Goal: Task Accomplishment & Management: Manage account settings

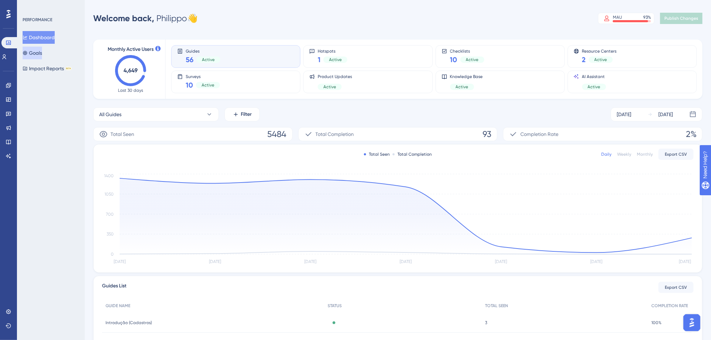
click at [28, 48] on button "Goals" at bounding box center [32, 53] width 19 height 13
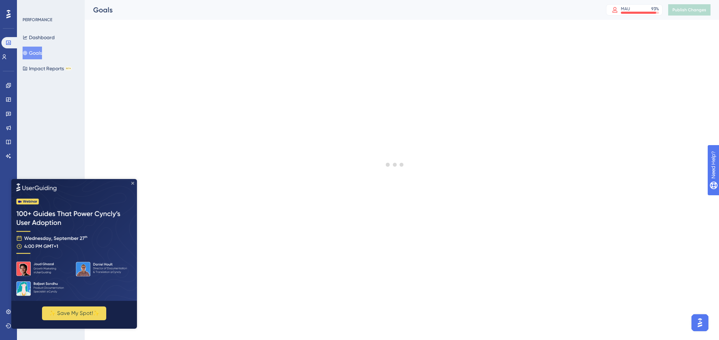
click at [132, 182] on icon "Close Preview" at bounding box center [132, 183] width 3 height 3
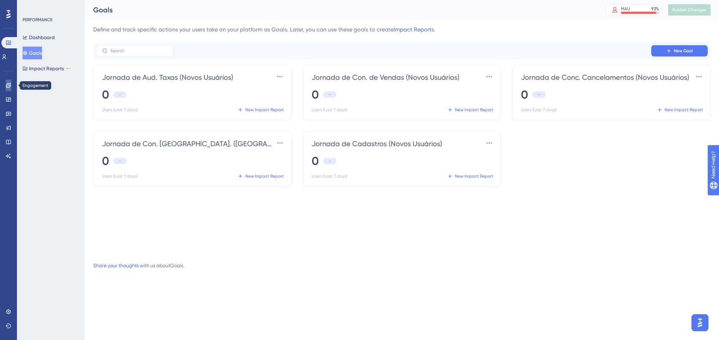
click at [6, 83] on icon at bounding box center [9, 86] width 6 height 6
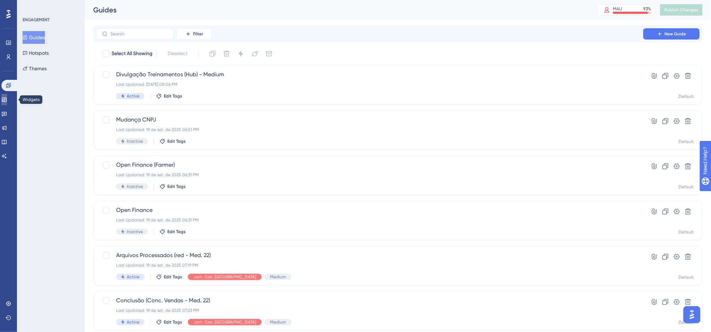
click at [7, 98] on icon at bounding box center [4, 100] width 6 height 6
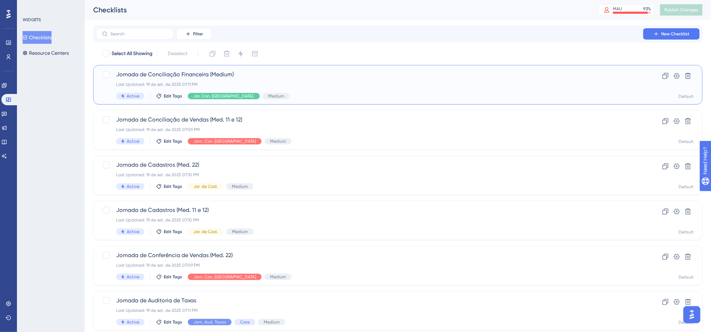
click at [223, 73] on span "Jornada de Conciliação Financeira (Medium)" at bounding box center [369, 74] width 507 height 8
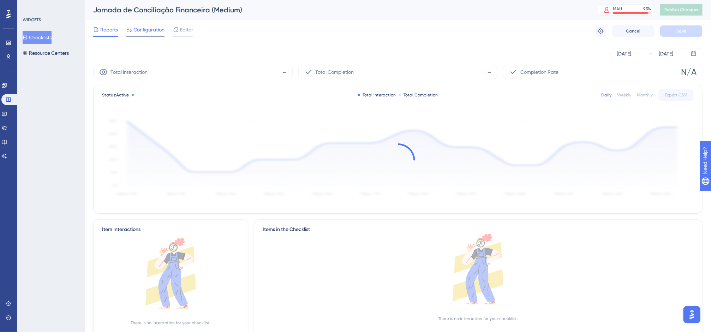
click at [137, 27] on span "Configuration" at bounding box center [149, 29] width 31 height 8
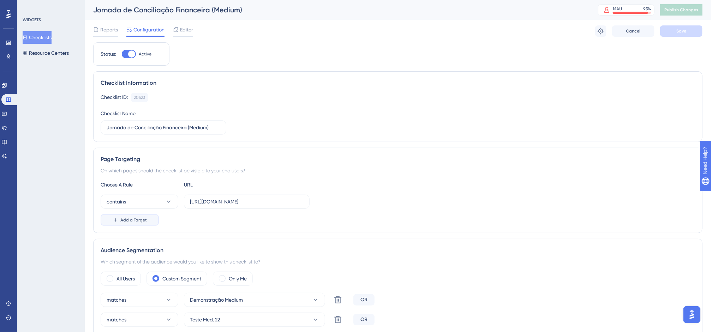
click at [139, 223] on span "Add a Target" at bounding box center [133, 220] width 26 height 6
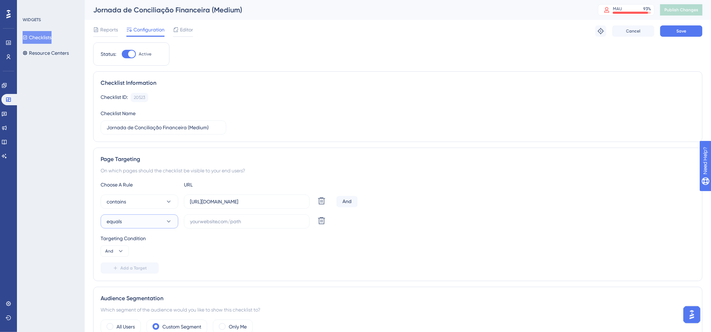
click at [167, 225] on icon at bounding box center [168, 221] width 7 height 7
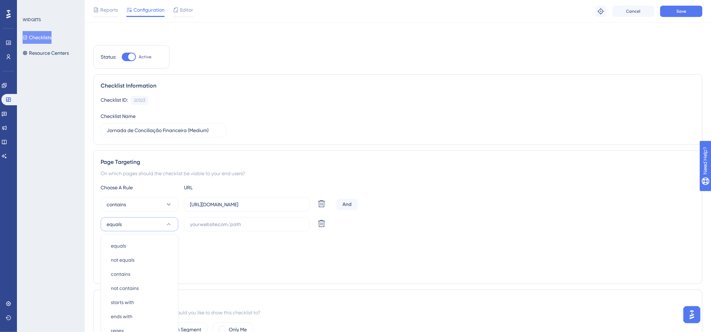
scroll to position [120, 0]
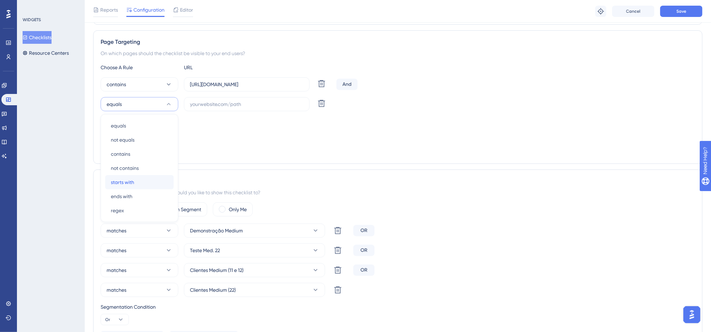
click at [137, 184] on div "starts with starts with" at bounding box center [139, 182] width 57 height 14
click at [196, 108] on input "text" at bounding box center [247, 104] width 114 height 8
paste input "https://homolog"
click at [167, 107] on icon at bounding box center [168, 104] width 7 height 7
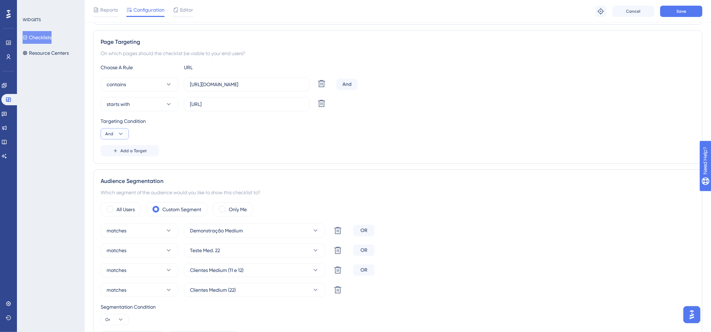
click at [117, 134] on icon at bounding box center [120, 133] width 7 height 7
click at [159, 129] on div "Targeting Condition And And And Or Or" at bounding box center [398, 128] width 595 height 23
click at [162, 100] on button "starts with" at bounding box center [140, 104] width 78 height 14
click at [150, 166] on div "not contains not contains" at bounding box center [139, 168] width 57 height 14
click at [229, 106] on input "https://homolog" at bounding box center [247, 104] width 114 height 8
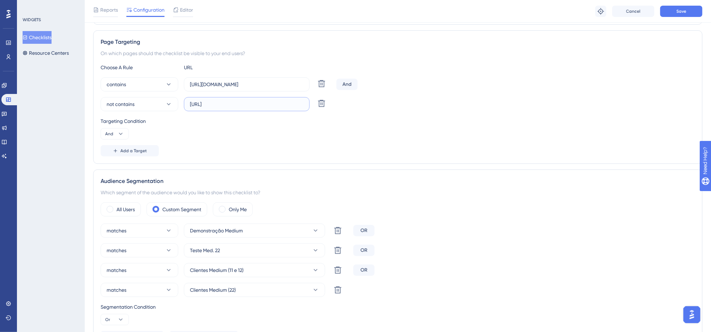
drag, startPoint x: 267, startPoint y: 103, endPoint x: 182, endPoint y: 101, distance: 84.8
click at [182, 101] on div "not contains https://homolog Delete" at bounding box center [217, 104] width 233 height 14
paste input "-app.equals.com.br"
click at [263, 109] on label "https://homolog-app.equals.com.br" at bounding box center [247, 104] width 126 height 14
click at [263, 108] on input "https://homolog-app.equals.com.br" at bounding box center [247, 104] width 114 height 8
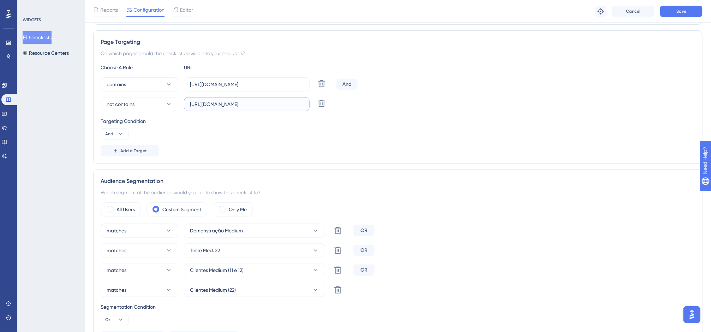
click at [263, 108] on input "https://homolog-app.equals.com.br" at bounding box center [247, 104] width 114 height 8
click at [281, 107] on input "https://homolog-app.equals.com.br" at bounding box center [247, 104] width 114 height 8
click at [285, 105] on input "https://homolog-app.equals.com.br" at bounding box center [247, 104] width 114 height 8
drag, startPoint x: 285, startPoint y: 105, endPoint x: 135, endPoint y: 86, distance: 151.3
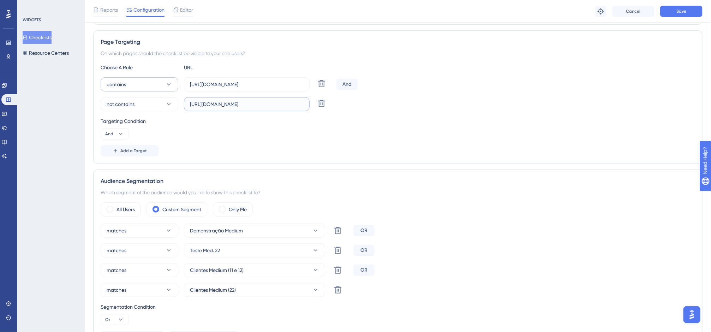
click at [135, 86] on div "contains https://app.equals.com.br/ Delete And not contains https://homolog-app…" at bounding box center [398, 94] width 595 height 34
type input "https://homolog-app.equals.com.br/"
click at [669, 14] on button "Save" at bounding box center [681, 11] width 42 height 11
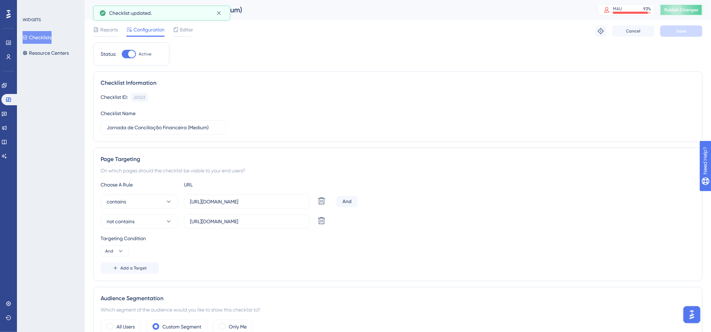
click at [674, 9] on span "Publish Changes" at bounding box center [682, 10] width 34 height 6
click at [43, 29] on div "WIDGETS Checklists Resource Centers" at bounding box center [51, 38] width 57 height 42
click at [47, 28] on div "WIDGETS Checklists Resource Centers" at bounding box center [51, 38] width 57 height 42
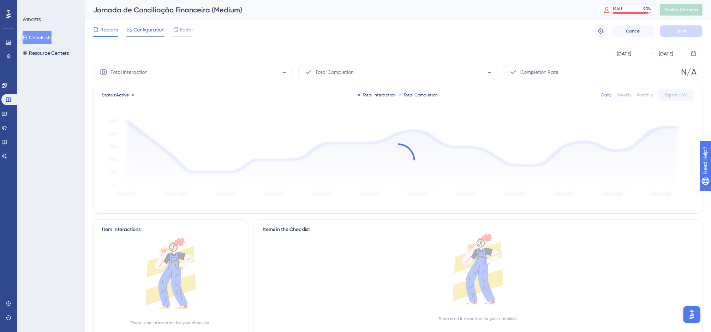
click at [138, 25] on span "Configuration" at bounding box center [149, 29] width 31 height 8
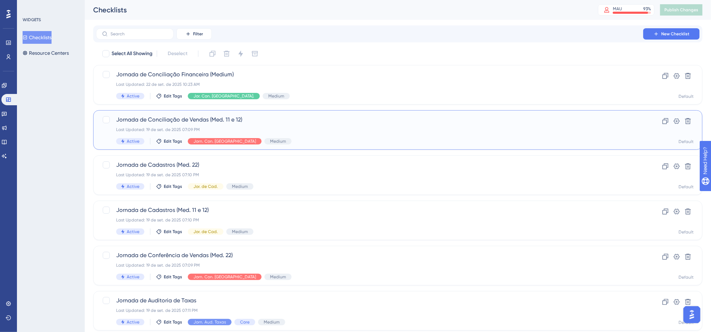
drag, startPoint x: 208, startPoint y: 120, endPoint x: 161, endPoint y: 118, distance: 47.0
click at [161, 118] on span "Jornada de Conciliação de Vendas (Med. 11 e 12)" at bounding box center [369, 119] width 507 height 8
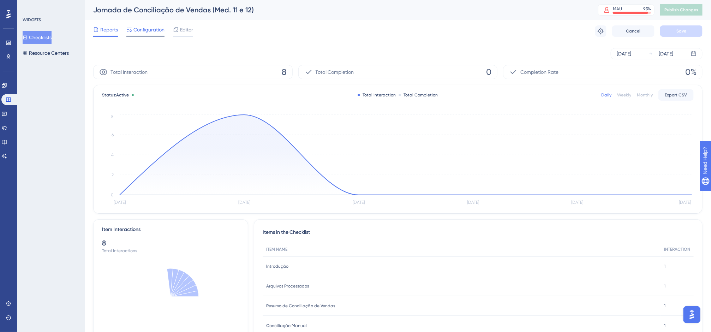
click at [149, 28] on span "Configuration" at bounding box center [149, 29] width 31 height 8
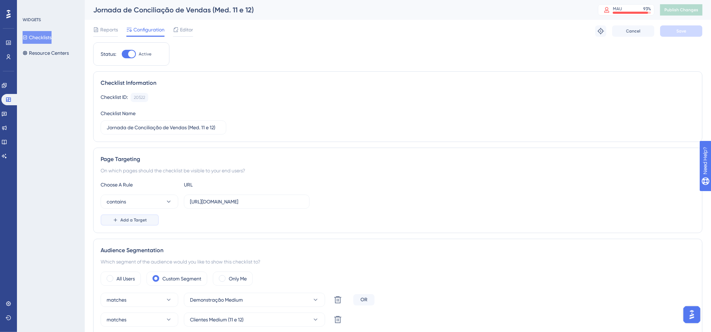
click at [144, 217] on button "Add a Target" at bounding box center [130, 219] width 58 height 11
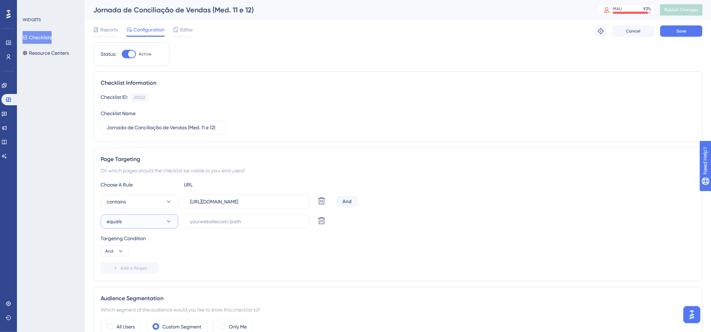
click at [147, 224] on button "equals" at bounding box center [140, 221] width 78 height 14
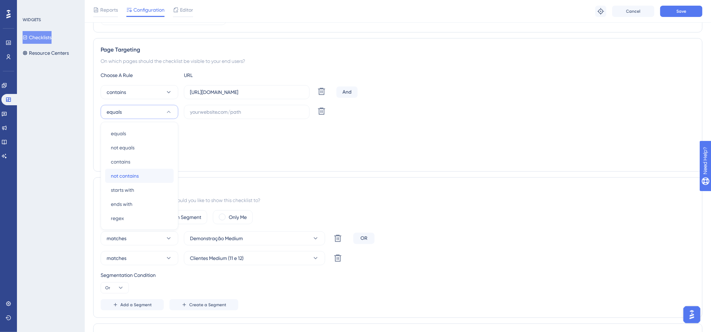
click at [132, 174] on span "not contains" at bounding box center [125, 176] width 28 height 8
click at [205, 116] on input "text" at bounding box center [247, 112] width 114 height 8
paste input "https://homolog-app.equals.com.br/"
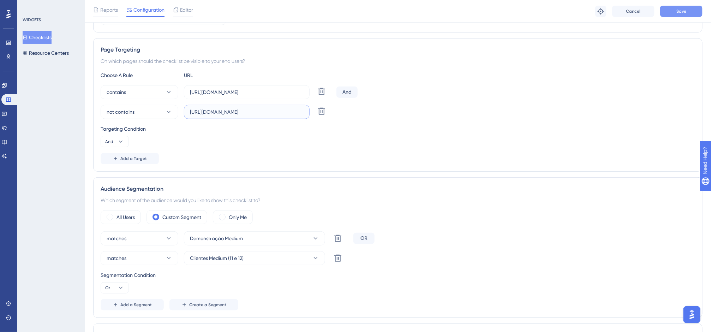
type input "https://homolog-app.equals.com.br/"
click at [674, 14] on span "Save" at bounding box center [682, 11] width 10 height 6
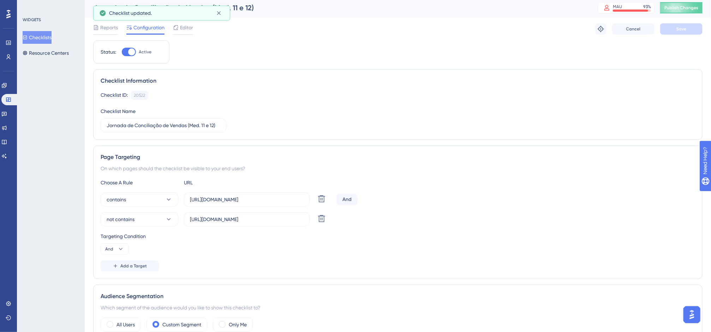
scroll to position [1, 0]
click at [674, 8] on span "Publish Changes" at bounding box center [682, 9] width 34 height 6
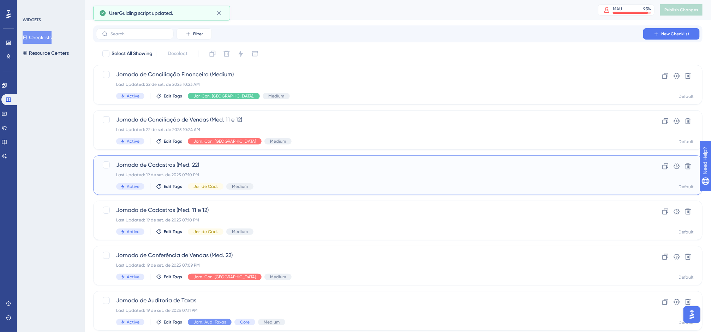
click at [223, 168] on span "Jornada de Cadastros (Med. 22)" at bounding box center [369, 165] width 507 height 8
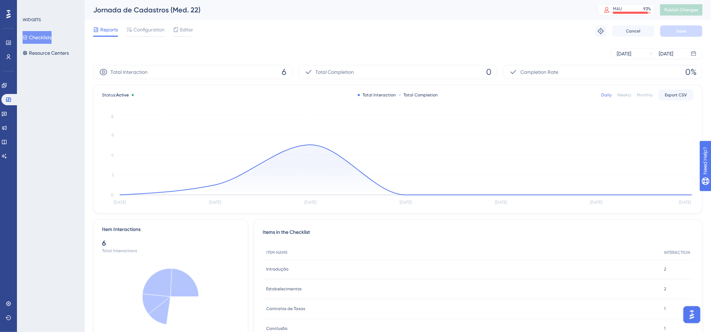
click at [191, 24] on div "Reports Configuration Editor Troubleshoot Cancel Save" at bounding box center [398, 31] width 610 height 23
click at [191, 29] on span "Editor" at bounding box center [186, 29] width 13 height 8
click at [132, 33] on div "Configuration" at bounding box center [145, 29] width 38 height 8
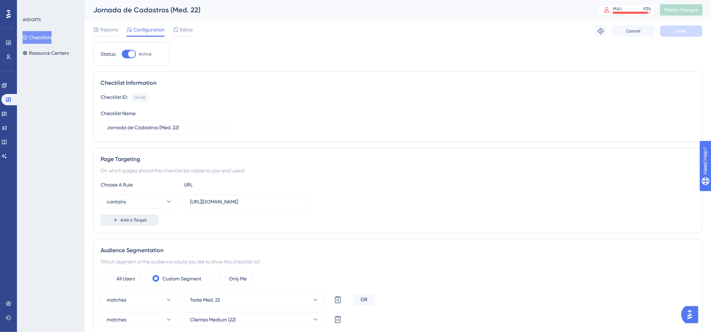
click at [143, 216] on button "Add a Target" at bounding box center [130, 219] width 58 height 11
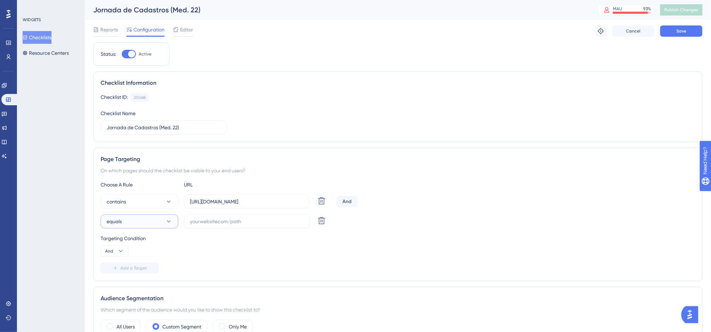
click at [147, 225] on button "equals" at bounding box center [140, 221] width 78 height 14
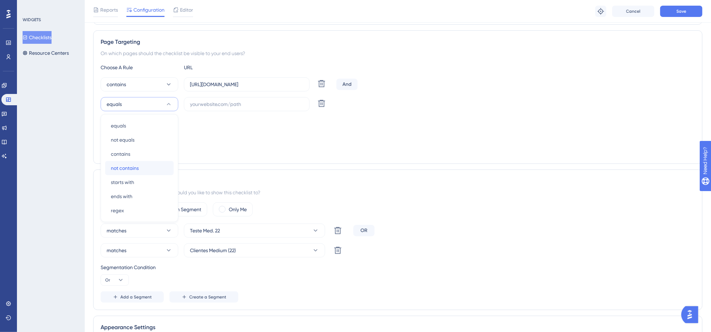
click at [128, 169] on span "not contains" at bounding box center [125, 168] width 28 height 8
click at [215, 105] on input "text" at bounding box center [247, 104] width 114 height 8
paste input "https://homolog-app.equals.com.br/"
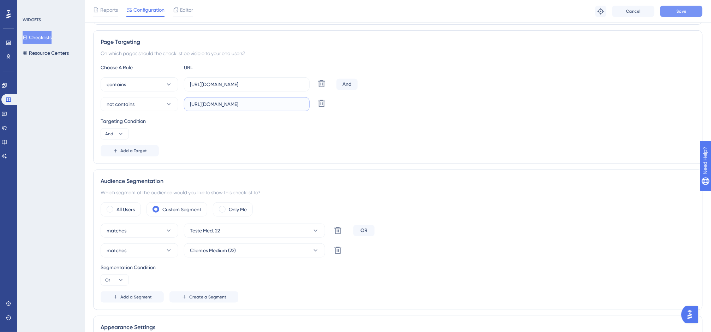
type input "https://homolog-app.equals.com.br/"
click at [674, 9] on button "Save" at bounding box center [681, 11] width 42 height 11
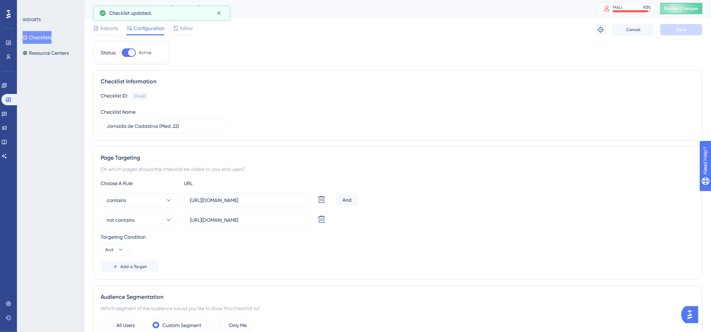
scroll to position [0, 0]
click at [674, 10] on span "Publish Changes" at bounding box center [682, 10] width 34 height 6
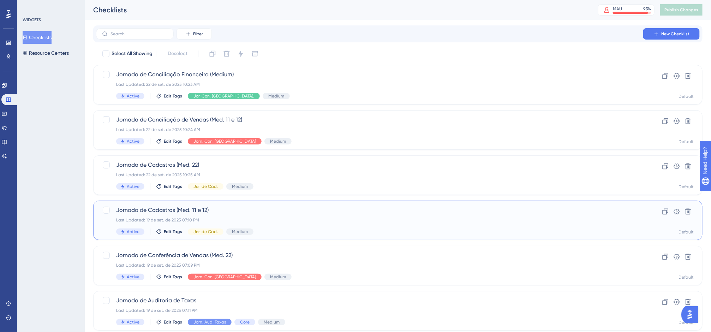
click at [248, 214] on span "Jornada de Cadastros (Med. 11 e 12)" at bounding box center [369, 210] width 507 height 8
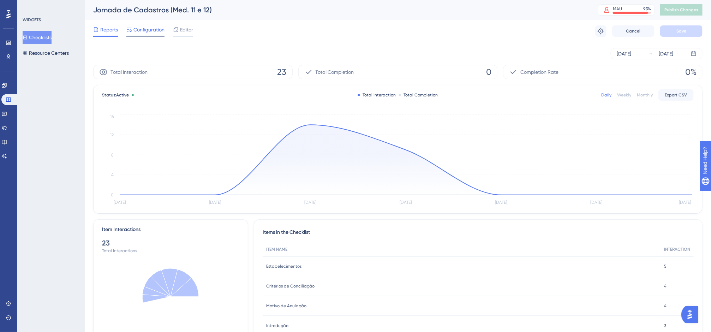
click at [158, 30] on span "Configuration" at bounding box center [149, 29] width 31 height 8
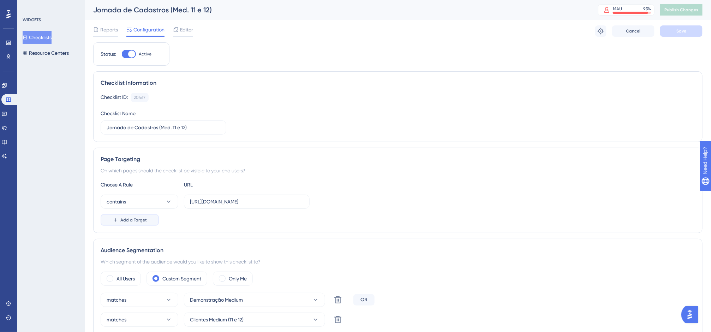
click at [147, 221] on button "Add a Target" at bounding box center [130, 219] width 58 height 11
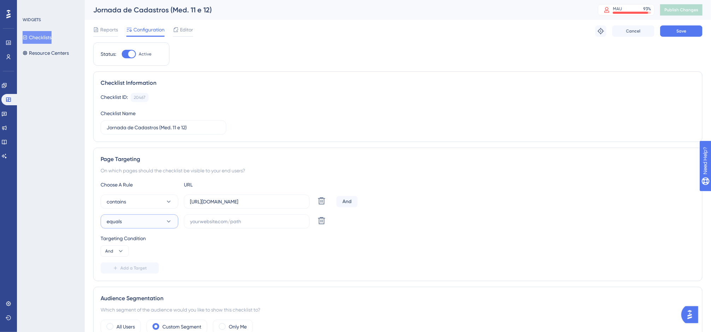
click at [150, 225] on button "equals" at bounding box center [140, 221] width 78 height 14
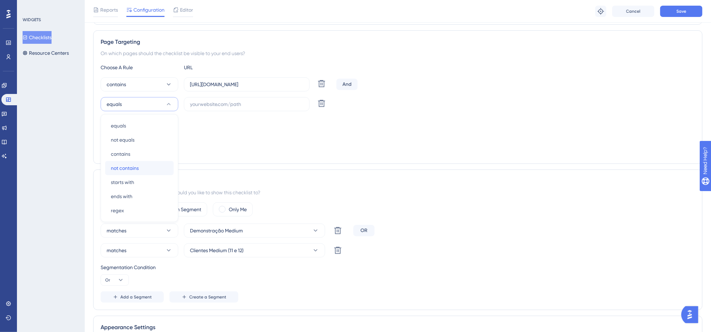
click at [146, 167] on div "not contains not contains" at bounding box center [139, 168] width 57 height 14
click at [205, 108] on input "text" at bounding box center [247, 104] width 114 height 8
paste input "https://homolog-app.equals.com.br/"
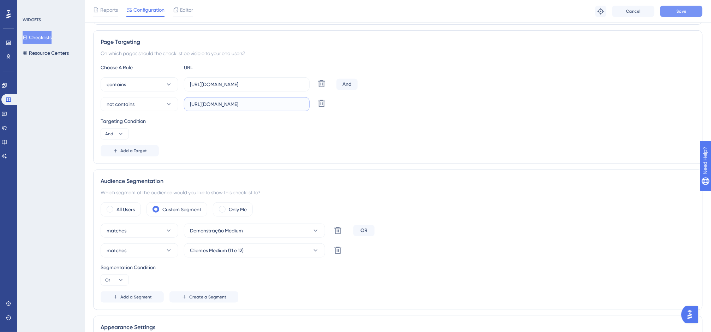
type input "https://homolog-app.equals.com.br/"
click at [669, 13] on button "Save" at bounding box center [681, 11] width 42 height 11
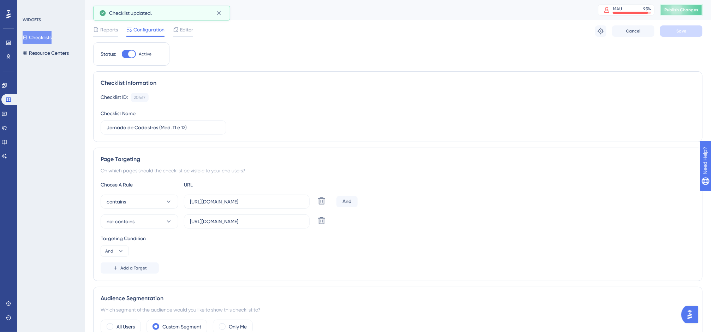
click at [674, 8] on span "Publish Changes" at bounding box center [682, 10] width 34 height 6
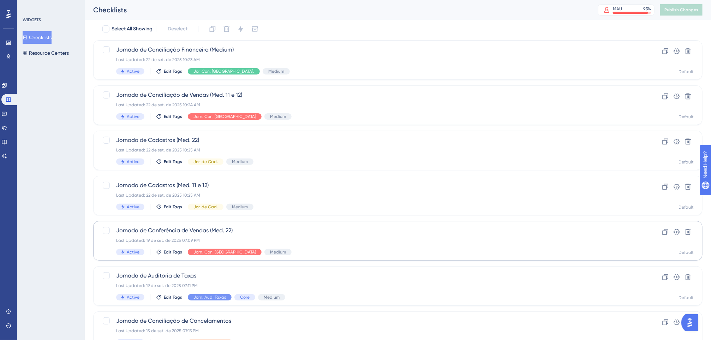
scroll to position [25, 0]
click at [194, 227] on span "Jornada de Conferência de Vendas (Med. 22)" at bounding box center [369, 230] width 507 height 8
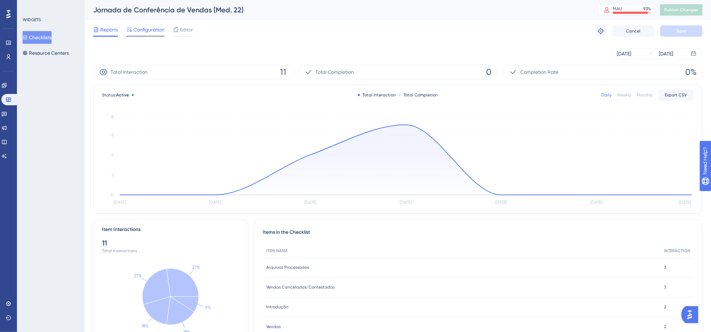
click at [150, 32] on span "Configuration" at bounding box center [149, 29] width 31 height 8
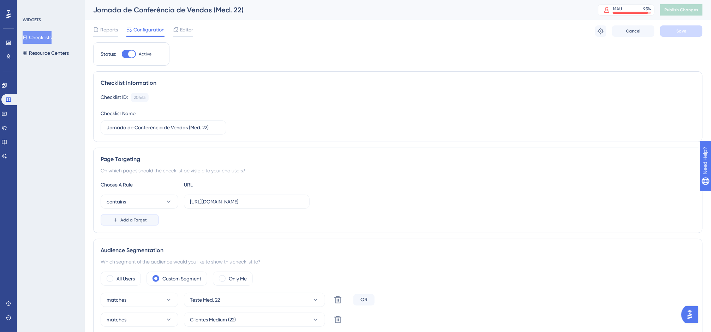
click at [129, 219] on span "Add a Target" at bounding box center [133, 220] width 26 height 6
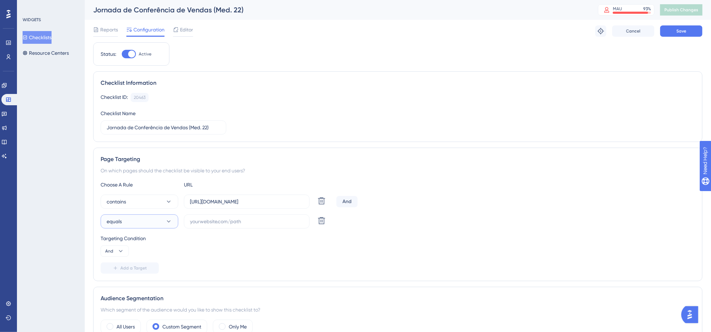
click at [144, 228] on button "equals" at bounding box center [140, 221] width 78 height 14
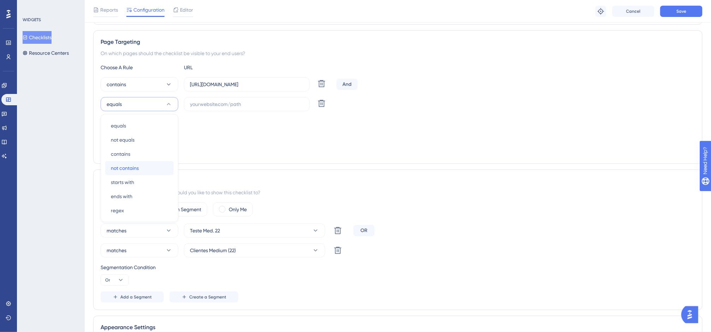
click at [147, 173] on div "not contains not contains" at bounding box center [139, 168] width 57 height 14
click at [217, 105] on input "text" at bounding box center [247, 104] width 114 height 8
paste input "https://homolog-app.equals.com.br/"
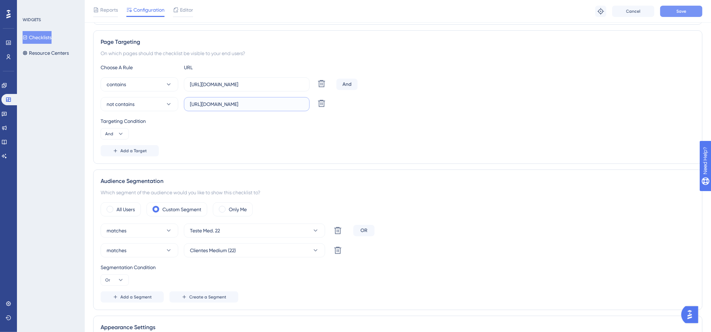
type input "https://homolog-app.equals.com.br/"
click at [674, 7] on button "Save" at bounding box center [681, 11] width 42 height 11
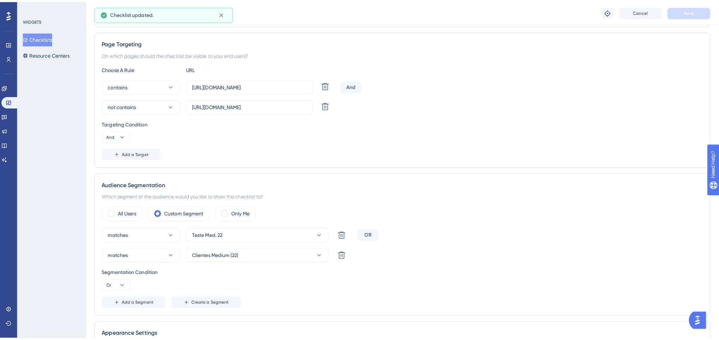
scroll to position [0, 0]
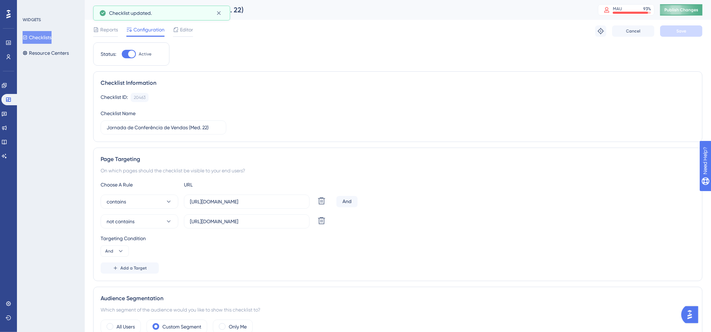
click at [674, 10] on span "Publish Changes" at bounding box center [682, 10] width 34 height 6
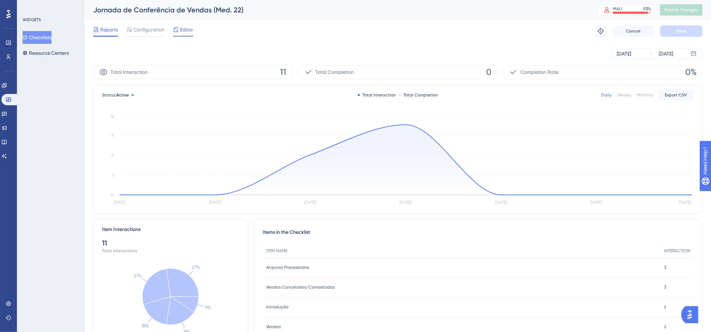
click at [184, 31] on span "Editor" at bounding box center [186, 29] width 13 height 8
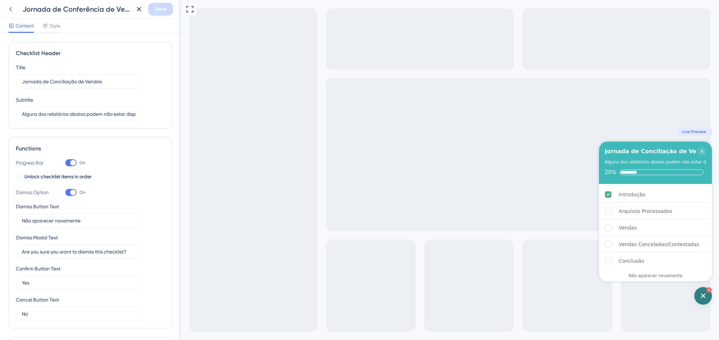
click at [11, 7] on icon at bounding box center [10, 9] width 3 height 5
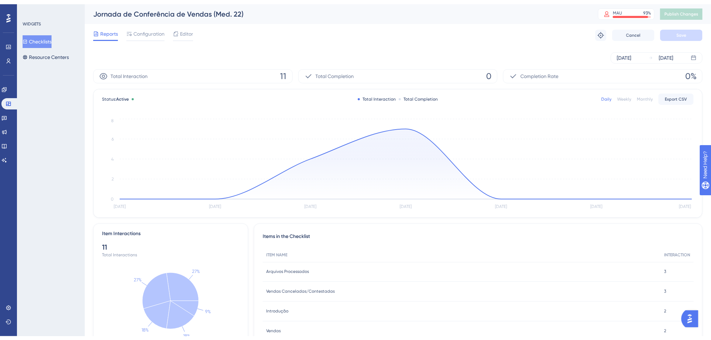
scroll to position [25, 0]
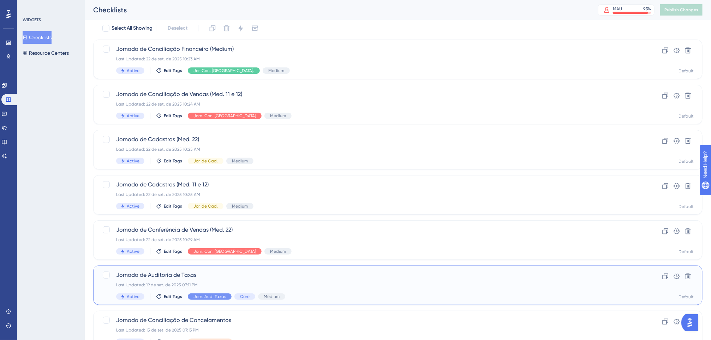
click at [227, 275] on span "Jornada de Auditoria de Taxas" at bounding box center [369, 275] width 507 height 8
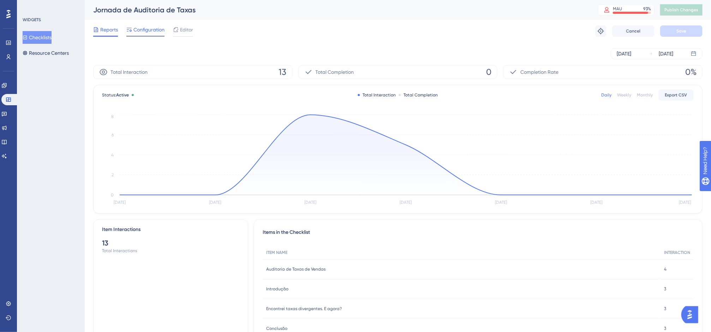
click at [152, 28] on span "Configuration" at bounding box center [149, 29] width 31 height 8
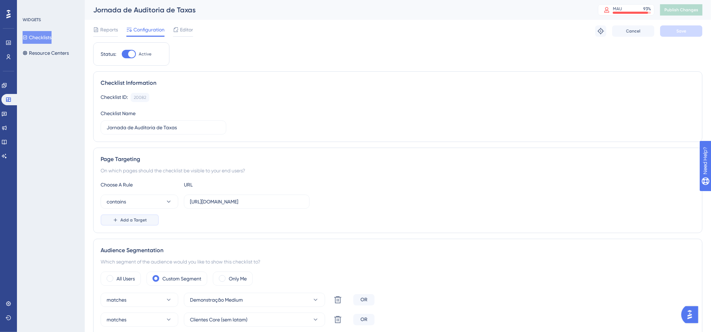
click at [144, 220] on span "Add a Target" at bounding box center [133, 220] width 26 height 6
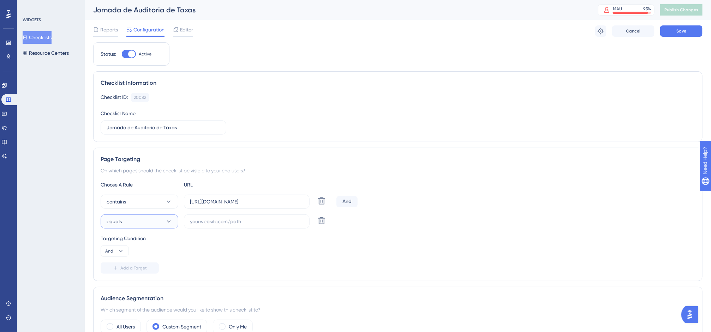
click at [145, 226] on button "equals" at bounding box center [140, 221] width 78 height 14
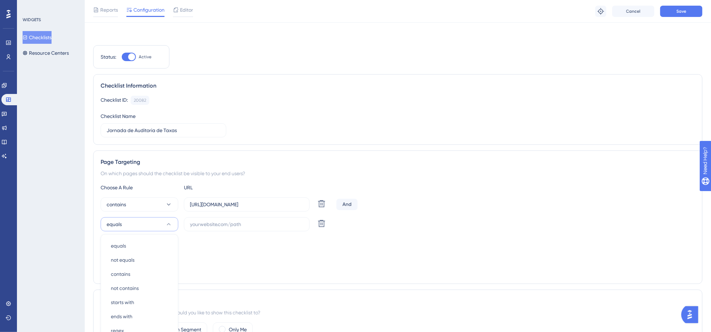
scroll to position [120, 0]
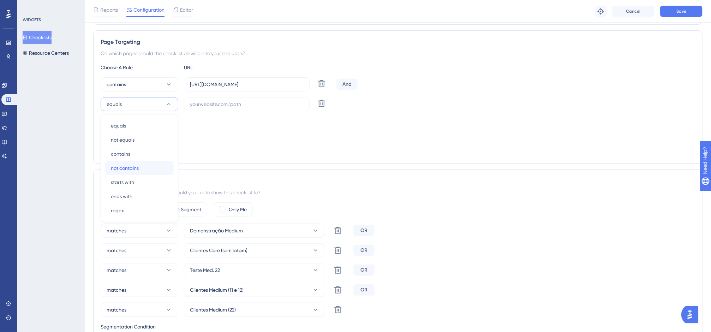
click at [130, 167] on span "not contains" at bounding box center [125, 168] width 28 height 8
click at [195, 105] on input "text" at bounding box center [247, 104] width 114 height 8
paste input "https://homolog-app.equals.com.br/"
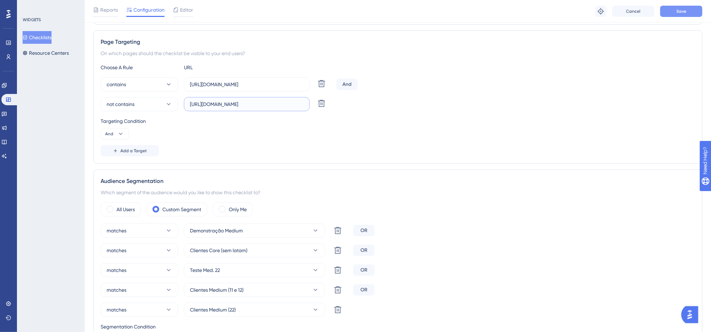
type input "https://homolog-app.equals.com.br/"
click at [674, 11] on button "Save" at bounding box center [681, 11] width 42 height 11
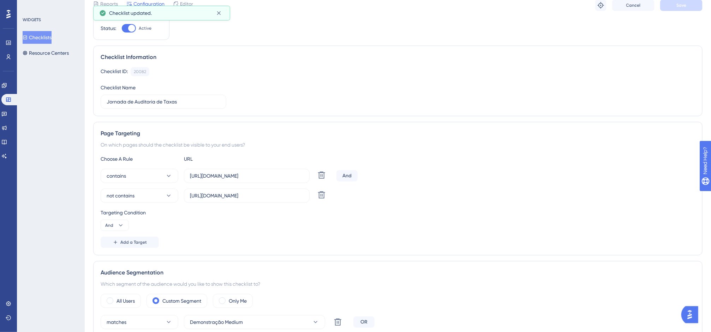
scroll to position [0, 0]
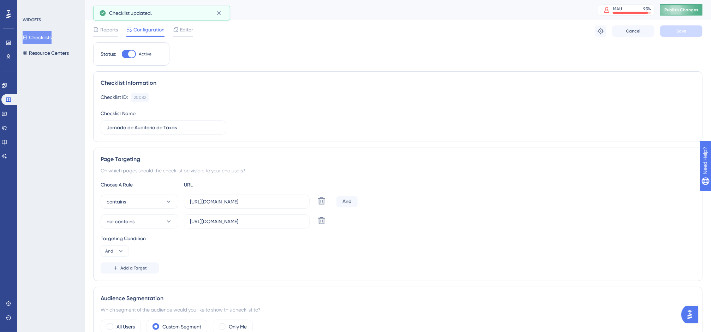
click at [674, 8] on span "Publish Changes" at bounding box center [682, 10] width 34 height 6
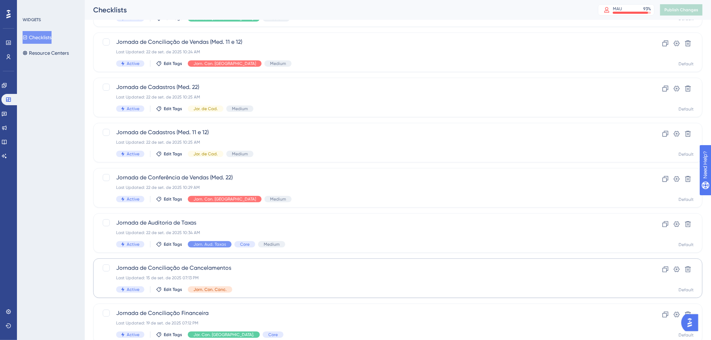
scroll to position [82, 0]
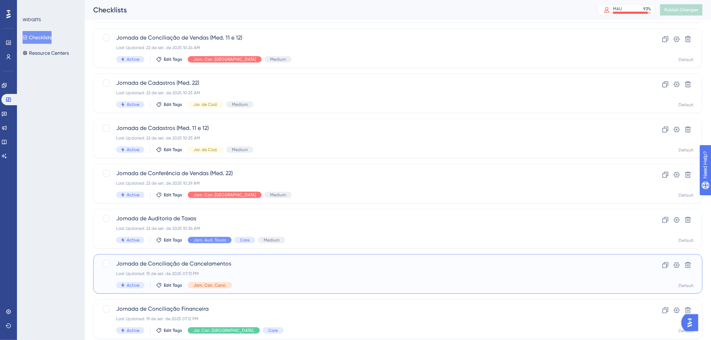
click at [230, 263] on span "Jornada de Conciliação de Cancelamentos" at bounding box center [369, 264] width 507 height 8
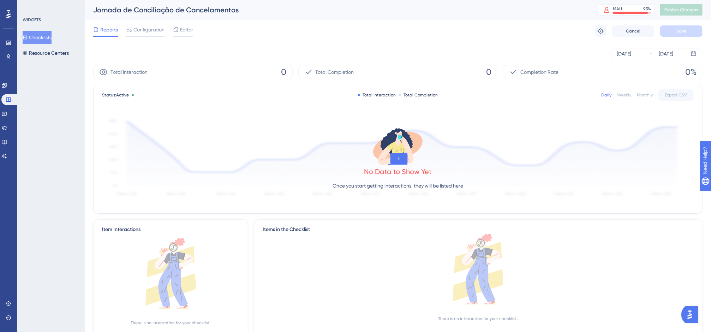
click at [156, 24] on div "Reports Configuration Editor Troubleshoot Cancel Save" at bounding box center [398, 31] width 610 height 23
click at [158, 29] on span "Configuration" at bounding box center [149, 29] width 31 height 8
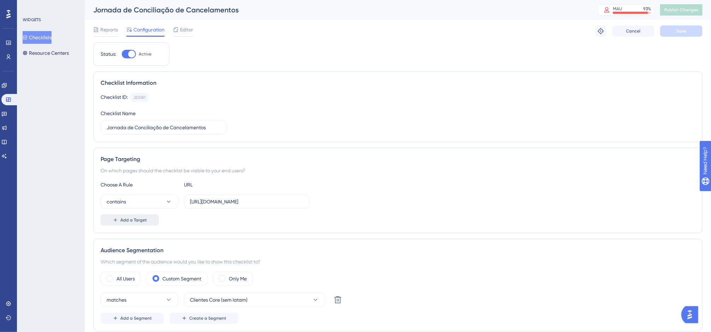
click at [131, 225] on button "Add a Target" at bounding box center [130, 219] width 58 height 11
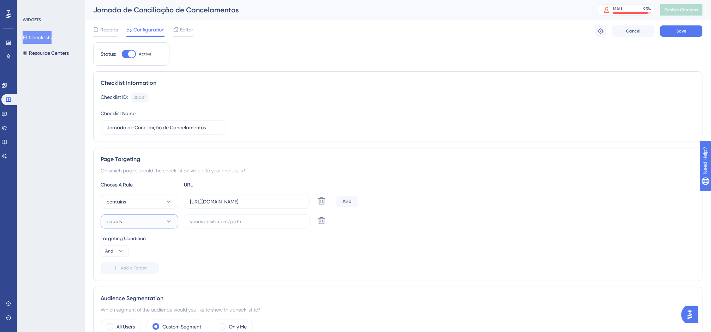
click at [140, 226] on button "equals" at bounding box center [140, 221] width 78 height 14
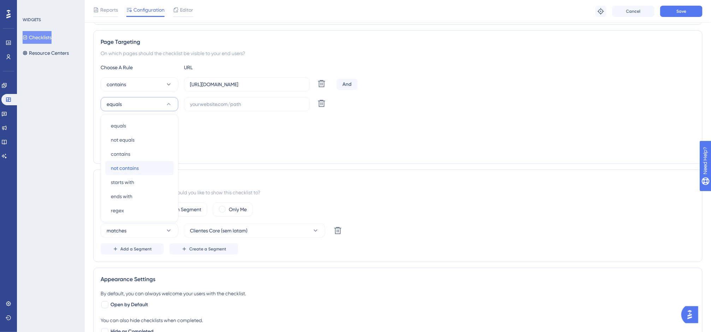
click at [133, 170] on span "not contains" at bounding box center [125, 168] width 28 height 8
click at [208, 106] on input "text" at bounding box center [247, 104] width 114 height 8
paste input "https://homolog-app.equals.com.br/"
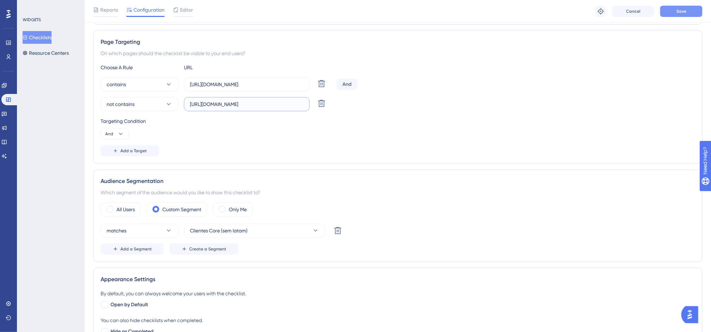
type input "https://homolog-app.equals.com.br/"
click at [674, 8] on span "Save" at bounding box center [682, 11] width 10 height 6
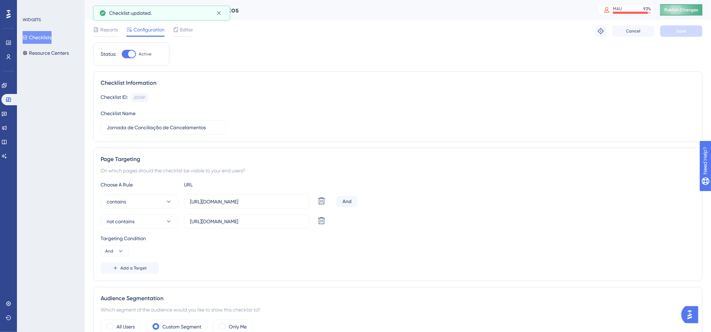
click at [674, 13] on button "Publish Changes" at bounding box center [681, 9] width 42 height 11
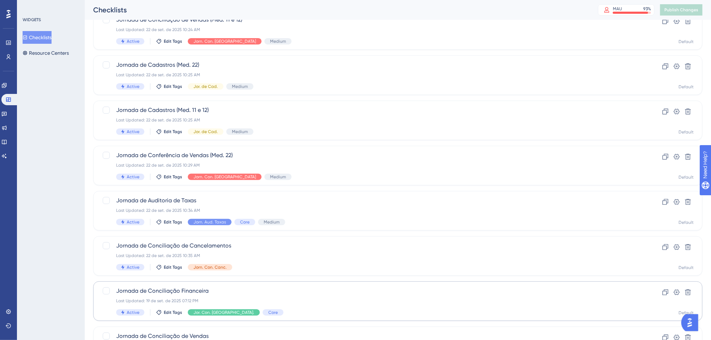
scroll to position [101, 0]
click at [232, 292] on span "Jornada de Conciliação Financeira" at bounding box center [369, 290] width 507 height 8
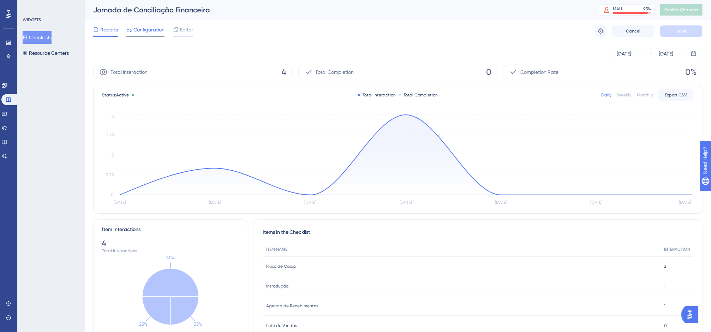
click at [156, 32] on span "Configuration" at bounding box center [149, 29] width 31 height 8
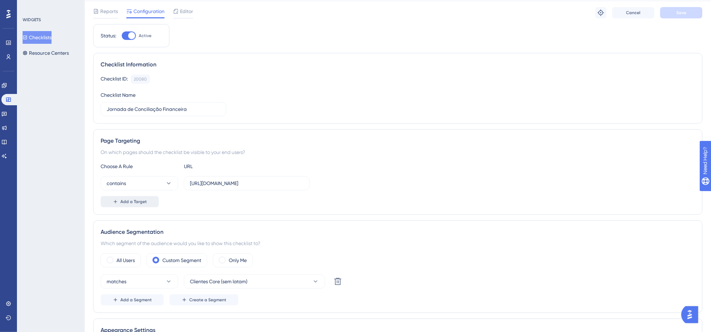
scroll to position [19, 0]
click at [139, 202] on span "Add a Target" at bounding box center [133, 201] width 26 height 6
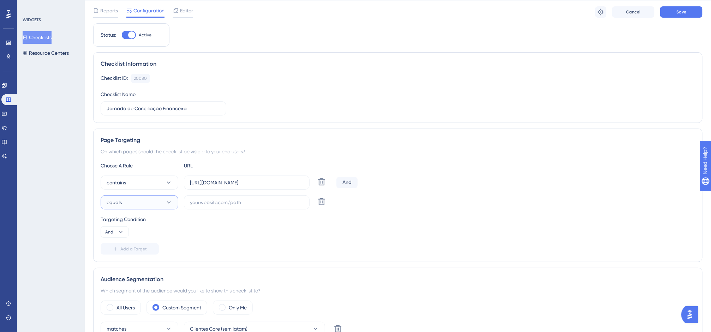
click at [147, 203] on button "equals" at bounding box center [140, 202] width 78 height 14
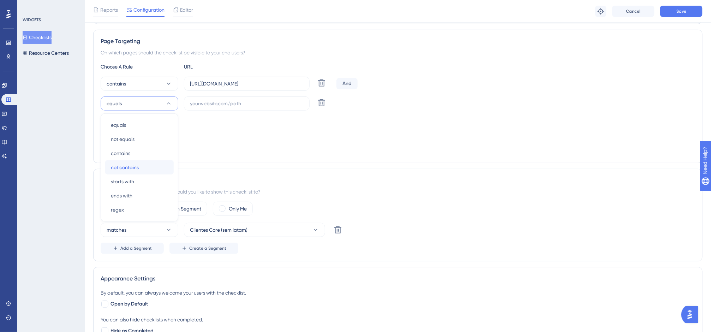
click at [145, 171] on div "not contains not contains" at bounding box center [139, 167] width 57 height 14
click at [209, 101] on input "text" at bounding box center [247, 104] width 114 height 8
paste input "https://homolog-app.equals.com.br/"
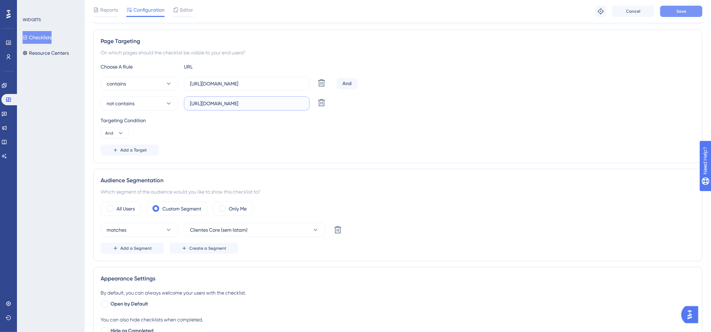
type input "https://homolog-app.equals.com.br/"
click at [674, 6] on button "Save" at bounding box center [681, 11] width 42 height 11
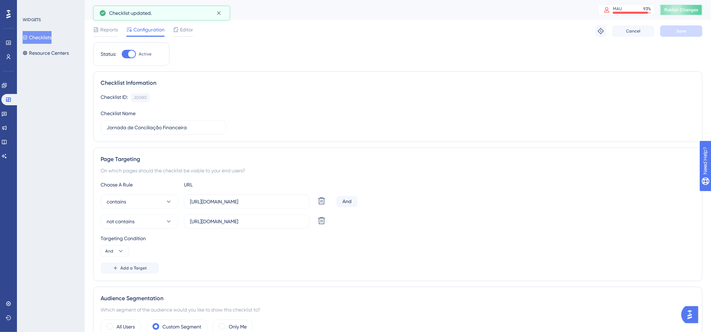
click at [674, 15] on button "Publish Changes" at bounding box center [681, 9] width 42 height 11
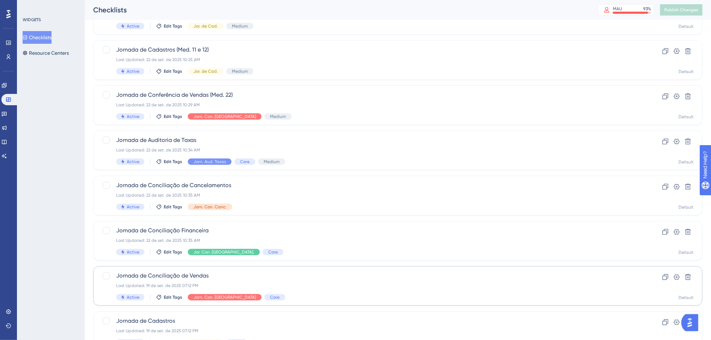
scroll to position [161, 0]
click at [202, 280] on div "Jornada de Conciliação de Vendas Last Updated: 19 de set. de 2025 07:12 PM Acti…" at bounding box center [369, 285] width 507 height 29
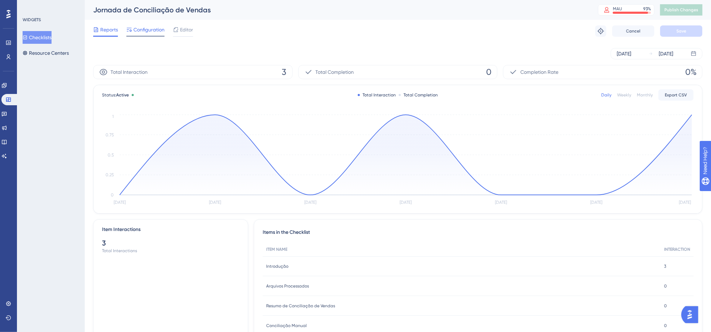
click at [144, 31] on span "Configuration" at bounding box center [149, 29] width 31 height 8
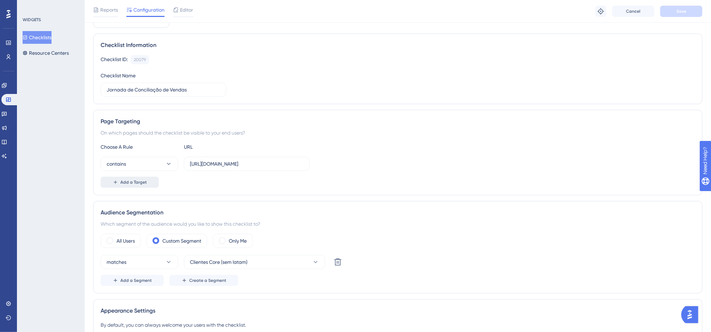
scroll to position [40, 0]
click at [136, 182] on span "Add a Target" at bounding box center [133, 183] width 26 height 6
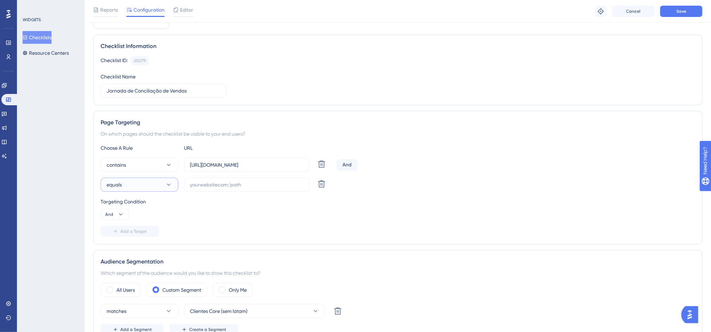
click at [142, 186] on button "equals" at bounding box center [140, 185] width 78 height 14
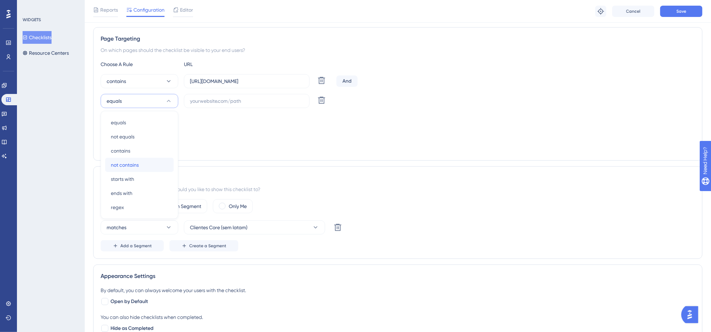
click at [142, 167] on div "not contains not contains" at bounding box center [139, 165] width 57 height 14
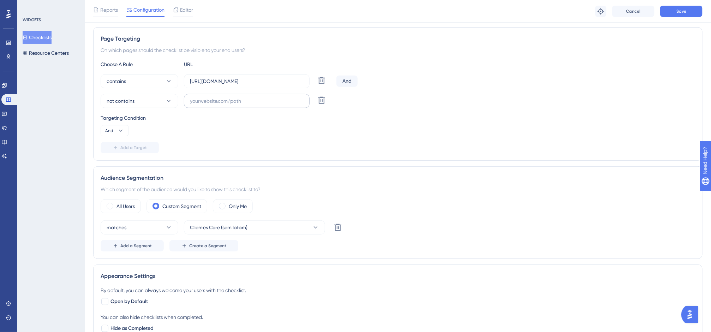
click at [208, 106] on label at bounding box center [247, 101] width 126 height 14
click at [208, 105] on input "text" at bounding box center [247, 101] width 114 height 8
paste input "https://homolog-app.equals.com.br/"
type input "https://homolog-app.equals.com.br/"
click at [674, 8] on button "Save" at bounding box center [681, 11] width 42 height 11
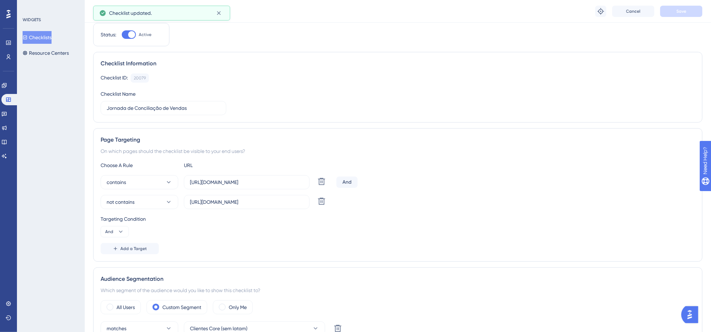
scroll to position [0, 0]
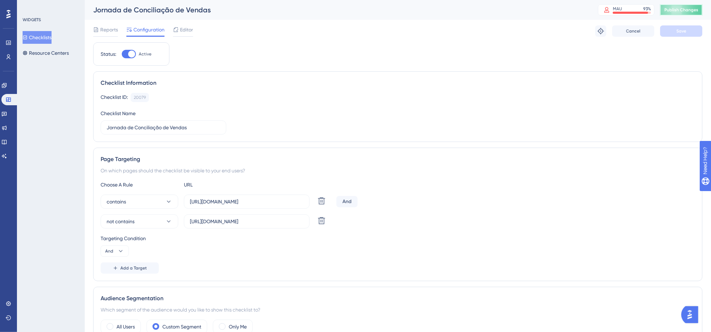
click at [674, 11] on button "Publish Changes" at bounding box center [681, 9] width 42 height 11
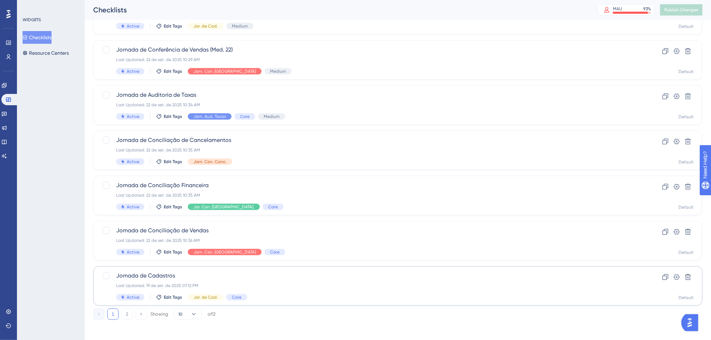
scroll to position [208, 0]
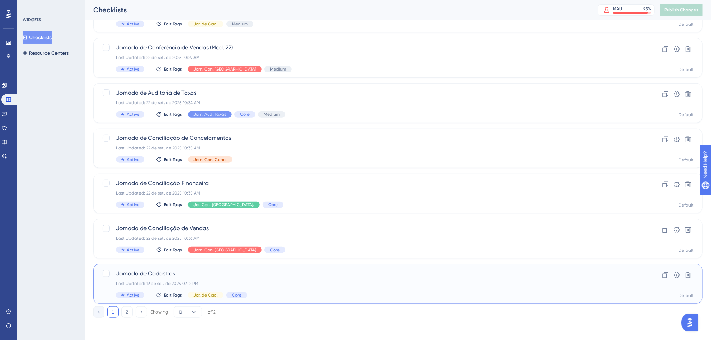
click at [269, 278] on span "Jornada de Cadastros" at bounding box center [369, 273] width 507 height 8
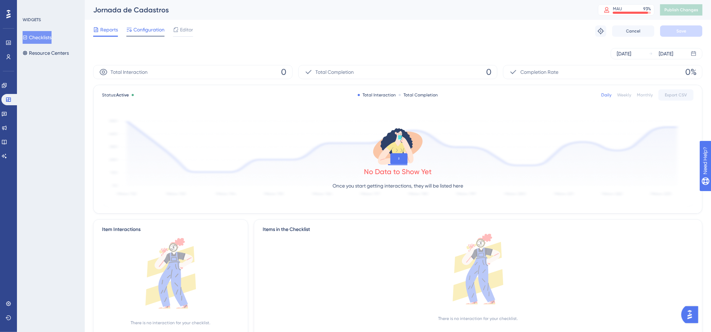
click at [146, 27] on span "Configuration" at bounding box center [149, 29] width 31 height 8
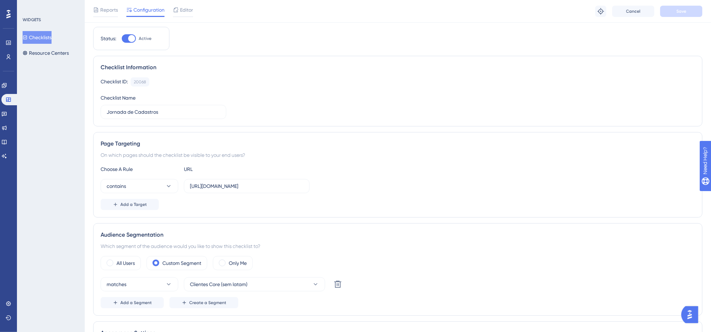
scroll to position [16, 8]
click at [138, 200] on button "Add a Target" at bounding box center [130, 203] width 58 height 11
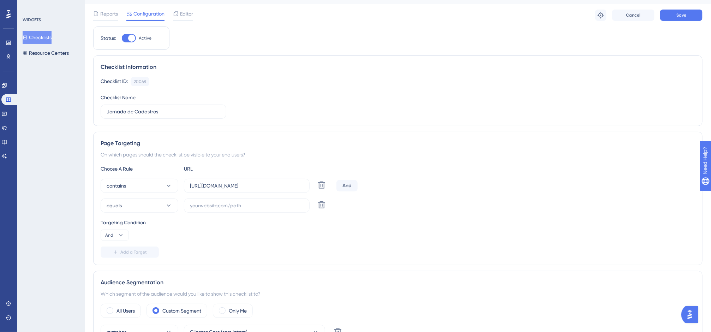
click at [141, 214] on div "Choose A Rule URL contains https://app.equals.com.br/ Delete And equals Delete …" at bounding box center [398, 211] width 595 height 93
click at [140, 207] on button "equals" at bounding box center [140, 205] width 78 height 14
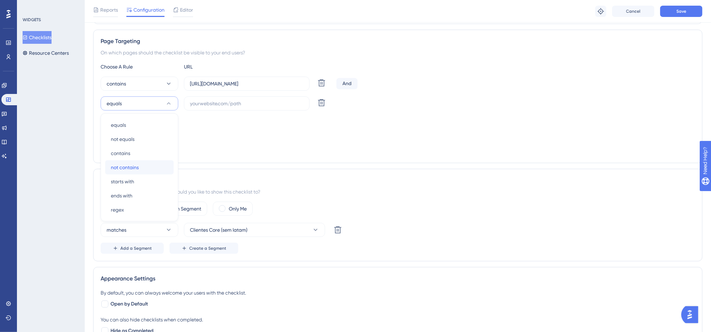
click at [136, 170] on div "not contains not contains" at bounding box center [139, 167] width 57 height 14
click at [202, 105] on input "text" at bounding box center [247, 104] width 114 height 8
paste input "https://homolog-app.equals.com.br/"
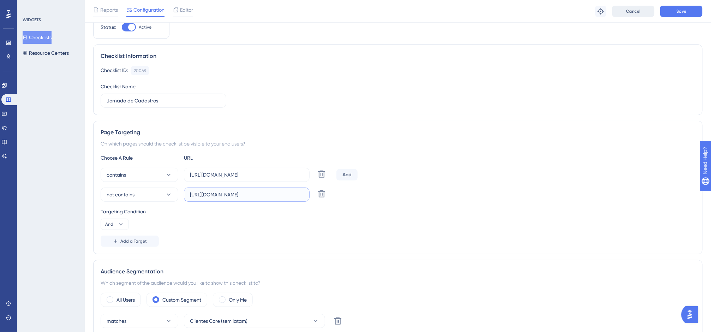
scroll to position [23, 8]
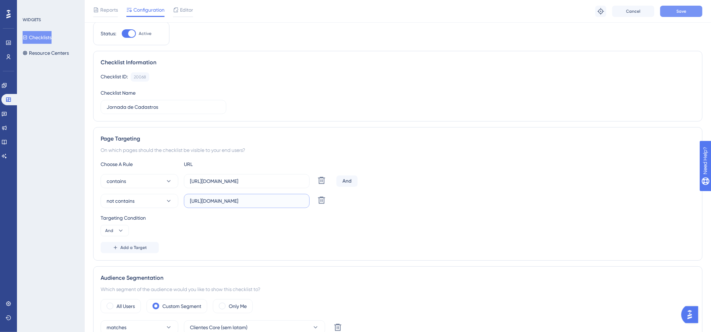
type input "https://homolog-app.equals.com.br/"
click at [662, 14] on button "Save" at bounding box center [681, 11] width 42 height 11
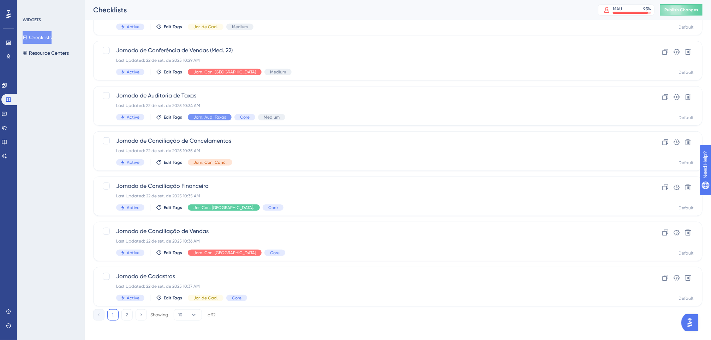
scroll to position [206, 0]
click at [132, 310] on button "2" at bounding box center [127, 314] width 11 height 11
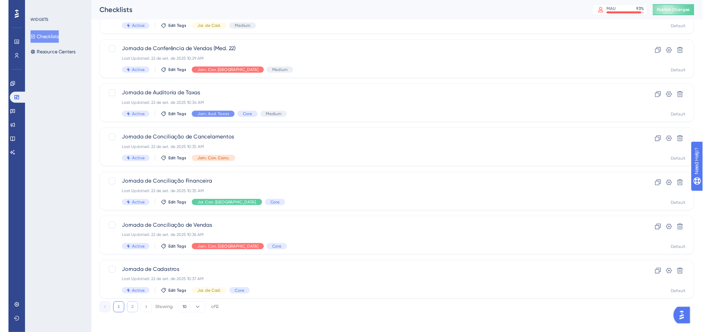
scroll to position [0, 0]
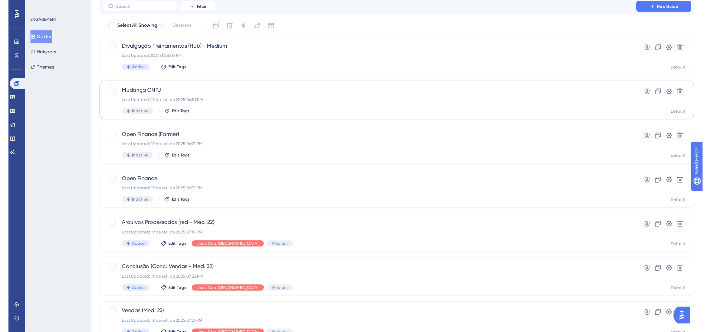
scroll to position [12, 0]
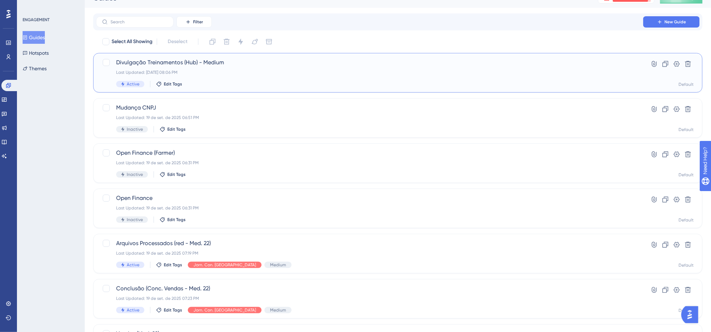
click at [253, 71] on div "Last Updated: 19 de set. de 2025 08:06 PM" at bounding box center [369, 73] width 507 height 6
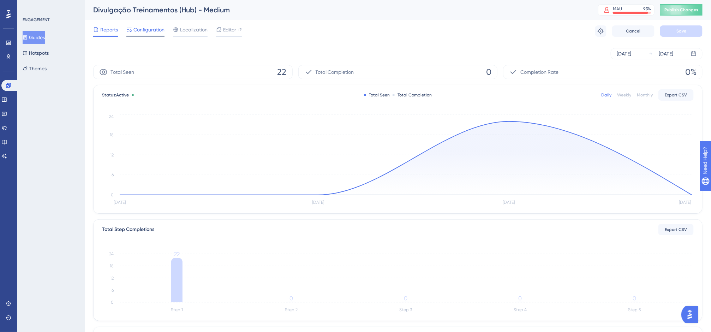
click at [159, 28] on span "Configuration" at bounding box center [149, 29] width 31 height 8
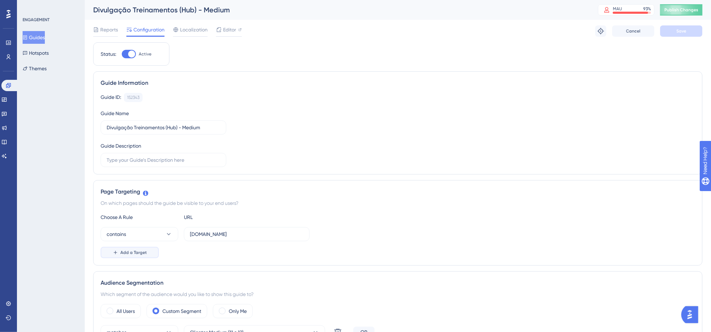
click at [140, 250] on span "Add a Target" at bounding box center [133, 253] width 26 height 6
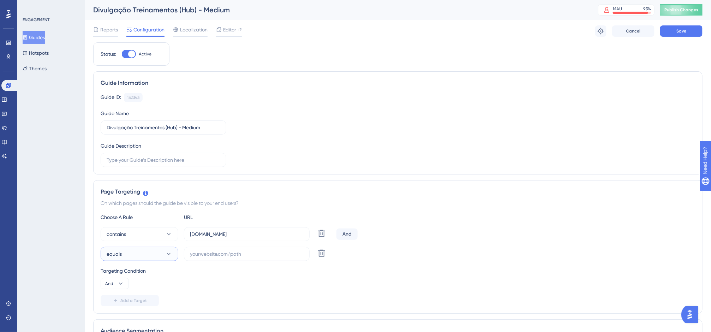
click at [143, 259] on button "equals" at bounding box center [140, 254] width 78 height 14
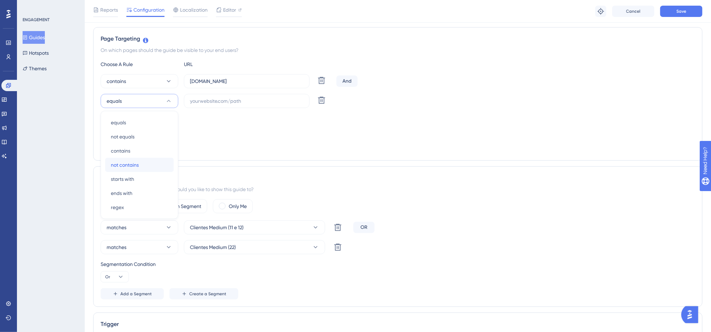
click at [132, 168] on span "not contains" at bounding box center [125, 165] width 28 height 8
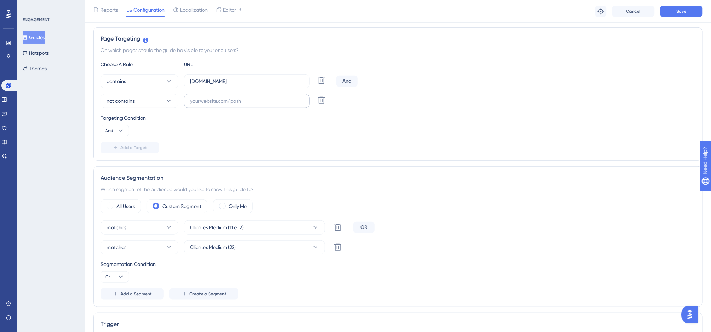
click at [204, 107] on label at bounding box center [247, 101] width 126 height 14
click at [204, 105] on input "text" at bounding box center [247, 101] width 114 height 8
paste input "https://homolog-app.equals.com.br/"
type input "https://homolog-app.equals.com.br/"
click at [674, 10] on span "Save" at bounding box center [682, 11] width 10 height 6
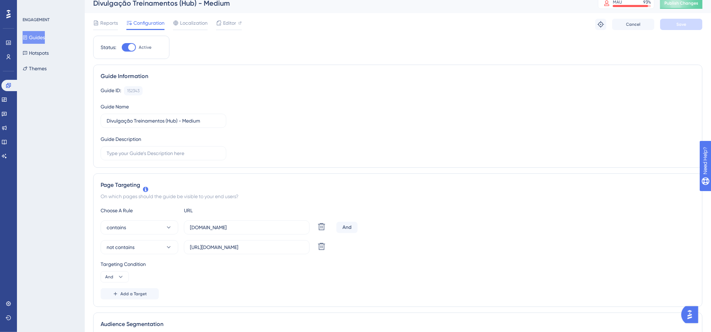
scroll to position [1, 0]
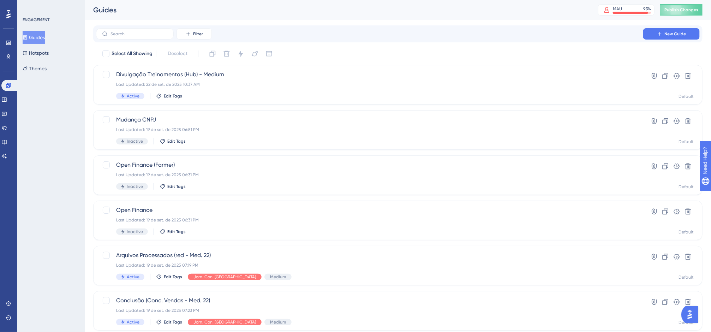
scroll to position [12, 0]
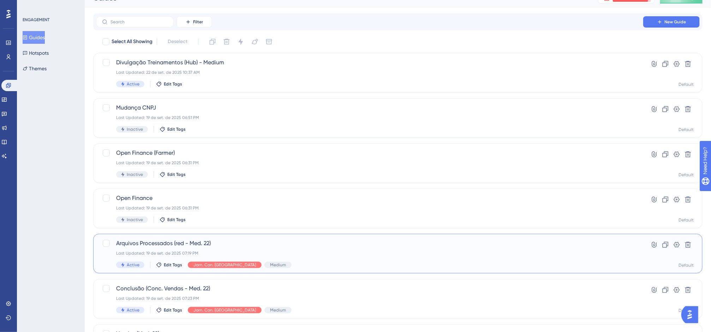
click at [253, 239] on span "Arquivos Processados (red - Med. 22)" at bounding box center [369, 243] width 507 height 8
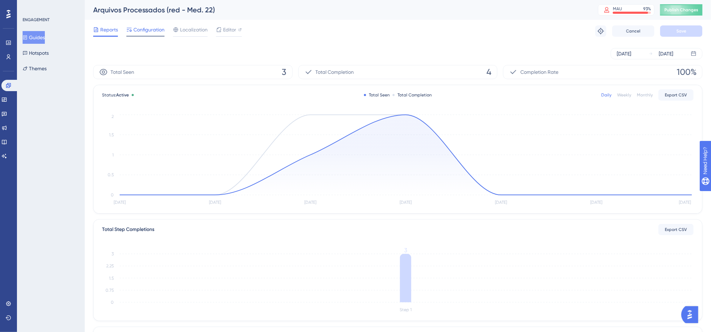
click at [156, 29] on span "Configuration" at bounding box center [149, 29] width 31 height 8
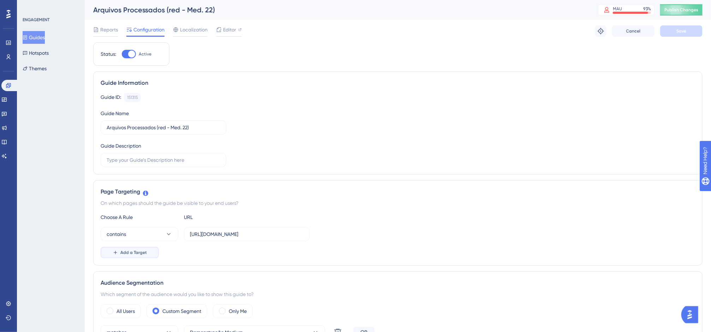
click at [150, 248] on button "Add a Target" at bounding box center [130, 252] width 58 height 11
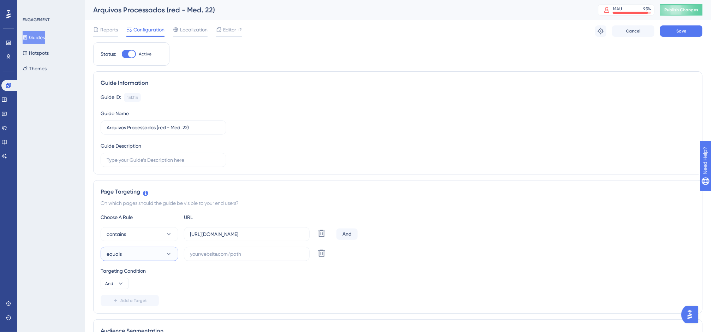
click at [162, 252] on button "equals" at bounding box center [140, 254] width 78 height 14
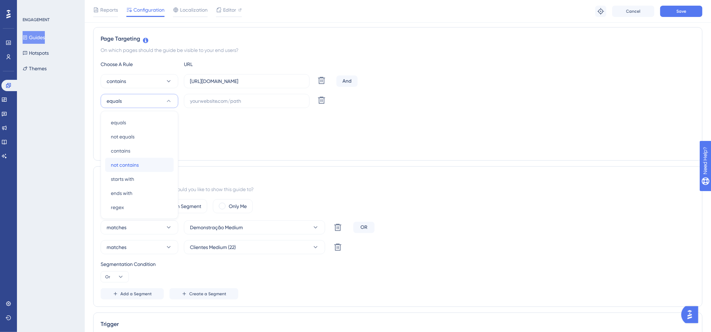
click at [128, 166] on span "not contains" at bounding box center [125, 165] width 28 height 8
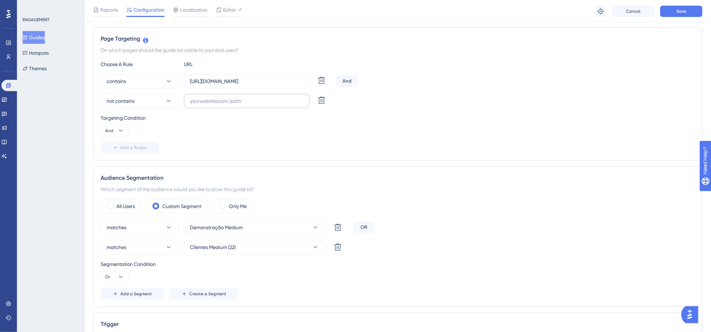
click at [219, 96] on label at bounding box center [247, 101] width 126 height 14
click at [219, 97] on input "text" at bounding box center [247, 101] width 114 height 8
paste input "https://homolog-app.equals.com.br/"
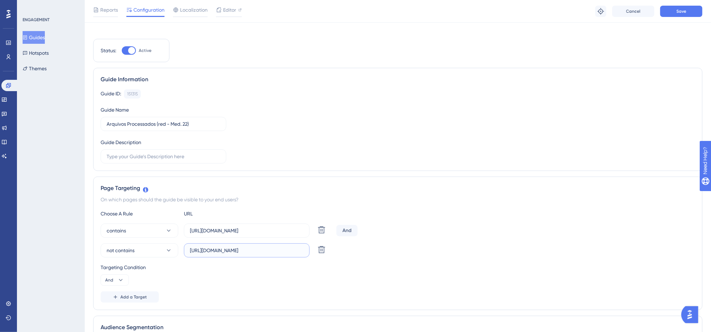
scroll to position [0, 0]
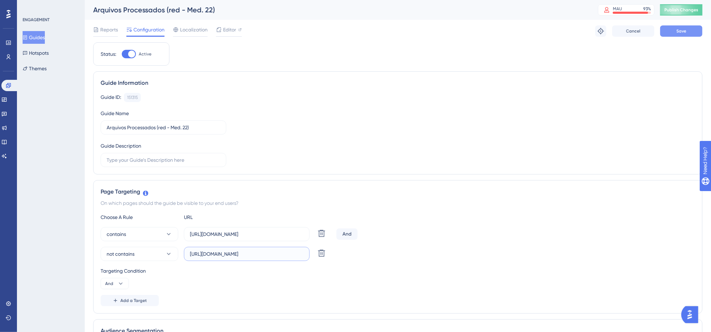
type input "https://homolog-app.equals.com.br/"
click at [674, 34] on button "Save" at bounding box center [681, 30] width 42 height 11
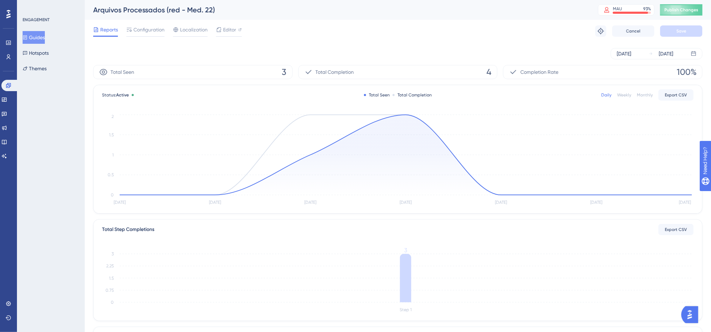
scroll to position [12, 0]
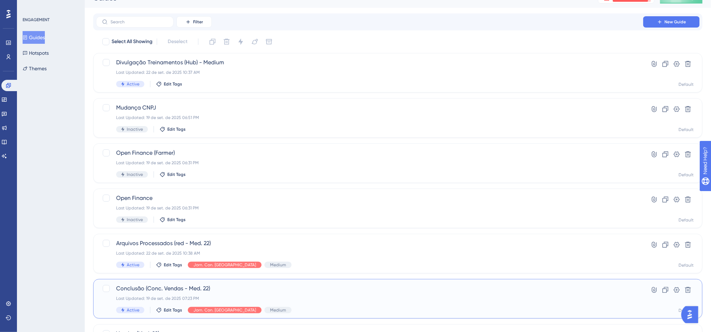
click at [283, 299] on div "Last Updated: 19 de set. de 2025 07:23 PM" at bounding box center [369, 299] width 507 height 6
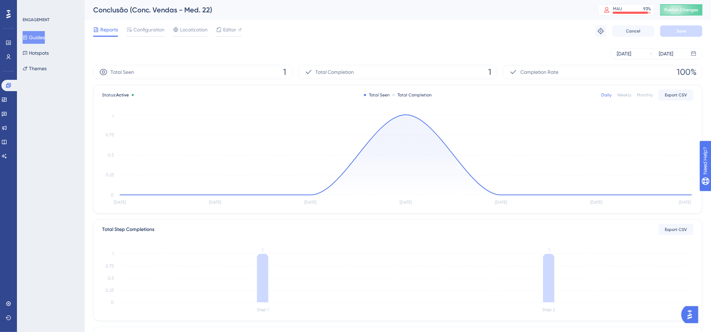
click at [165, 26] on div "Reports Configuration Localization Editor" at bounding box center [167, 30] width 149 height 11
click at [166, 26] on div "Reports Configuration Localization Editor" at bounding box center [167, 30] width 149 height 11
click at [157, 28] on span "Configuration" at bounding box center [149, 29] width 31 height 8
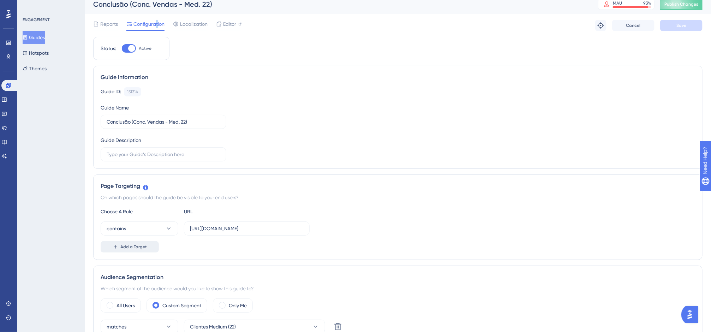
scroll to position [13, 4]
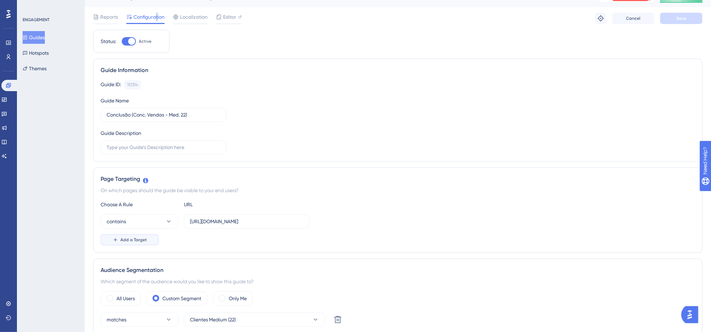
click at [124, 239] on span "Add a Target" at bounding box center [133, 240] width 26 height 6
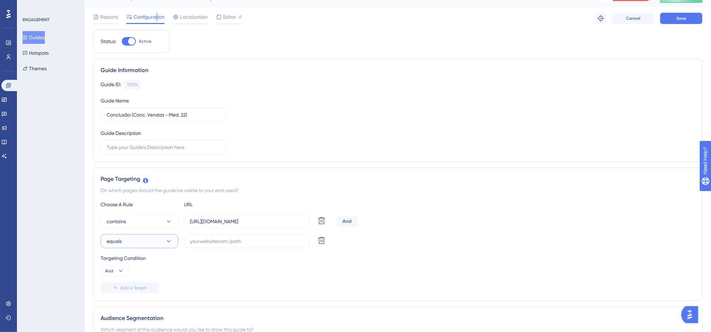
click at [129, 243] on button "equals" at bounding box center [140, 241] width 78 height 14
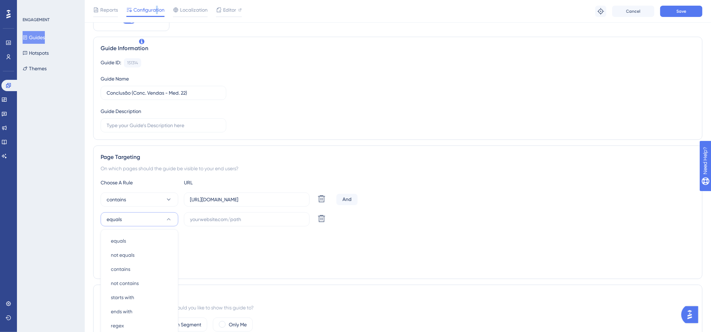
scroll to position [155, 4]
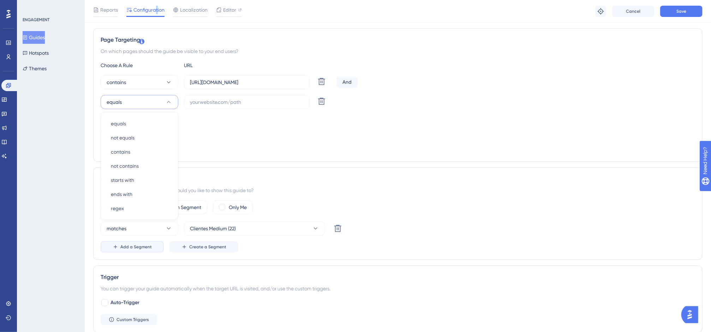
click at [147, 243] on button "Add a Segment" at bounding box center [132, 246] width 63 height 11
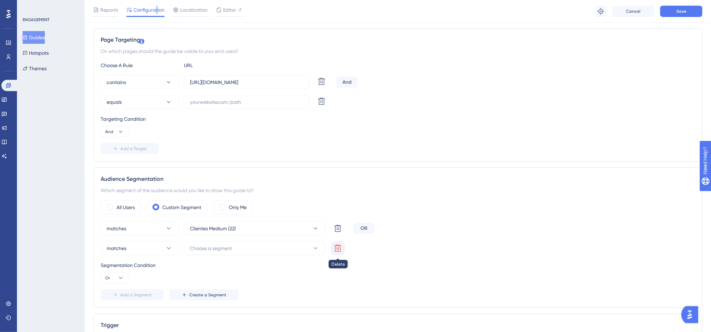
click at [334, 247] on icon at bounding box center [337, 248] width 7 height 7
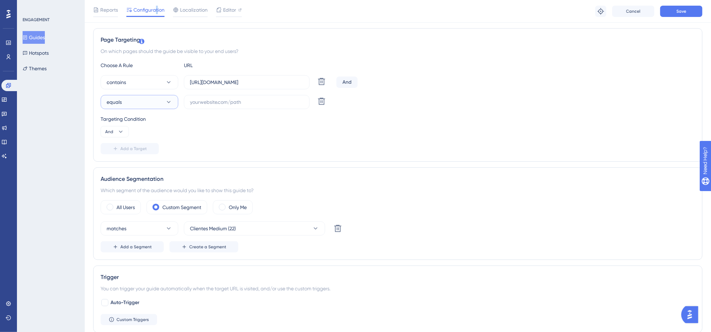
click at [129, 109] on button "equals" at bounding box center [140, 102] width 78 height 14
click at [129, 133] on div "not equals not equals" at bounding box center [139, 138] width 57 height 14
click at [200, 107] on label at bounding box center [247, 102] width 126 height 14
click at [200, 106] on input "text" at bounding box center [247, 102] width 114 height 8
paste input "https://homolog-app.equals.com.br/"
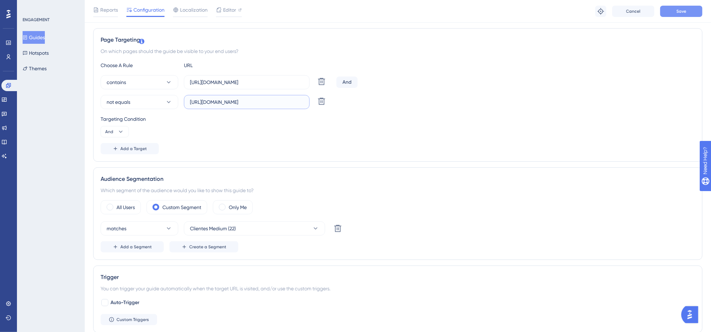
type input "https://homolog-app.equals.com.br/"
click at [674, 11] on button "Save" at bounding box center [681, 11] width 42 height 11
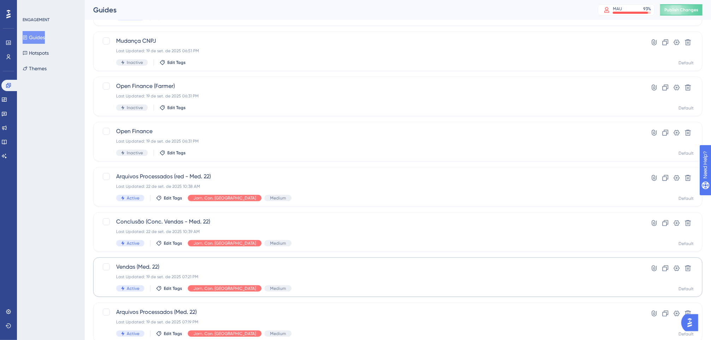
scroll to position [79, 0]
click at [229, 261] on div "Vendas (Med. 22) Last Updated: 19 de set. de 2025 07:21 PM Active Edit Tags Jor…" at bounding box center [398, 277] width 610 height 40
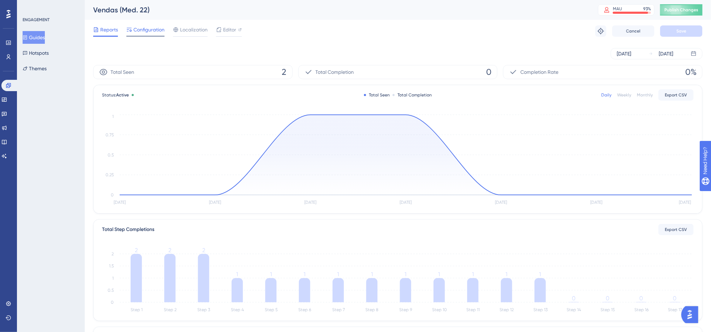
click at [152, 29] on span "Configuration" at bounding box center [149, 29] width 31 height 8
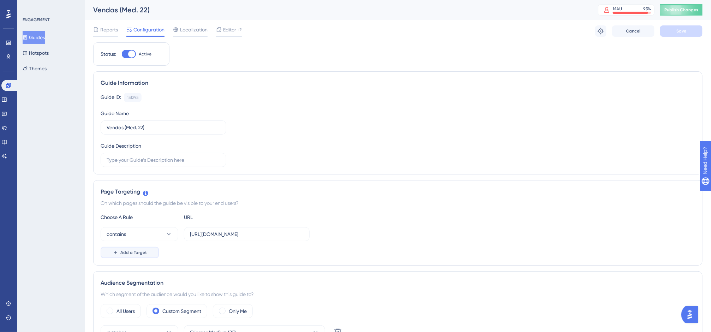
click at [149, 258] on button "Add a Target" at bounding box center [130, 252] width 58 height 11
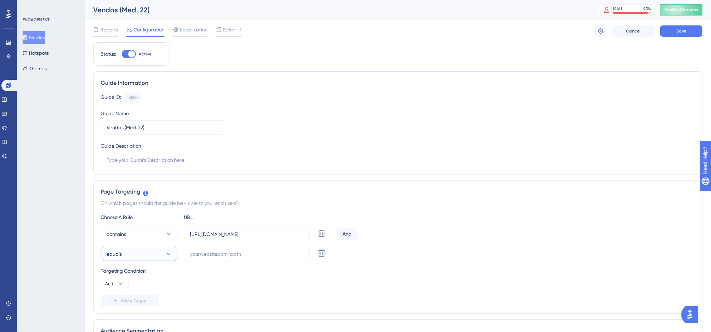
click at [149, 257] on button "equals" at bounding box center [140, 254] width 78 height 14
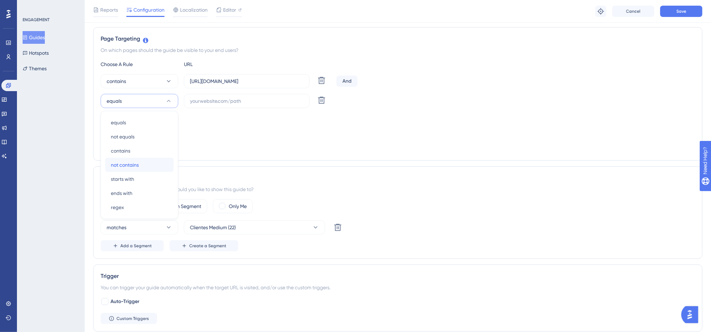
click at [132, 168] on span "not contains" at bounding box center [125, 165] width 28 height 8
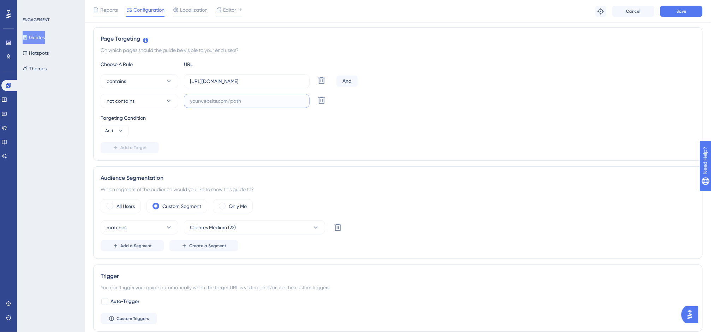
click at [218, 101] on input "text" at bounding box center [247, 101] width 114 height 8
paste input "https://homolog-app.equals.com.br/"
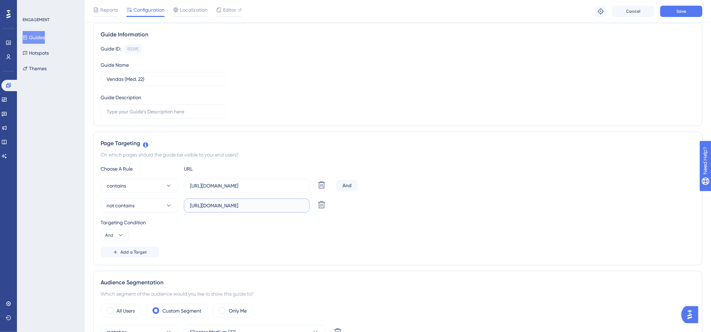
scroll to position [0, 0]
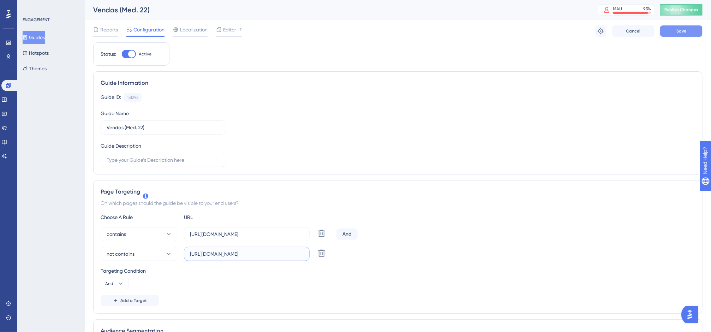
type input "https://homolog-app.equals.com.br/"
click at [674, 29] on span "Save" at bounding box center [682, 31] width 10 height 6
click at [674, 7] on span "Publish Changes" at bounding box center [682, 10] width 34 height 6
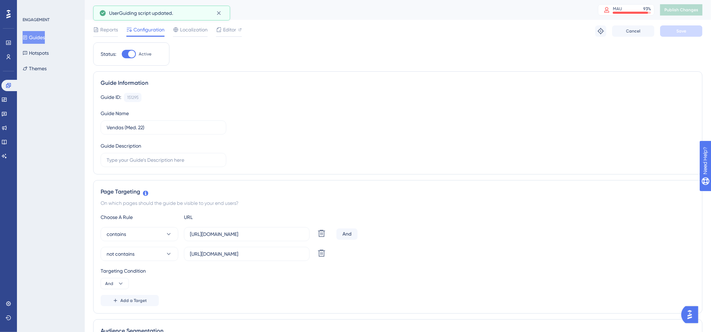
click at [34, 34] on button "Guides" at bounding box center [34, 37] width 22 height 13
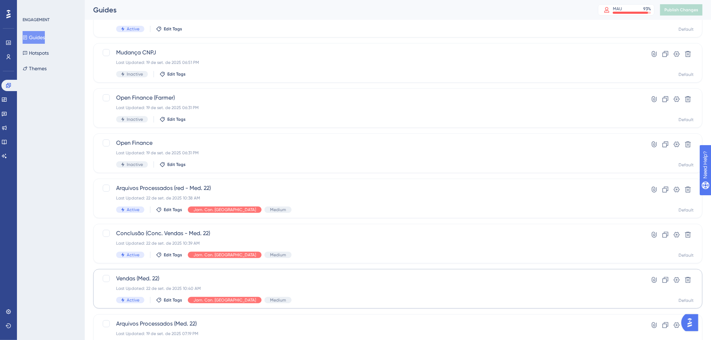
scroll to position [68, 0]
click at [257, 281] on span "Vendas (Med. 22)" at bounding box center [369, 278] width 507 height 8
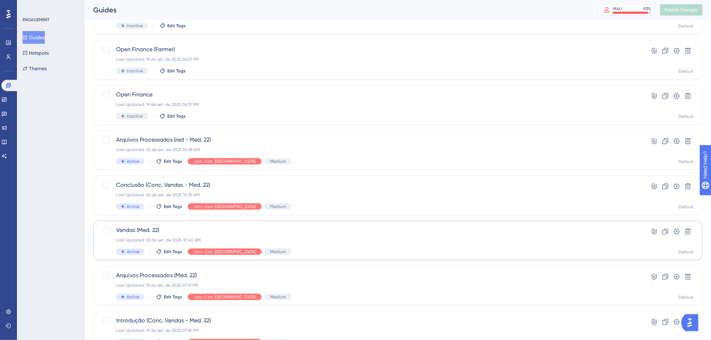
scroll to position [117, 0]
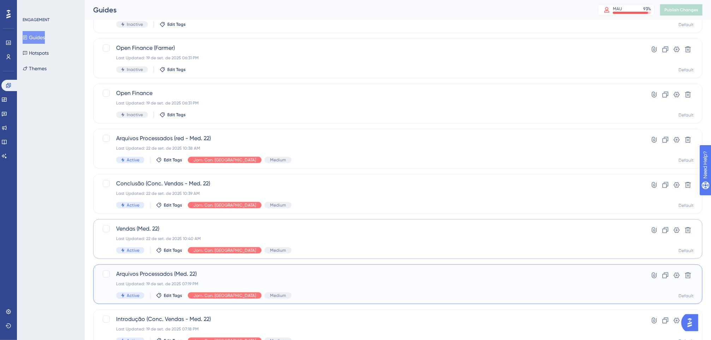
click at [227, 270] on span "Arquivos Processados (Med. 22)" at bounding box center [369, 274] width 507 height 8
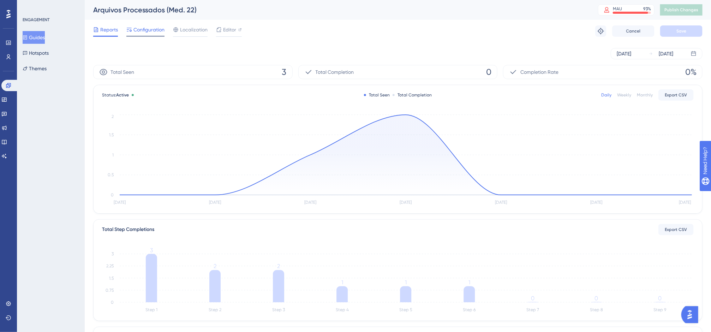
click at [150, 28] on span "Configuration" at bounding box center [149, 29] width 31 height 8
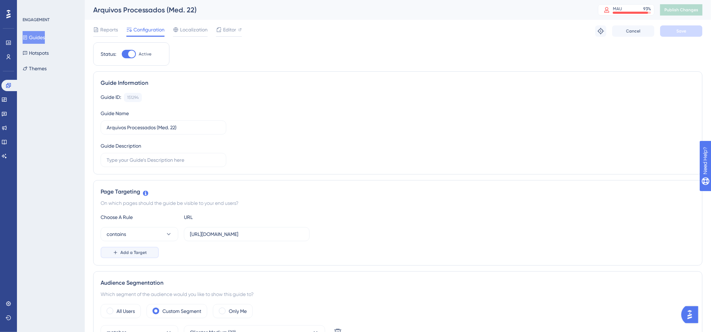
click at [149, 254] on button "Add a Target" at bounding box center [130, 252] width 58 height 11
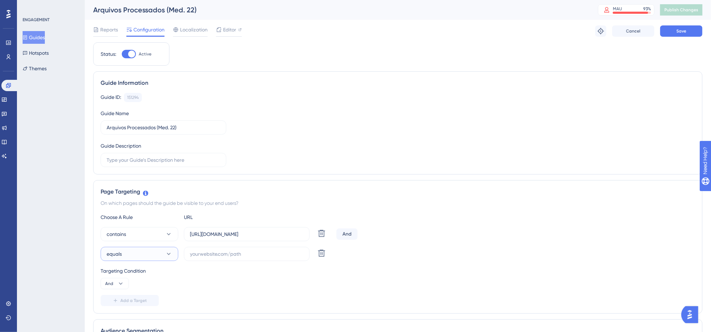
click at [152, 253] on button "equals" at bounding box center [140, 254] width 78 height 14
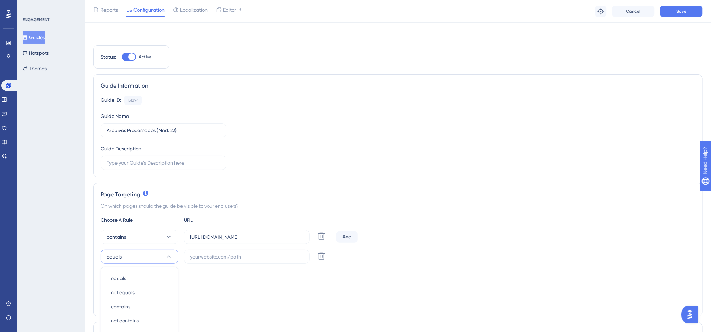
scroll to position [156, 0]
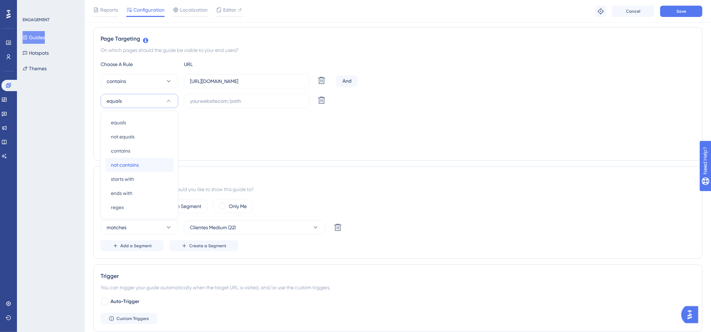
click at [127, 162] on span "not contains" at bounding box center [125, 165] width 28 height 8
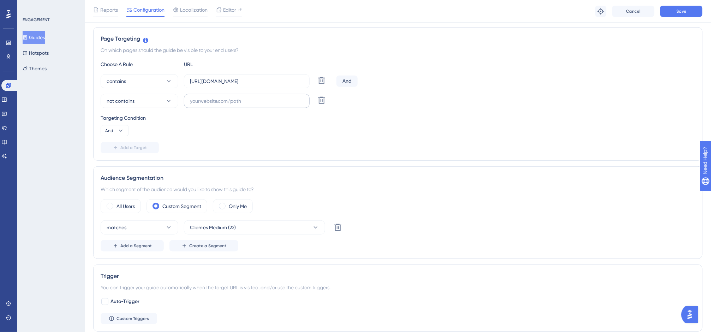
click at [210, 109] on div "Choose A Rule URL contains https://app.equals.com.br/conciliador/v2/arquivos-pr…" at bounding box center [398, 106] width 595 height 93
click at [210, 104] on input "text" at bounding box center [247, 101] width 114 height 8
paste input "https://homolog-app.equals.com.br/"
type input "https://homolog-app.equals.com.br/"
click at [674, 11] on span "Save" at bounding box center [682, 11] width 10 height 6
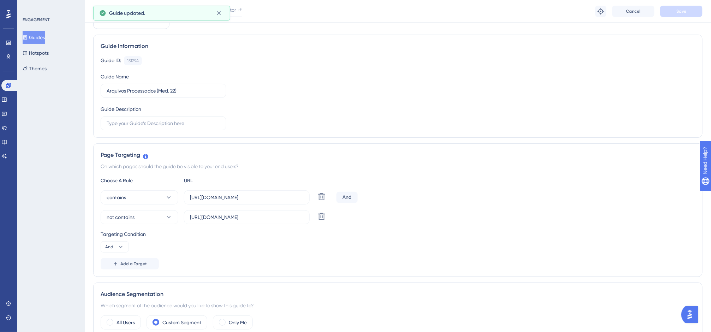
scroll to position [0, 8]
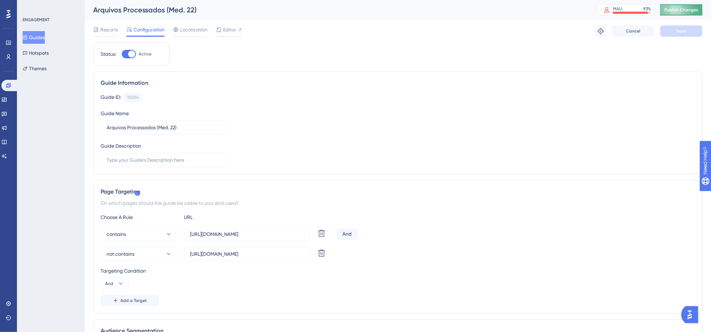
click at [674, 10] on button "Publish Changes" at bounding box center [681, 9] width 42 height 11
click at [39, 33] on button "Guides" at bounding box center [34, 37] width 22 height 13
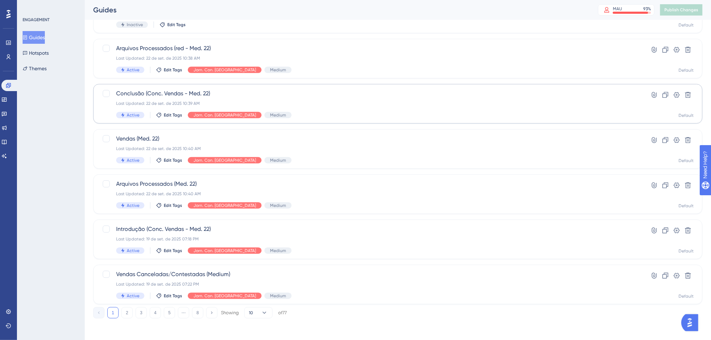
scroll to position [208, 0]
click at [190, 231] on span "Introdução (Conc. Vendas - Med. 22)" at bounding box center [369, 228] width 507 height 8
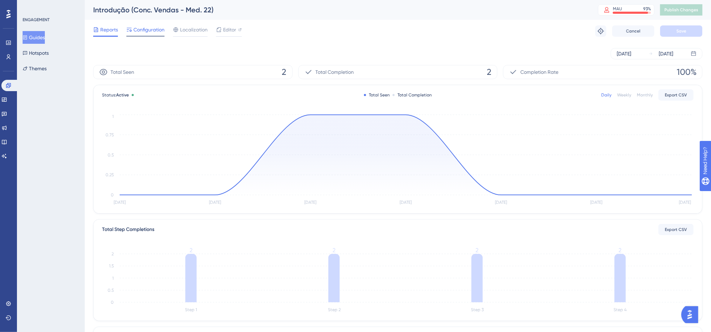
click at [142, 32] on span "Configuration" at bounding box center [149, 29] width 31 height 8
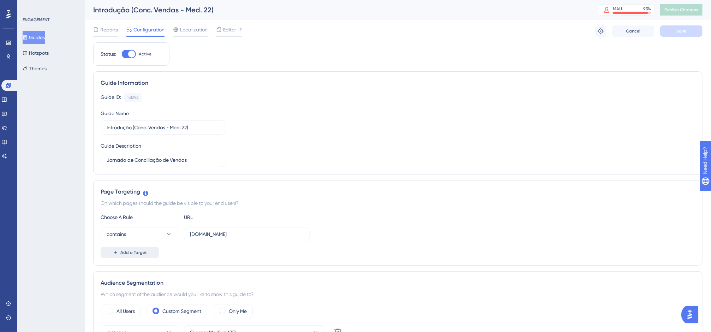
click at [151, 255] on button "Add a Target" at bounding box center [130, 252] width 58 height 11
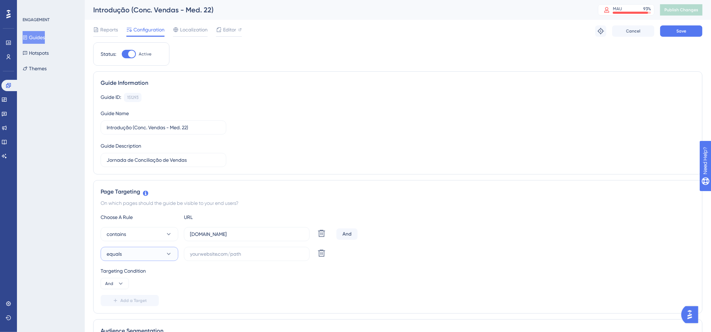
click at [154, 257] on button "equals" at bounding box center [140, 254] width 78 height 14
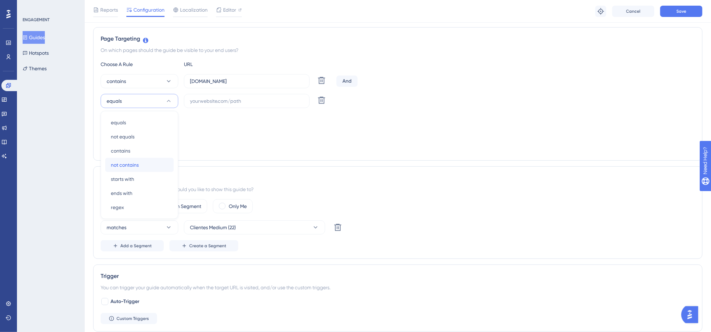
click at [151, 163] on div "not contains not contains" at bounding box center [139, 165] width 57 height 14
click at [212, 99] on input "text" at bounding box center [247, 101] width 114 height 8
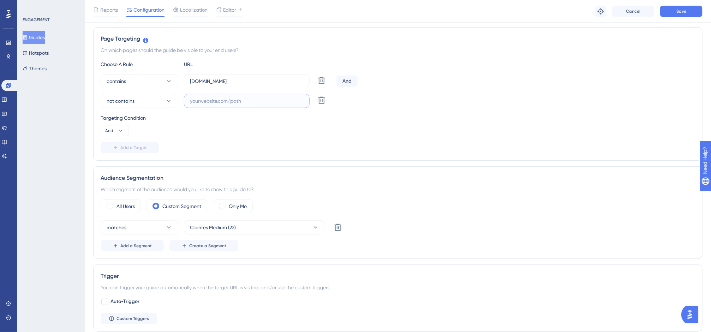
click at [208, 101] on input "text" at bounding box center [247, 101] width 114 height 8
paste input "https://homolog-app.equals.com.br/"
type input "https://homolog-app.equals.com.br/"
click at [674, 9] on button "Save" at bounding box center [681, 11] width 42 height 11
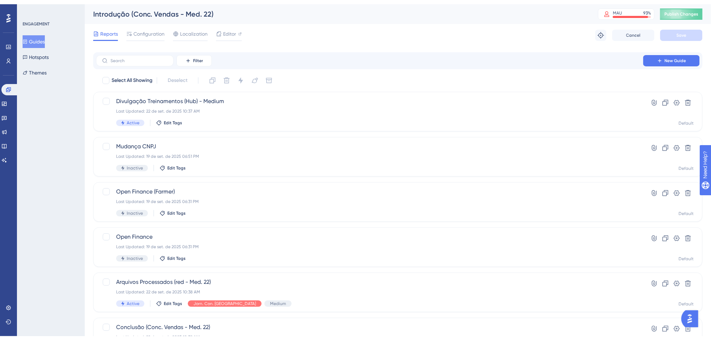
scroll to position [208, 0]
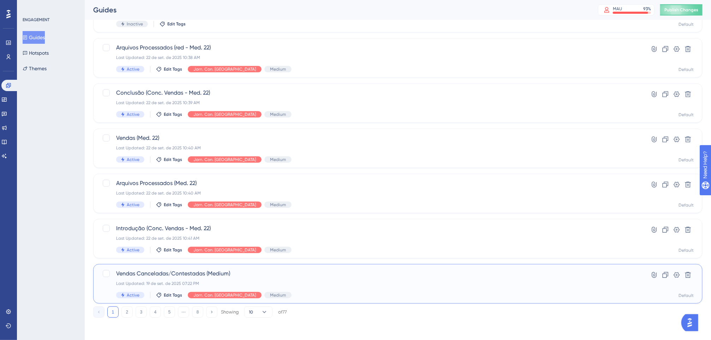
click at [218, 274] on span "Vendas Canceladas/Contestadas (Medium)" at bounding box center [369, 273] width 507 height 8
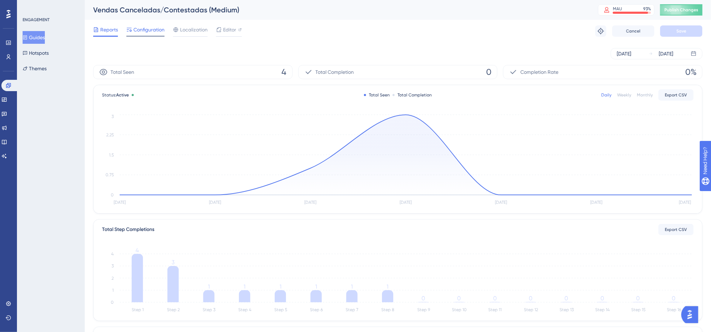
click at [151, 31] on span "Configuration" at bounding box center [149, 29] width 31 height 8
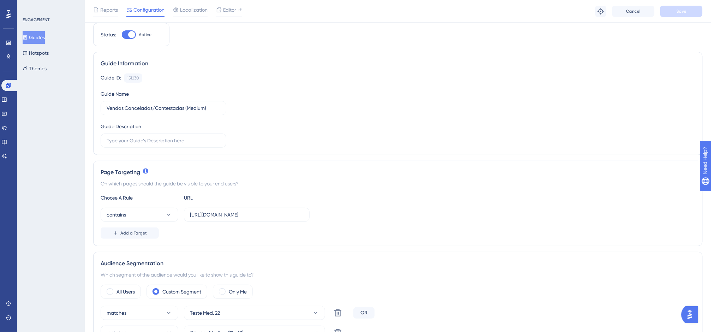
scroll to position [24, 0]
click at [134, 231] on span "Add a Target" at bounding box center [133, 231] width 26 height 6
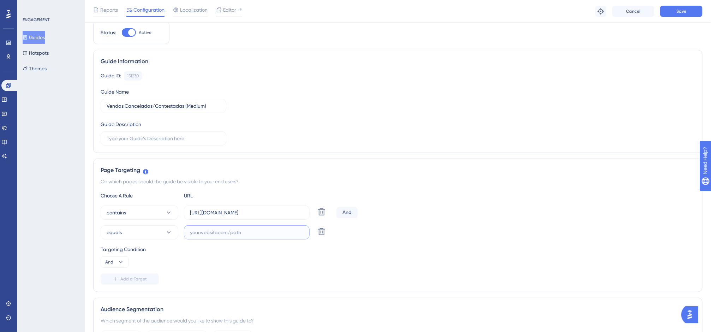
click at [209, 232] on input "text" at bounding box center [247, 233] width 114 height 8
paste input "https://homolog-app.equals.com.br/"
type input "https://homolog-app.equals.com.br/"
click at [167, 228] on button "equals" at bounding box center [140, 232] width 78 height 14
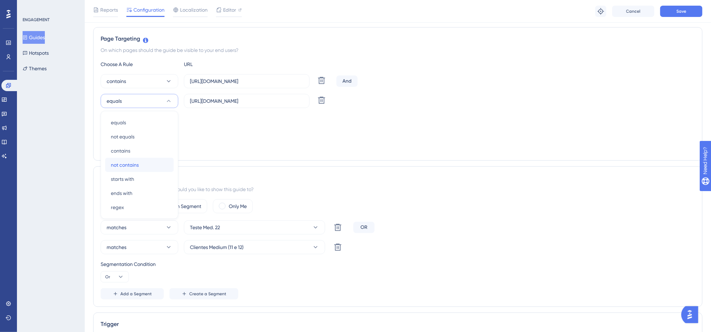
click at [144, 166] on div "not contains not contains" at bounding box center [139, 165] width 57 height 14
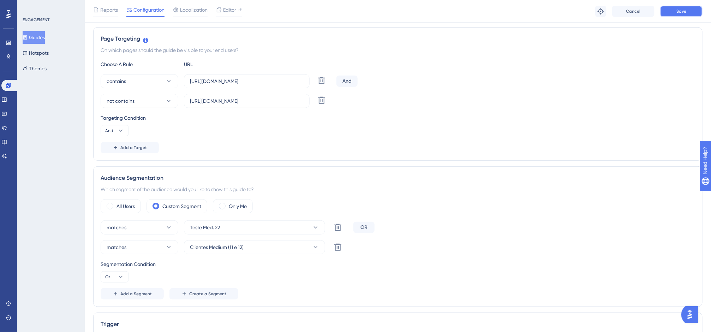
click at [673, 8] on button "Save" at bounding box center [681, 11] width 42 height 11
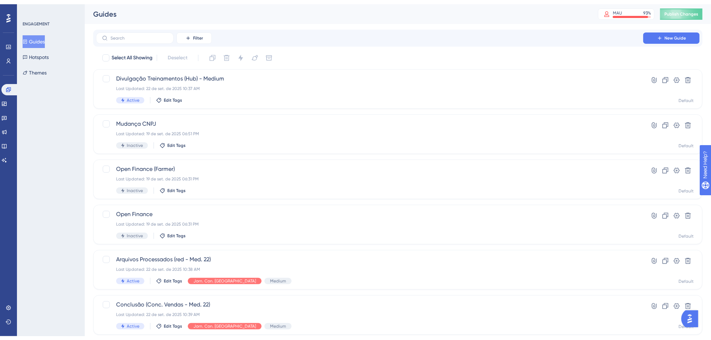
scroll to position [185, 0]
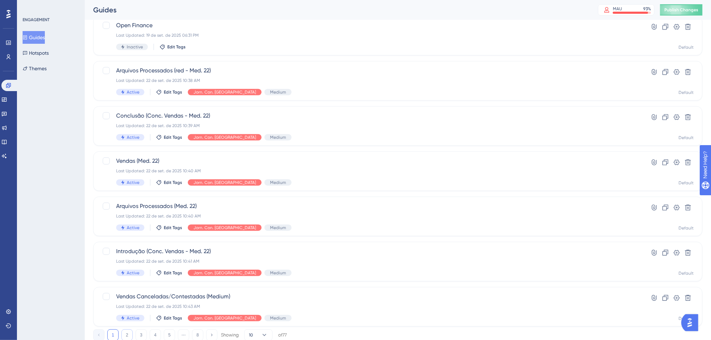
click at [129, 314] on button "2" at bounding box center [127, 335] width 11 height 11
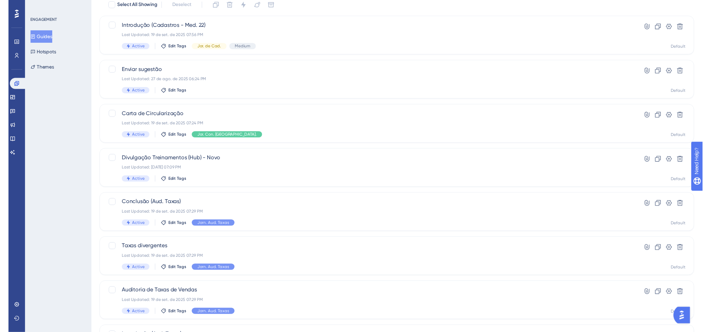
scroll to position [0, 0]
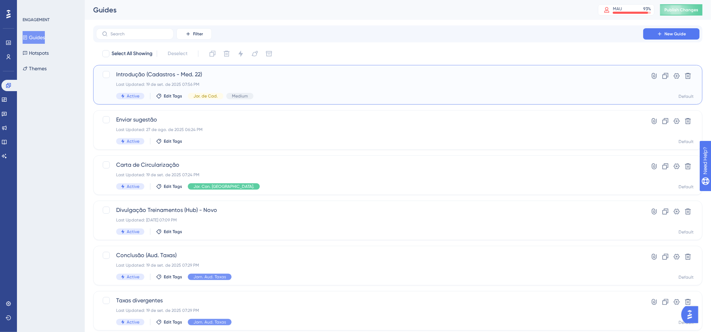
click at [343, 78] on span "Introdução (Cadastros - Med. 22)" at bounding box center [369, 74] width 507 height 8
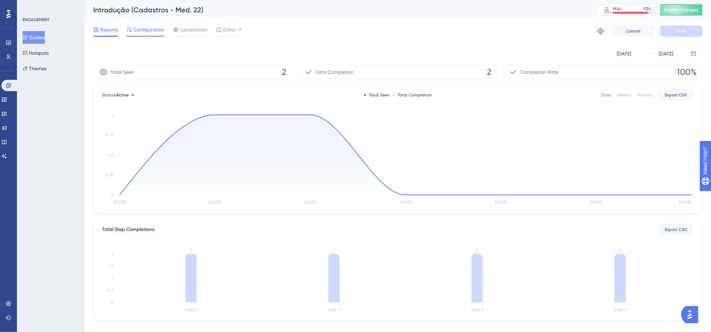
click at [157, 27] on span "Configuration" at bounding box center [149, 29] width 31 height 8
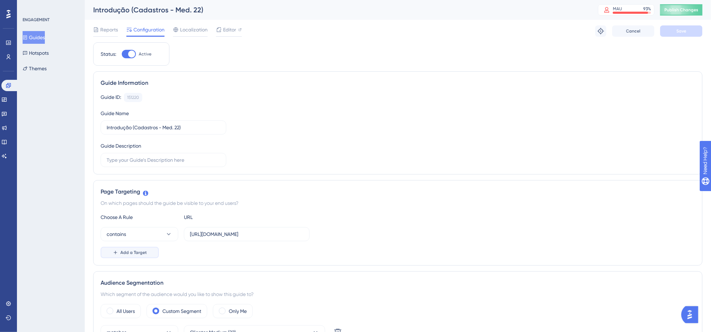
click at [130, 254] on span "Add a Target" at bounding box center [133, 253] width 26 height 6
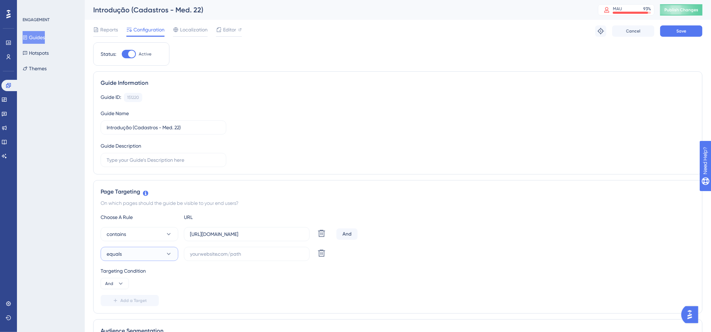
click at [155, 257] on button "equals" at bounding box center [140, 254] width 78 height 14
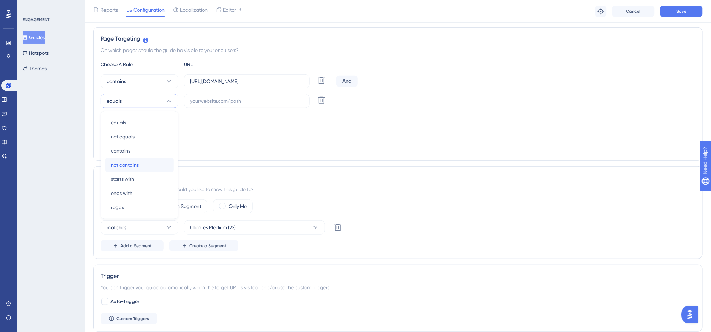
click at [141, 162] on div "not contains not contains" at bounding box center [139, 165] width 57 height 14
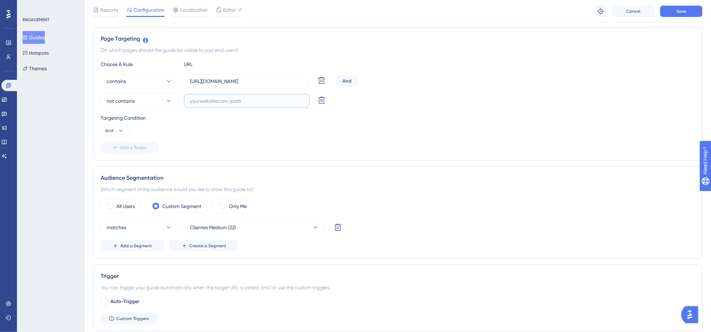
click at [203, 103] on input "text" at bounding box center [247, 101] width 114 height 8
paste input "https://homolog-app.equals.com.br/"
type input "https://homolog-app.equals.com.br/"
click at [674, 11] on span "Save" at bounding box center [682, 11] width 10 height 6
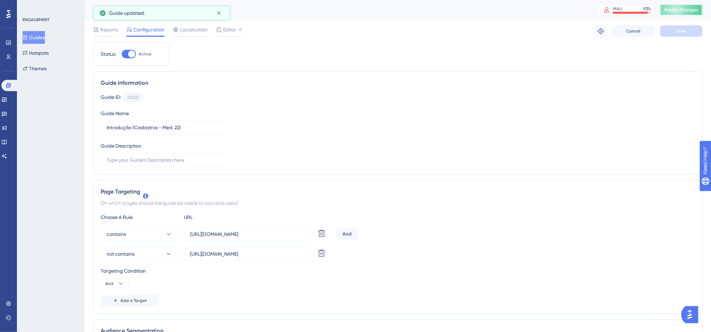
click at [674, 13] on button "Publish Changes" at bounding box center [681, 9] width 42 height 11
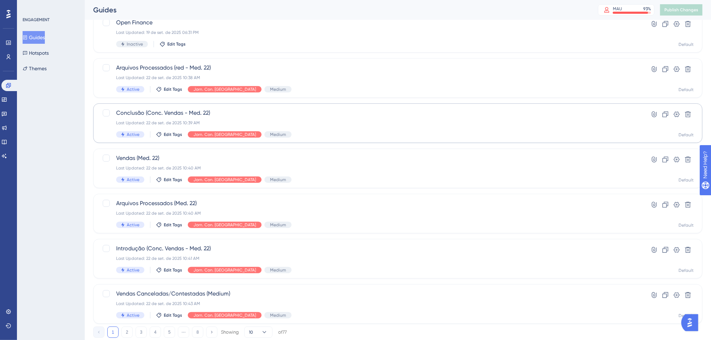
scroll to position [208, 0]
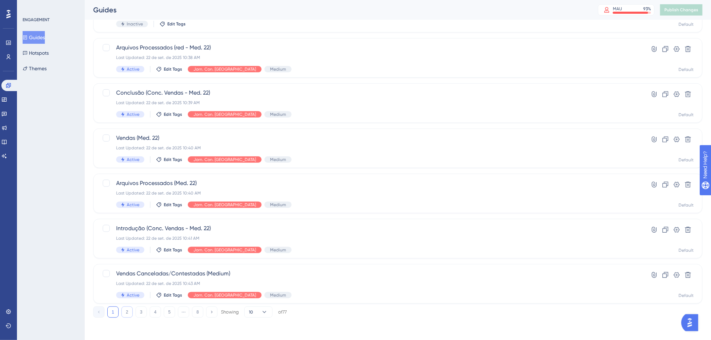
click at [130, 310] on button "2" at bounding box center [127, 312] width 11 height 11
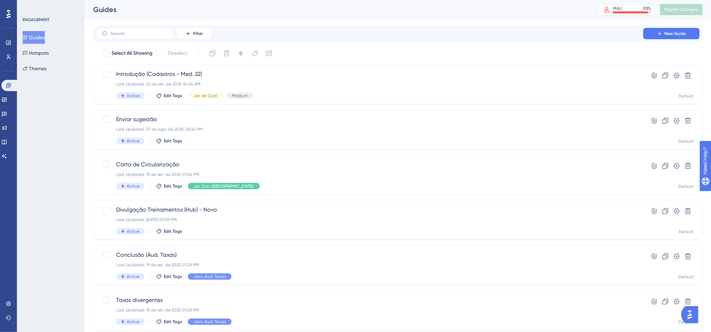
scroll to position [0, 0]
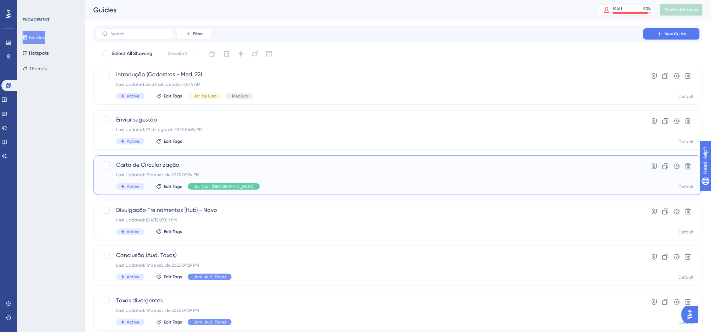
click at [264, 161] on span "Carta de Circularização" at bounding box center [369, 165] width 507 height 8
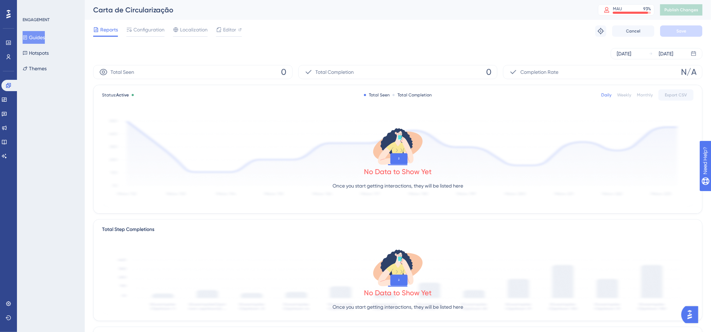
scroll to position [6, 0]
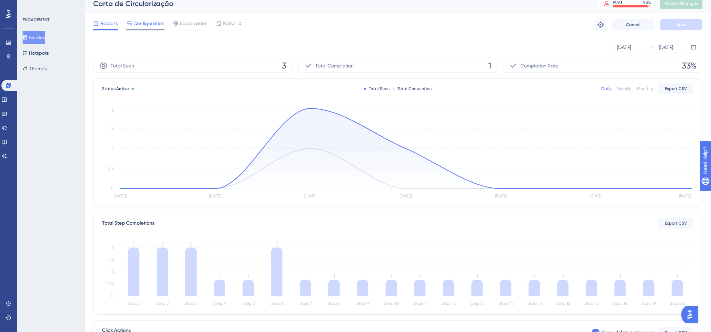
click at [156, 26] on span "Configuration" at bounding box center [149, 23] width 31 height 8
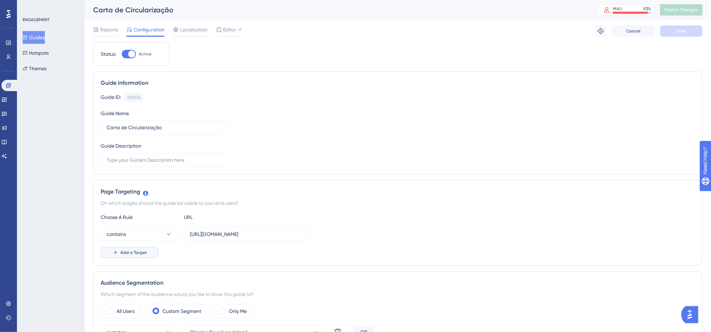
click at [129, 255] on span "Add a Target" at bounding box center [133, 253] width 26 height 6
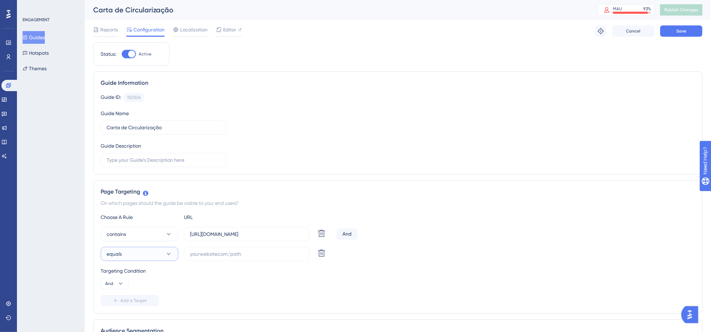
click at [165, 256] on icon at bounding box center [168, 253] width 7 height 7
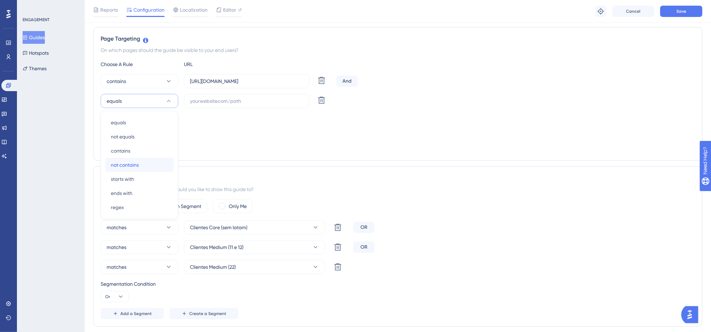
click at [139, 165] on span "not contains" at bounding box center [125, 165] width 28 height 8
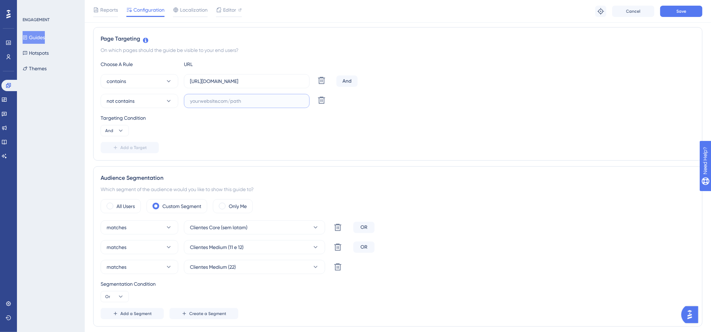
click at [210, 102] on input "text" at bounding box center [247, 101] width 114 height 8
paste input "https://homolog-app.equals.com.br/"
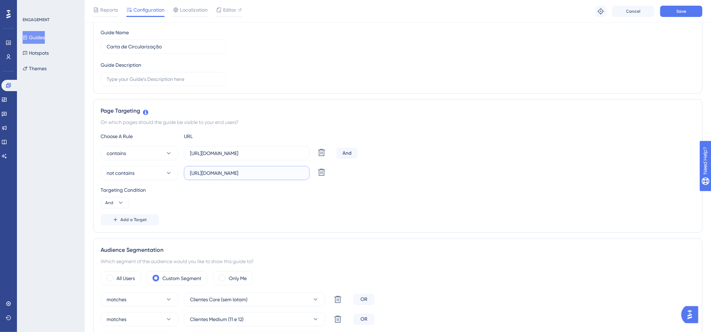
scroll to position [0, 0]
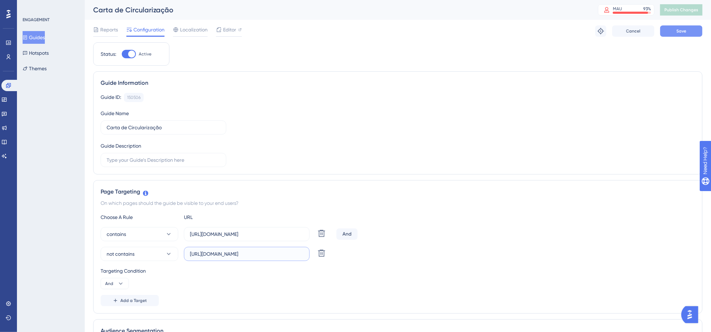
type input "https://homolog-app.equals.com.br/"
click at [674, 32] on span "Save" at bounding box center [682, 31] width 10 height 6
click at [674, 5] on button "Publish Changes" at bounding box center [681, 9] width 42 height 11
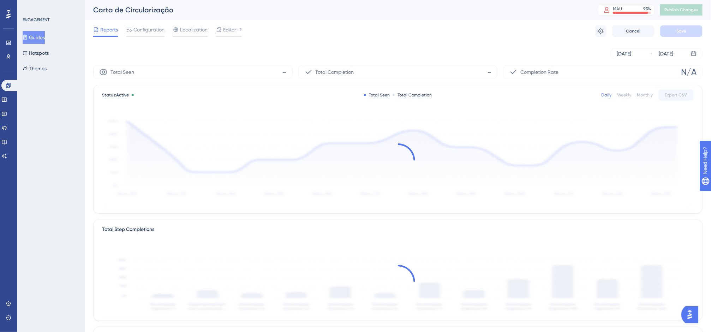
scroll to position [6, 0]
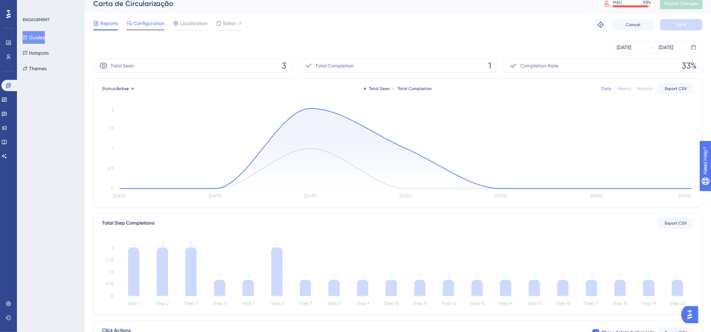
click at [144, 23] on span "Configuration" at bounding box center [149, 23] width 31 height 8
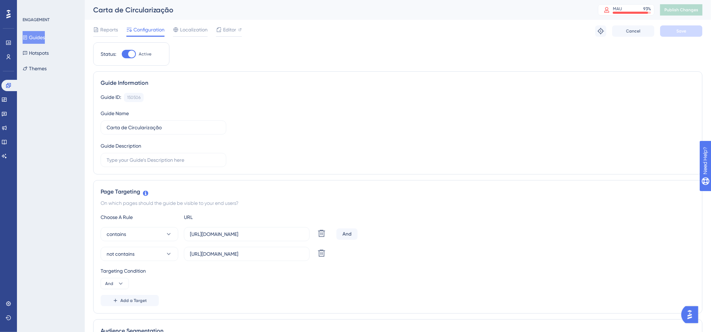
scroll to position [6, 0]
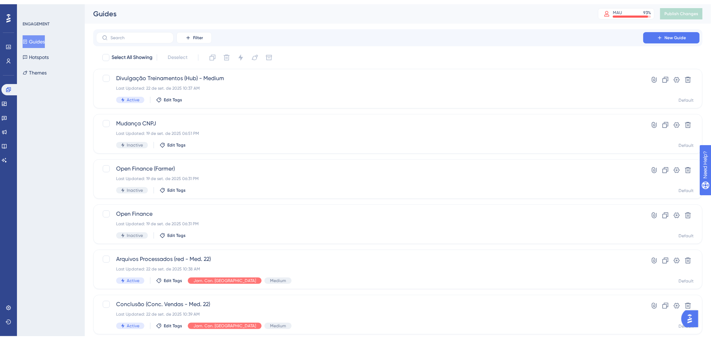
scroll to position [208, 0]
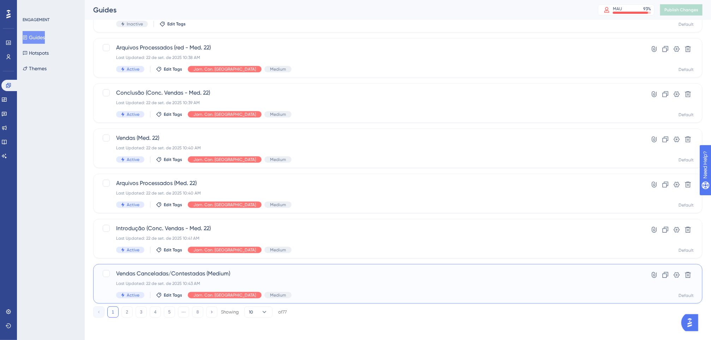
click at [121, 303] on div "Vendas Canceladas/Contestadas (Medium) Last Updated: 22 de set. de 2025 10:43 A…" at bounding box center [398, 284] width 610 height 40
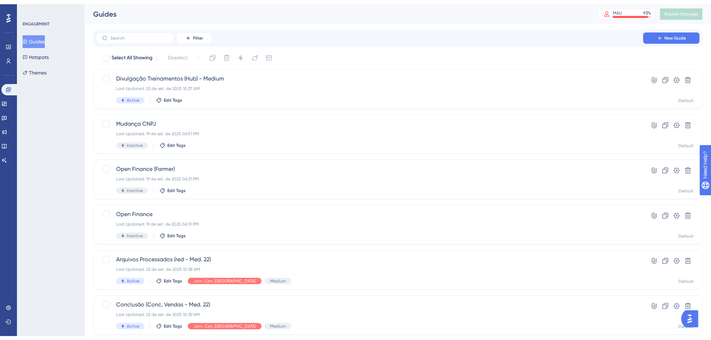
scroll to position [208, 0]
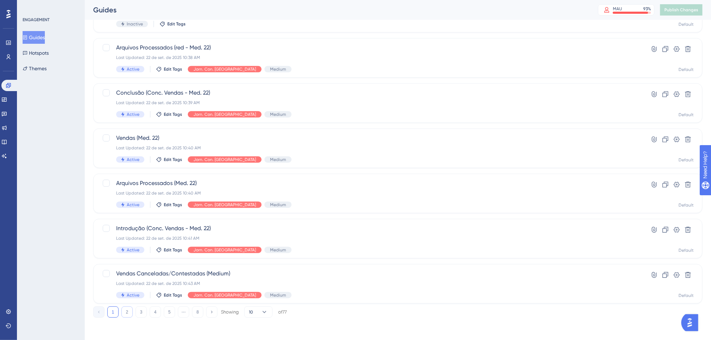
click at [126, 314] on button "2" at bounding box center [127, 312] width 11 height 11
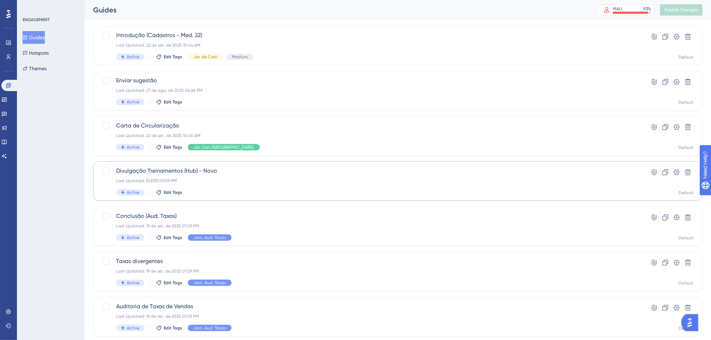
scroll to position [38, 0]
click at [210, 183] on div "Last Updated: 05 de set. de 2025 07:09 PM" at bounding box center [369, 182] width 507 height 6
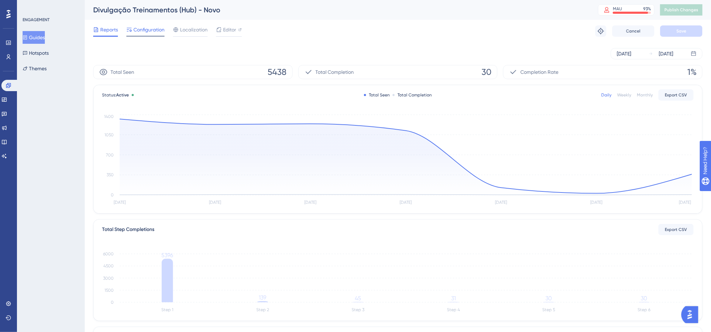
click at [154, 31] on span "Configuration" at bounding box center [149, 29] width 31 height 8
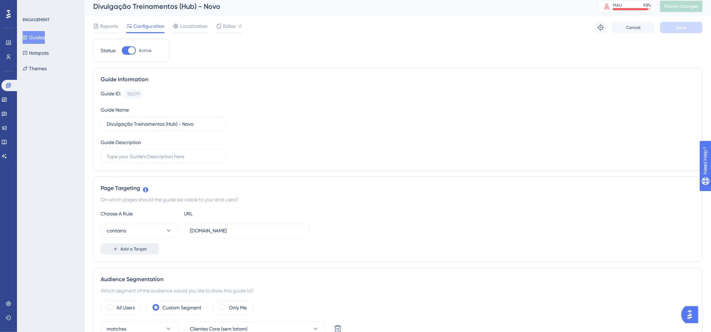
scroll to position [4, 0]
click at [137, 248] on span "Add a Target" at bounding box center [133, 248] width 26 height 6
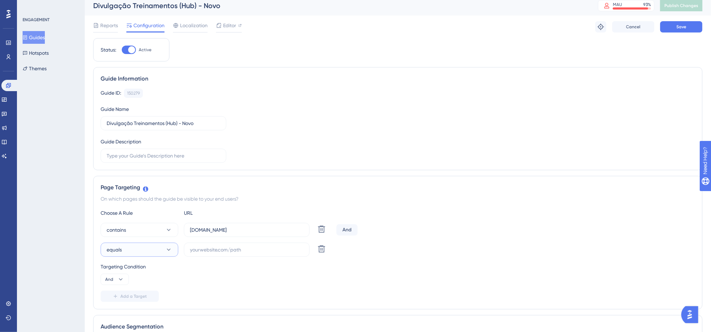
click at [136, 246] on button "equals" at bounding box center [140, 250] width 78 height 14
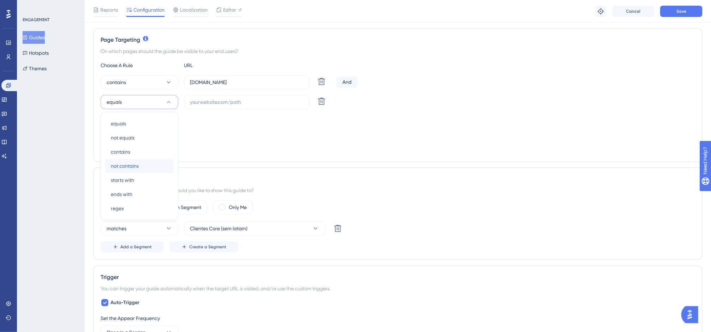
click at [128, 170] on span "not contains" at bounding box center [125, 166] width 28 height 8
click at [195, 108] on label at bounding box center [247, 102] width 126 height 14
click at [195, 106] on input "text" at bounding box center [247, 102] width 114 height 8
paste input "https://homolog-app.equals.com.br/"
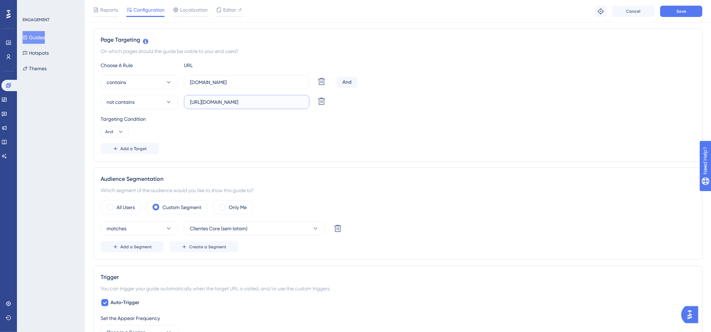
type input "https://homolog-app.equals.com.br/"
click at [674, 0] on div "Reports Configuration Localization Editor Troubleshoot Cancel Save" at bounding box center [398, 11] width 627 height 23
click at [674, 7] on button "Save" at bounding box center [681, 11] width 42 height 11
click at [304, 29] on div "Status: Active Guide Information Guide ID: 150279 Copy Guide Name Divulgação Tr…" at bounding box center [398, 289] width 610 height 796
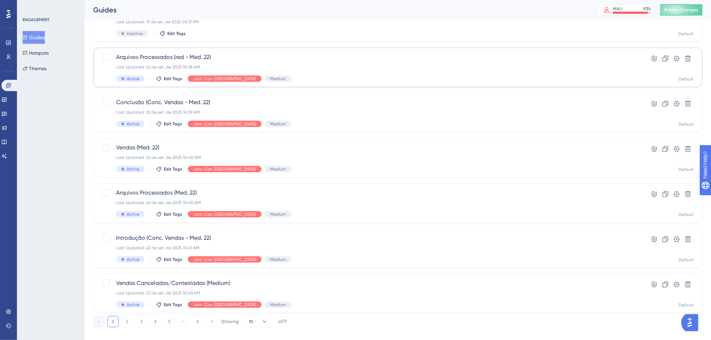
scroll to position [208, 0]
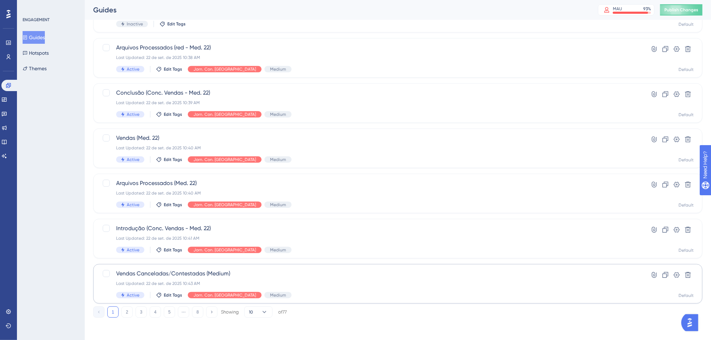
click at [126, 314] on button "2" at bounding box center [127, 312] width 11 height 11
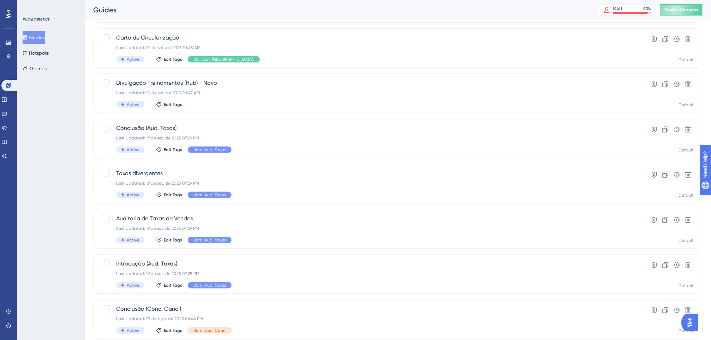
scroll to position [105, 0]
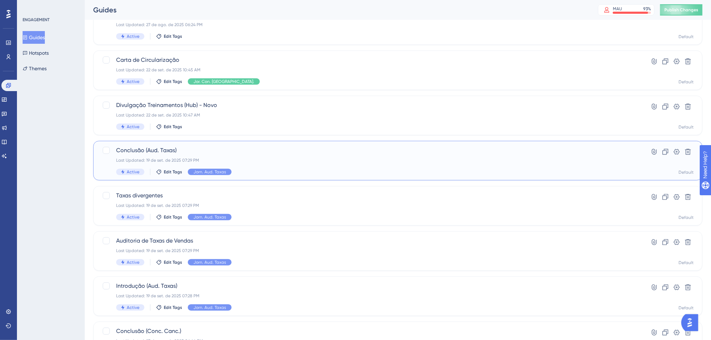
click at [239, 156] on div "Conclusão (Aud. Taxas) Last Updated: 19 de set. de 2025 07:29 PM Active Edit Ta…" at bounding box center [369, 160] width 507 height 29
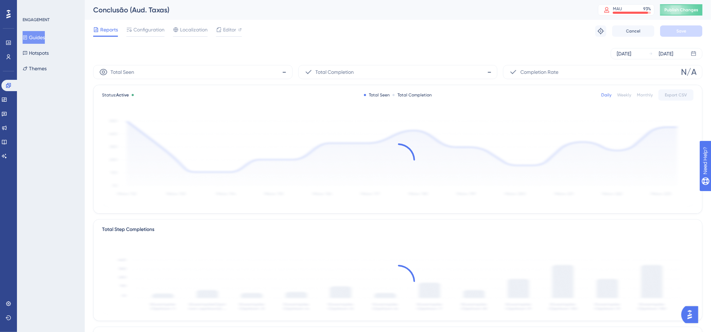
click at [293, 164] on div at bounding box center [398, 160] width 592 height 95
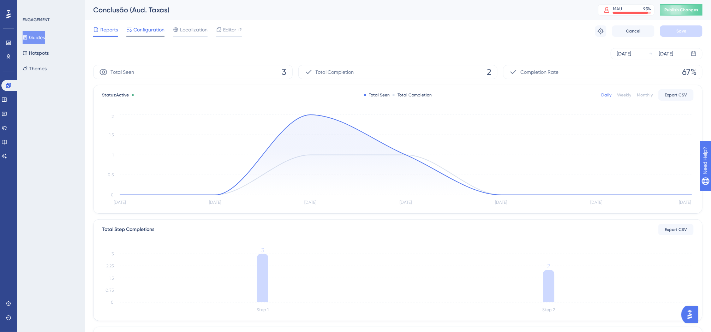
click at [155, 35] on div "Configuration" at bounding box center [145, 30] width 38 height 11
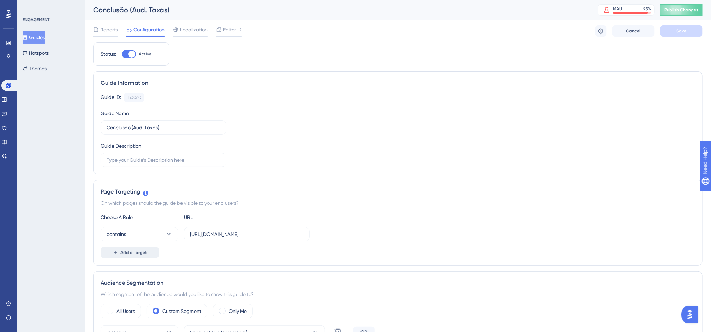
click at [146, 249] on button "Add a Target" at bounding box center [130, 252] width 58 height 11
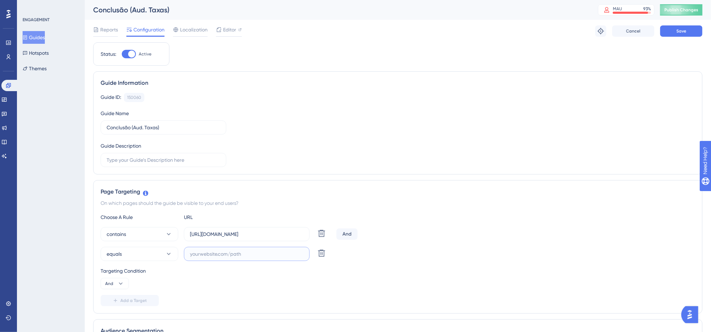
click at [192, 254] on input "text" at bounding box center [247, 254] width 114 height 8
paste input "https://homolog-app.equals.com.br/"
type input "https://homolog-app.equals.com.br/"
click at [159, 253] on button "equals" at bounding box center [140, 254] width 78 height 14
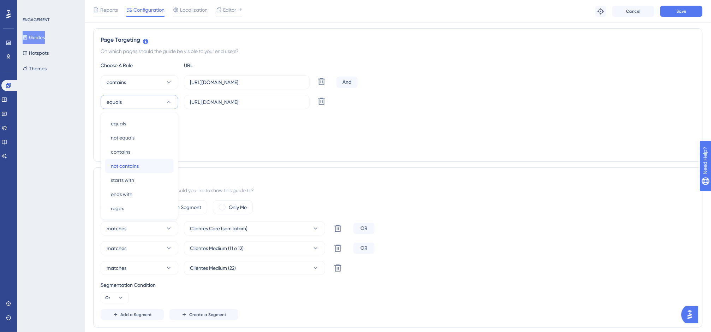
click at [128, 166] on span "not contains" at bounding box center [125, 166] width 28 height 8
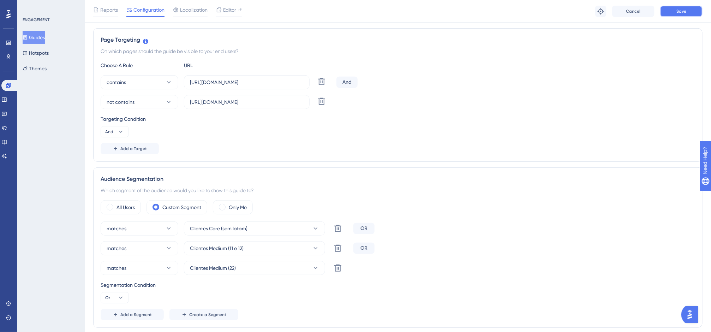
click at [671, 10] on button "Save" at bounding box center [681, 11] width 42 height 11
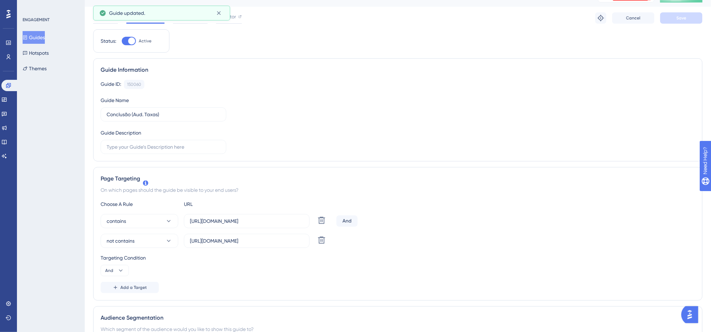
scroll to position [0, 0]
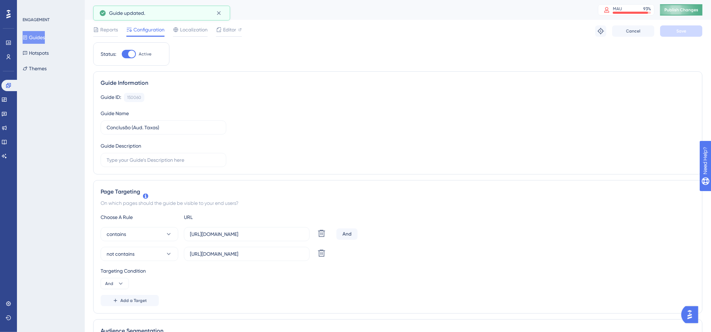
click at [674, 6] on button "Publish Changes" at bounding box center [681, 9] width 42 height 11
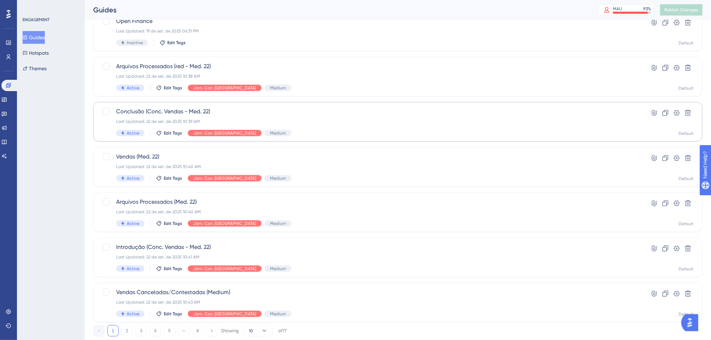
scroll to position [195, 0]
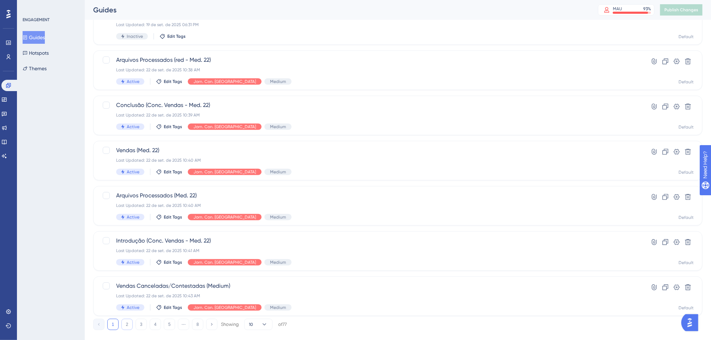
click at [130, 314] on button "2" at bounding box center [127, 324] width 11 height 11
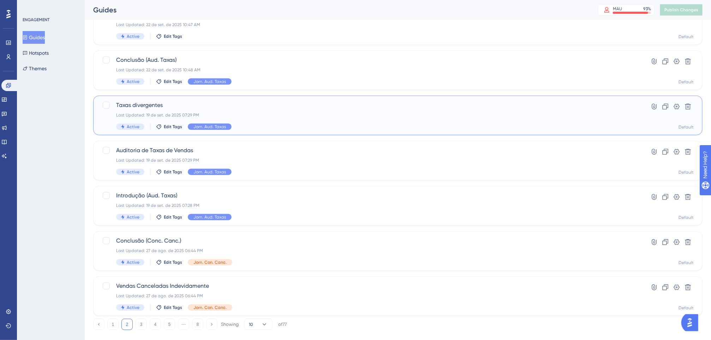
click at [232, 106] on span "Taxas divergentes" at bounding box center [369, 105] width 507 height 8
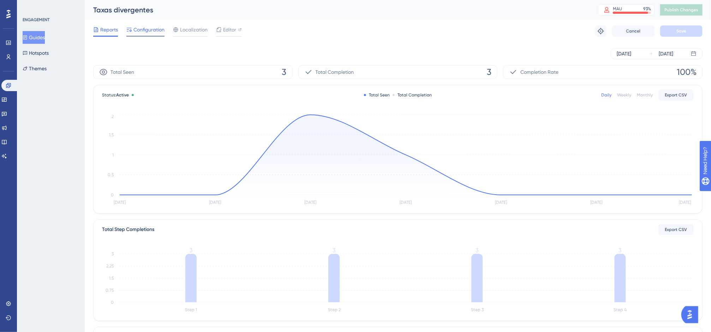
click at [161, 35] on div "Configuration" at bounding box center [145, 30] width 38 height 11
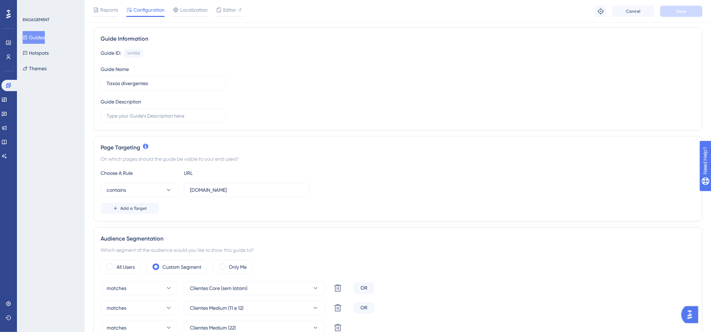
scroll to position [48, 8]
click at [133, 207] on span "Add a Target" at bounding box center [133, 208] width 26 height 6
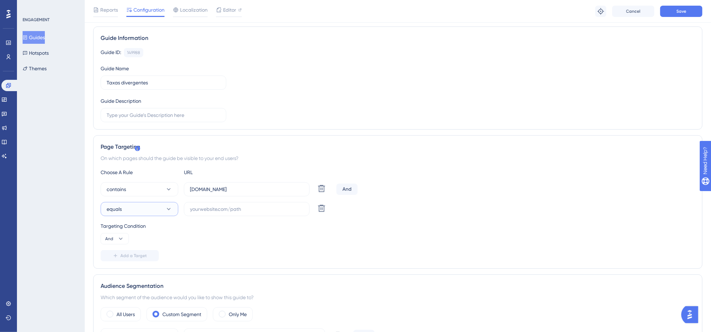
click at [141, 207] on button "equals" at bounding box center [140, 209] width 78 height 14
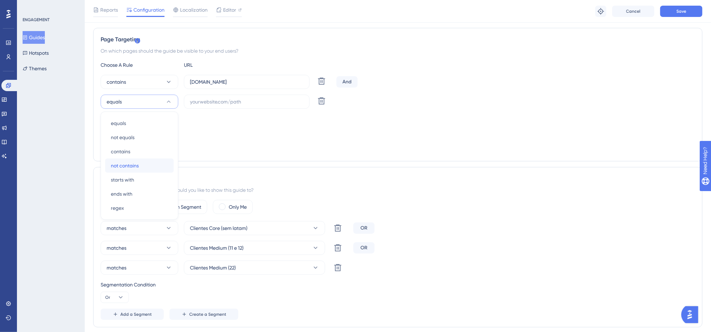
click at [124, 167] on span "not contains" at bounding box center [125, 165] width 28 height 8
click at [196, 103] on input "text" at bounding box center [247, 102] width 114 height 8
paste input "https://homolog-app.equals.com.br/"
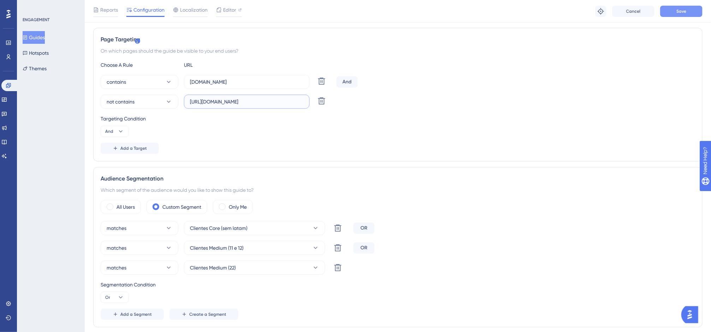
type input "https://homolog-app.equals.com.br/"
click at [674, 14] on button "Save" at bounding box center [681, 11] width 42 height 11
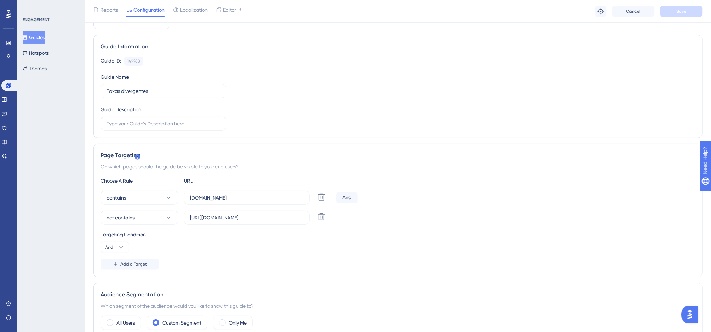
scroll to position [38, 8]
click at [45, 37] on button "Guides" at bounding box center [34, 37] width 22 height 13
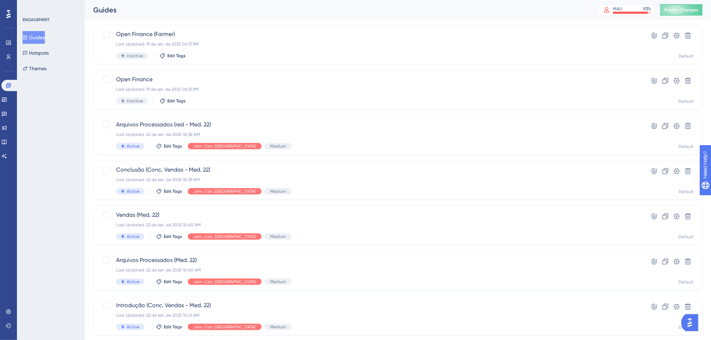
scroll to position [208, 0]
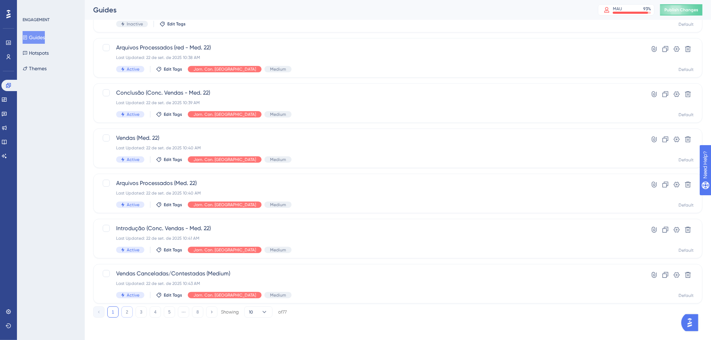
click at [130, 310] on button "2" at bounding box center [127, 312] width 11 height 11
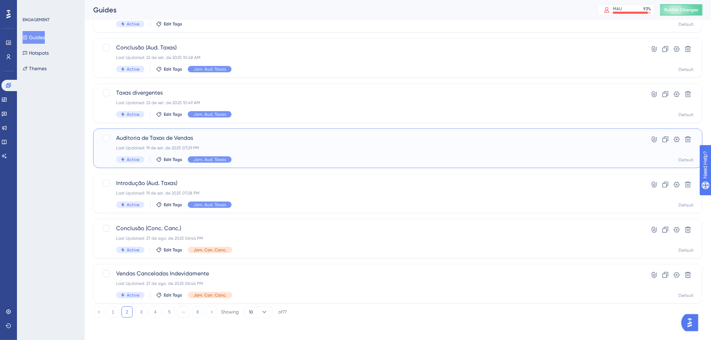
click at [207, 137] on span "Auditoria de Taxas de Vendas" at bounding box center [369, 138] width 507 height 8
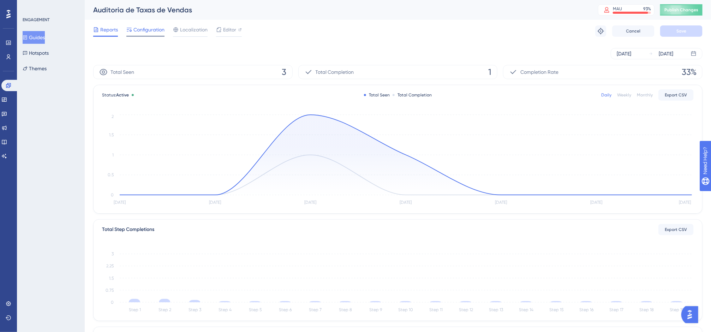
click at [152, 30] on span "Configuration" at bounding box center [149, 29] width 31 height 8
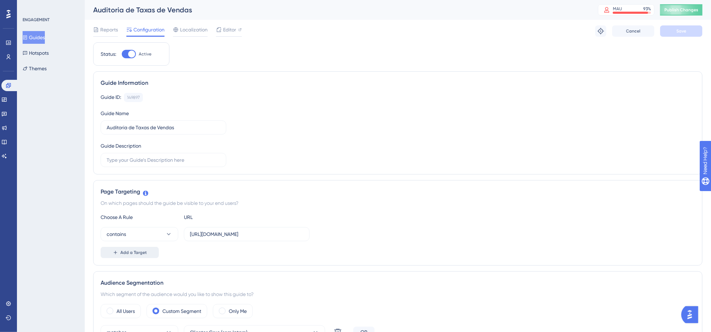
click at [134, 254] on span "Add a Target" at bounding box center [133, 253] width 26 height 6
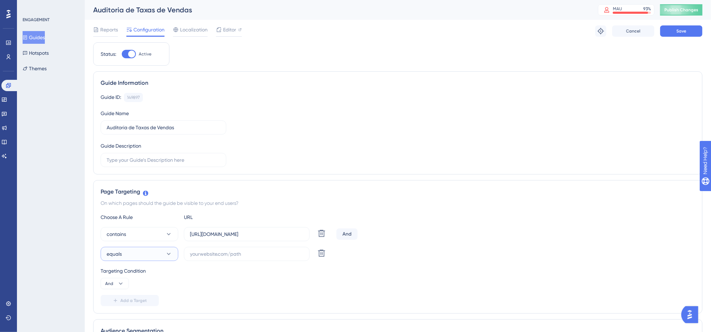
click at [147, 256] on button "equals" at bounding box center [140, 254] width 78 height 14
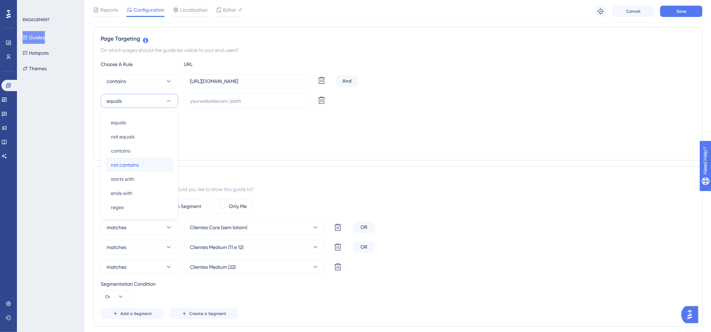
click at [146, 164] on div "not contains not contains" at bounding box center [139, 165] width 57 height 14
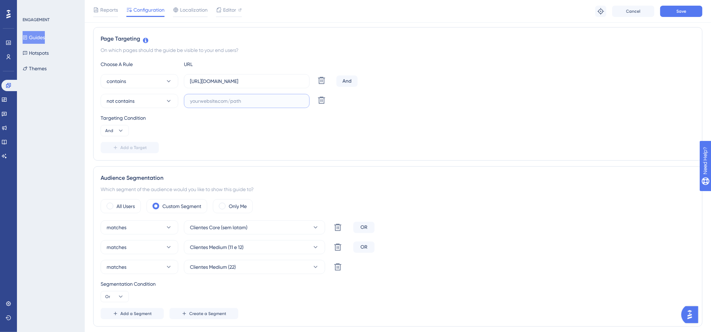
click at [212, 104] on input "text" at bounding box center [247, 101] width 114 height 8
paste input "https://homolog-app.equals.com.br/"
type input "https://homolog-app.equals.com.br/"
click at [674, 12] on span "Save" at bounding box center [682, 11] width 10 height 6
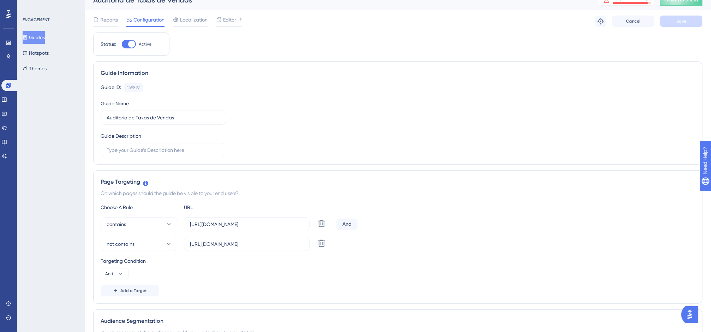
scroll to position [5, 0]
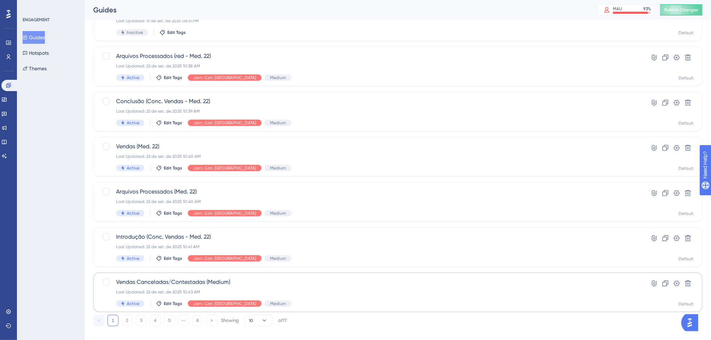
scroll to position [205, 0]
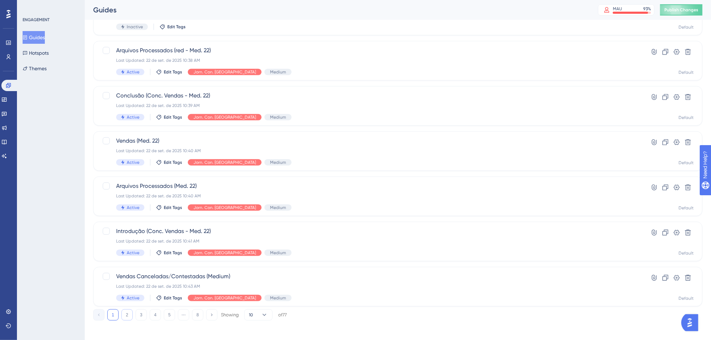
click at [126, 314] on button "2" at bounding box center [127, 314] width 11 height 11
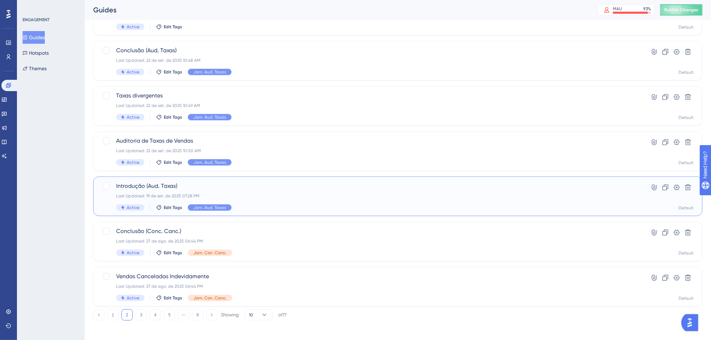
click at [179, 194] on div "Last Updated: 19 de set. de 2025 07:28 PM" at bounding box center [369, 196] width 507 height 6
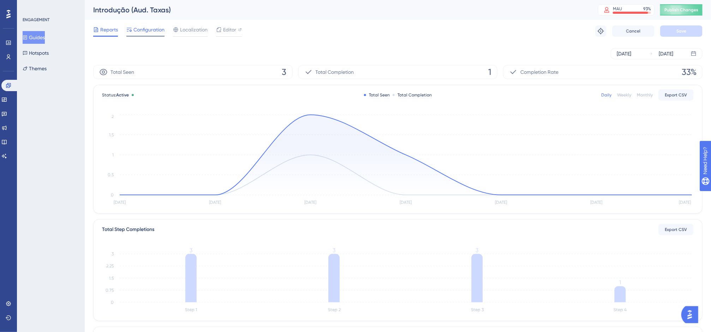
click at [138, 29] on span "Configuration" at bounding box center [149, 29] width 31 height 8
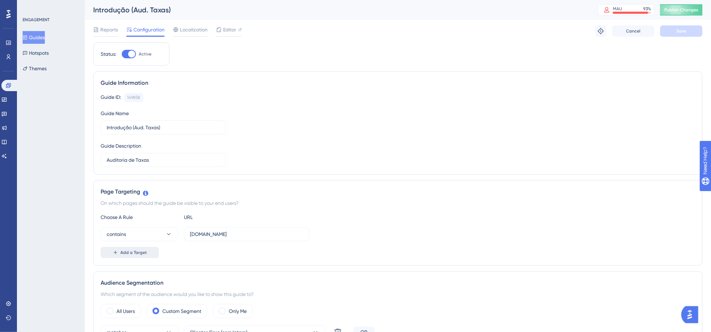
click at [142, 255] on span "Add a Target" at bounding box center [133, 253] width 26 height 6
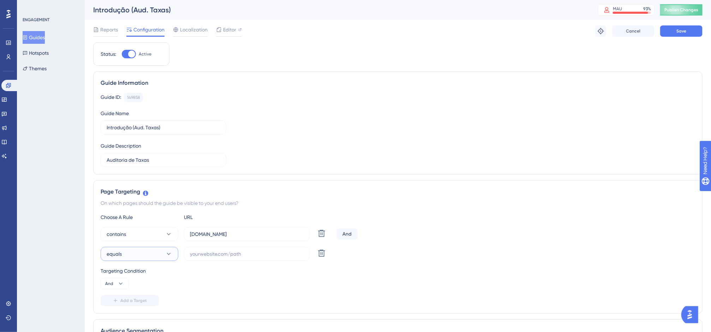
click at [140, 250] on button "equals" at bounding box center [140, 254] width 78 height 14
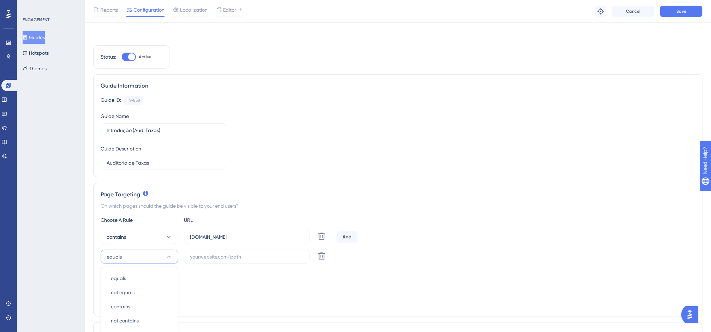
scroll to position [155, 0]
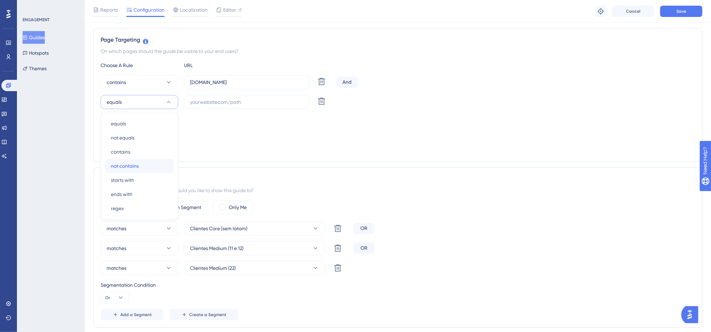
click at [139, 167] on span "not contains" at bounding box center [125, 166] width 28 height 8
click at [197, 106] on input "text" at bounding box center [247, 102] width 114 height 8
paste input "https://homolog-app.equals.com.br/"
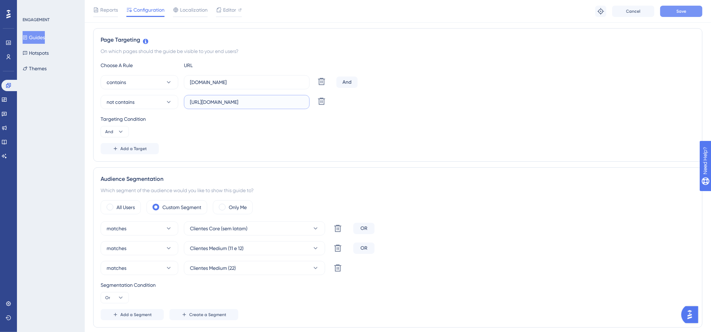
type input "https://homolog-app.equals.com.br/"
click at [674, 10] on button "Save" at bounding box center [681, 11] width 42 height 11
click at [45, 37] on button "Guides" at bounding box center [34, 37] width 22 height 13
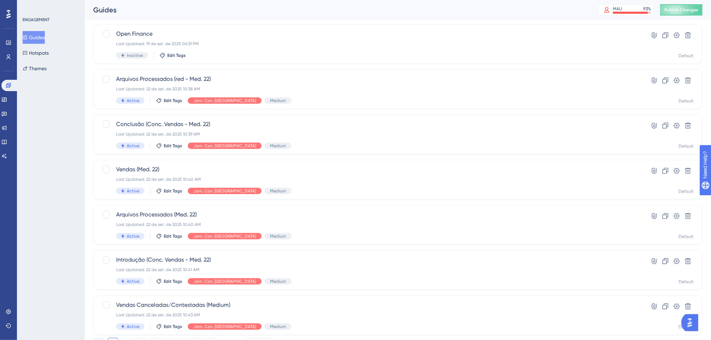
scroll to position [183, 0]
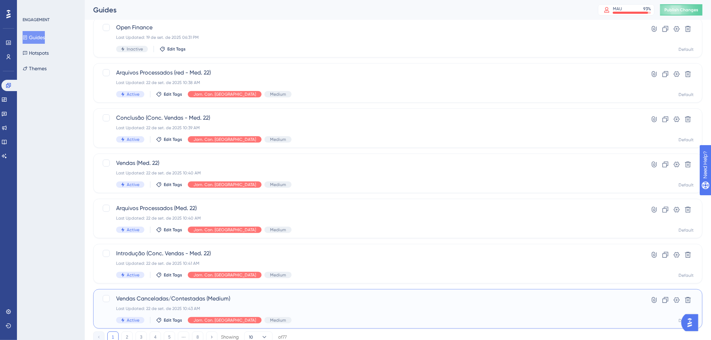
click at [125, 314] on div "Active" at bounding box center [130, 320] width 28 height 6
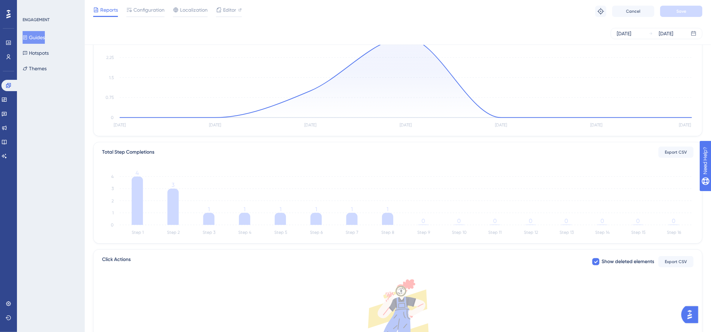
scroll to position [39, 0]
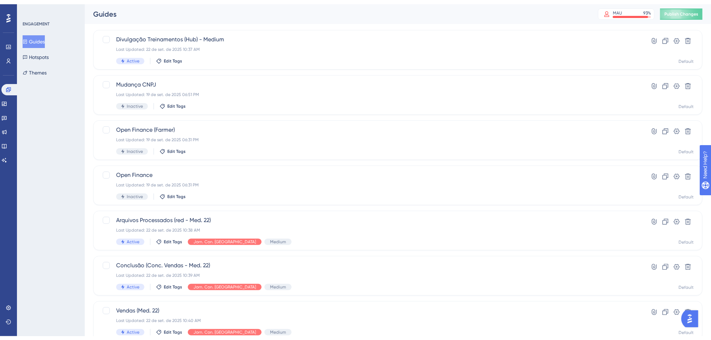
scroll to position [192, 0]
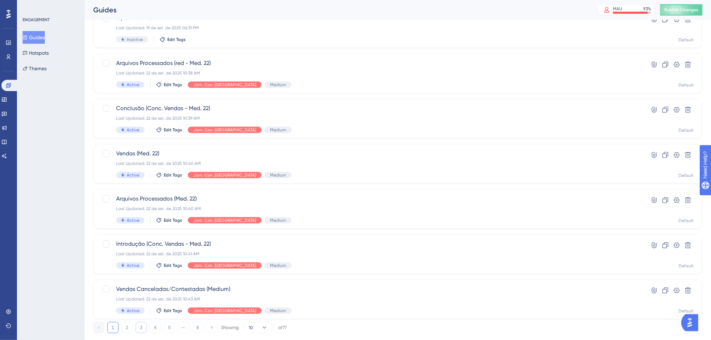
click at [136, 314] on button "3" at bounding box center [141, 327] width 11 height 11
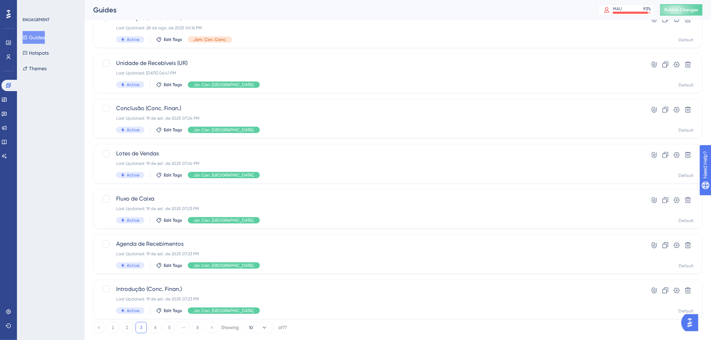
click at [134, 314] on div "1 2 3 4 5 ⋯ 8 Showing 10 of 77" at bounding box center [190, 327] width 194 height 11
click at [129, 314] on button "2" at bounding box center [127, 327] width 11 height 11
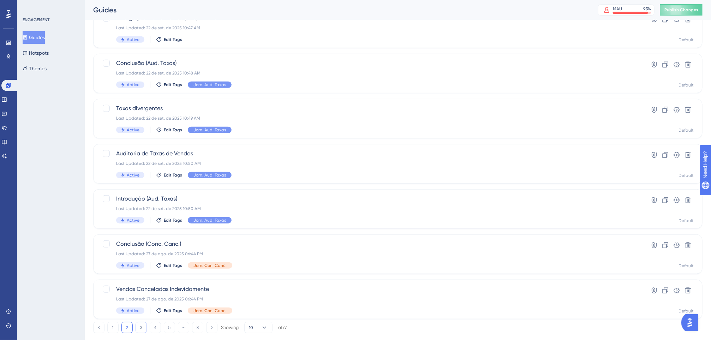
click at [142, 314] on button "3" at bounding box center [141, 327] width 11 height 11
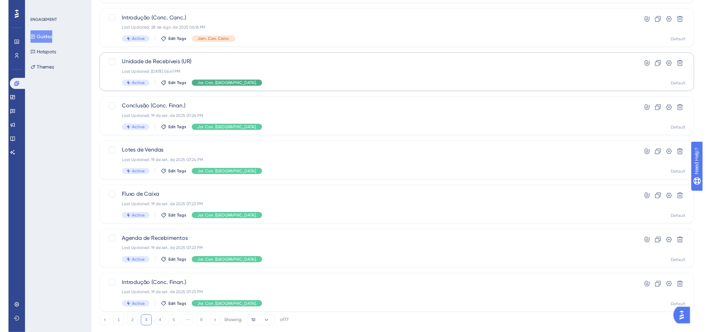
scroll to position [0, 0]
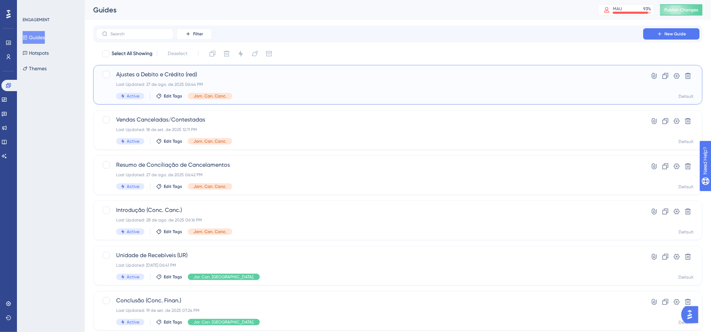
click at [297, 89] on div "Ajustes a Debito e Crédito (red) Last Updated: 27 de ago. de 2025 06:44 PM Acti…" at bounding box center [369, 84] width 507 height 29
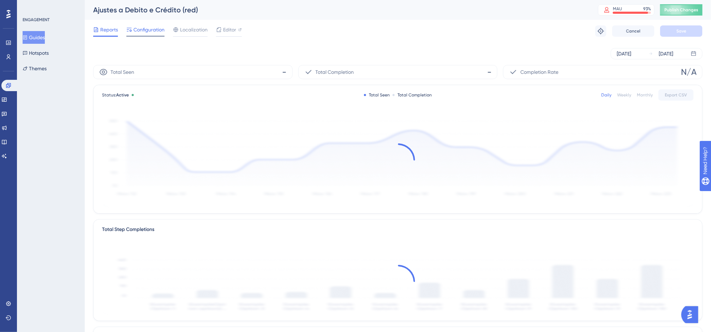
click at [156, 30] on span "Configuration" at bounding box center [149, 29] width 31 height 8
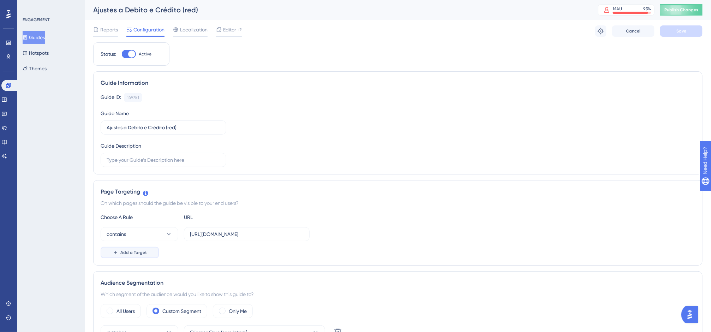
click at [139, 255] on span "Add a Target" at bounding box center [133, 253] width 26 height 6
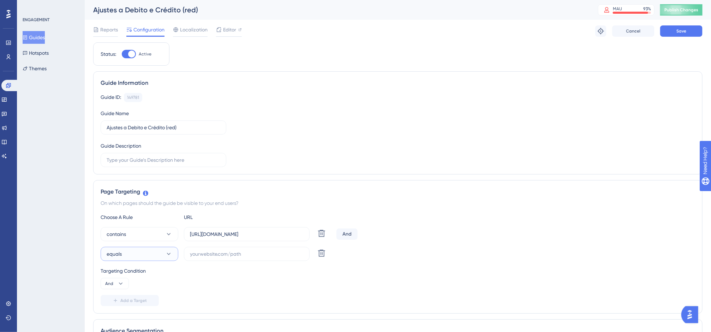
click at [140, 254] on button "equals" at bounding box center [140, 254] width 78 height 14
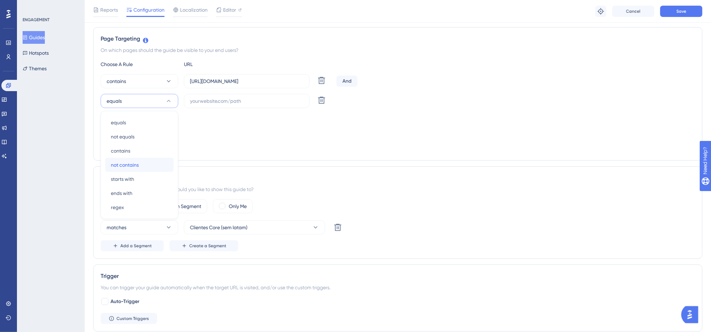
click at [136, 164] on span "not contains" at bounding box center [125, 165] width 28 height 8
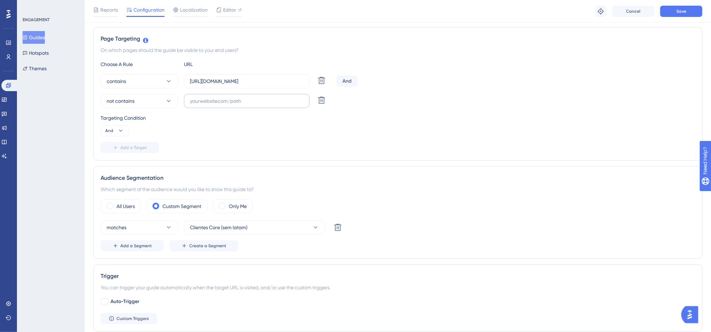
click at [218, 96] on label at bounding box center [247, 101] width 126 height 14
click at [218, 97] on input "text" at bounding box center [247, 101] width 114 height 8
click at [218, 96] on label at bounding box center [247, 101] width 126 height 14
click at [218, 97] on input "text" at bounding box center [247, 101] width 114 height 8
click at [218, 96] on label at bounding box center [247, 101] width 126 height 14
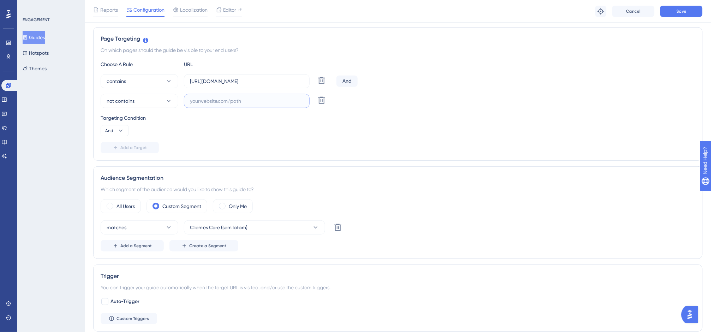
click at [218, 97] on input "text" at bounding box center [247, 101] width 114 height 8
paste input "Complexo Cultural São Francisco com sua igreja e convento, a Basílica de Nossa …"
type input "Complexo Cultural São Francisco com sua igreja e convento, a Basílica de Nossa …"
paste input "https://homolog-app.equals.com.br"
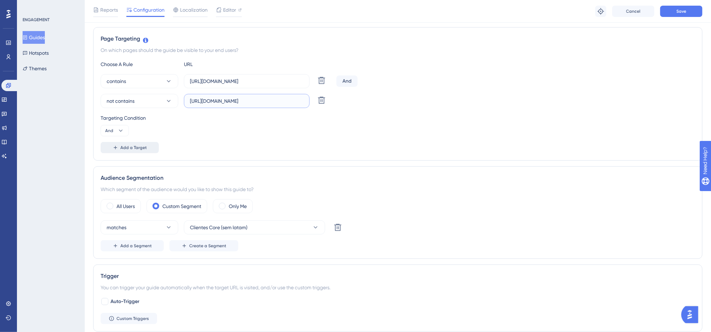
type input "https://homolog-app.equals.com.br"
click at [134, 150] on span "Add a Target" at bounding box center [133, 148] width 26 height 6
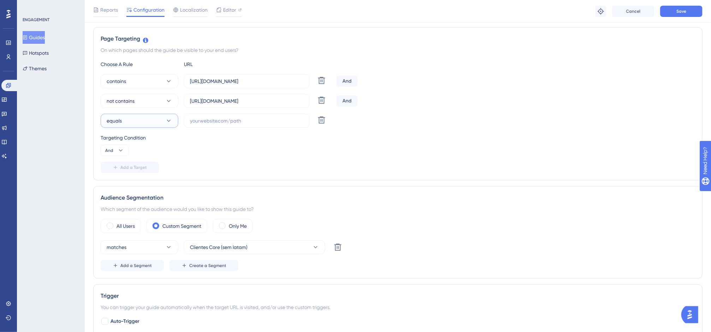
click at [154, 122] on button "equals" at bounding box center [140, 121] width 78 height 14
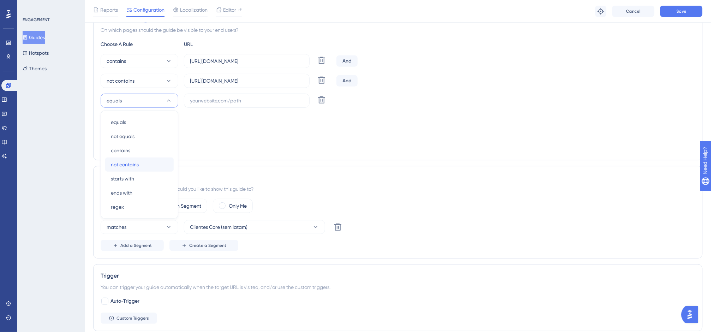
click at [142, 160] on div "not contains not contains" at bounding box center [139, 165] width 57 height 14
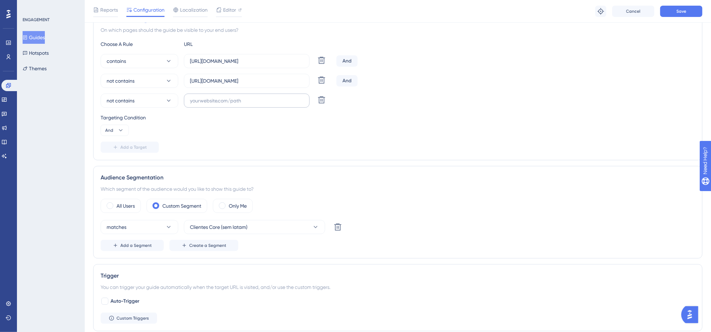
click at [282, 97] on label at bounding box center [247, 101] width 126 height 14
click at [282, 97] on input "text" at bounding box center [247, 101] width 114 height 8
paste input "https://homolog2-app.equals.com.br/conciliador/empresa/home/show"
drag, startPoint x: 282, startPoint y: 101, endPoint x: 254, endPoint y: 103, distance: 28.0
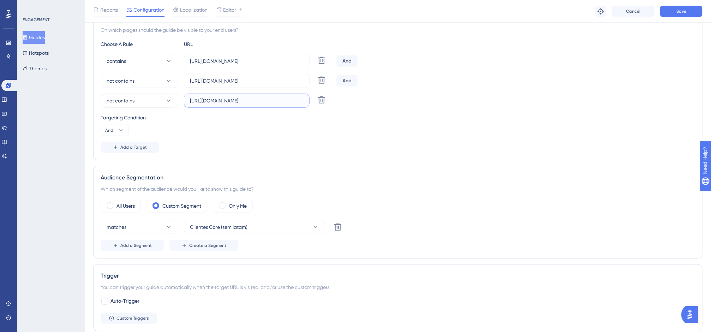
click at [254, 103] on input "https://homolog2-app.equals.com.br/conciliador/empresa/home/show" at bounding box center [247, 101] width 114 height 8
drag, startPoint x: 225, startPoint y: 104, endPoint x: 345, endPoint y: 109, distance: 120.2
click at [412, 114] on div "Choose A Rule URL contains https://app.equals.com.br Delete And not contains ht…" at bounding box center [398, 96] width 595 height 113
click at [251, 108] on label "https://homolog2-app.equals.com.br/conciliador/empresa/home/show" at bounding box center [247, 101] width 126 height 14
click at [251, 105] on input "https://homolog2-app.equals.com.br/conciliador/empresa/home/show" at bounding box center [247, 101] width 114 height 8
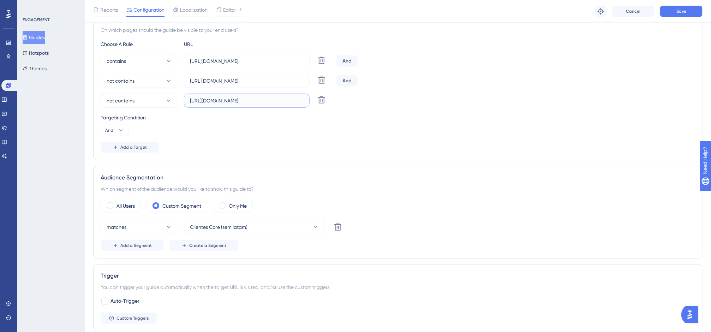
click at [318, 103] on div "not contains https://homolog2-app.equals.com.br/conciliador/empresa/home/show D…" at bounding box center [217, 101] width 233 height 14
click at [282, 99] on input "https://homolog2-app.equals.com.br/conciliador/empresa/home/show" at bounding box center [247, 101] width 114 height 8
click at [268, 103] on input "https://homolog2-app.equals.com.br/conciliador/empresa/home/show" at bounding box center [247, 101] width 114 height 8
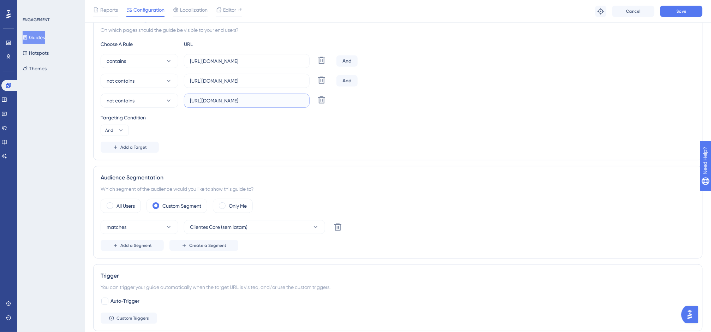
scroll to position [0, 52]
drag, startPoint x: 278, startPoint y: 102, endPoint x: 405, endPoint y: 126, distance: 129.5
click at [405, 126] on div "Choose A Rule URL contains https://app.equals.com.br Delete And not contains ht…" at bounding box center [398, 96] width 595 height 113
type input "https://homolog2-app.equals.com.br"
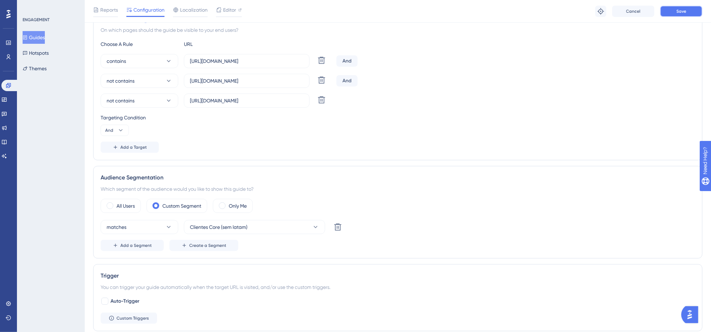
click at [674, 10] on span "Save" at bounding box center [682, 11] width 10 height 6
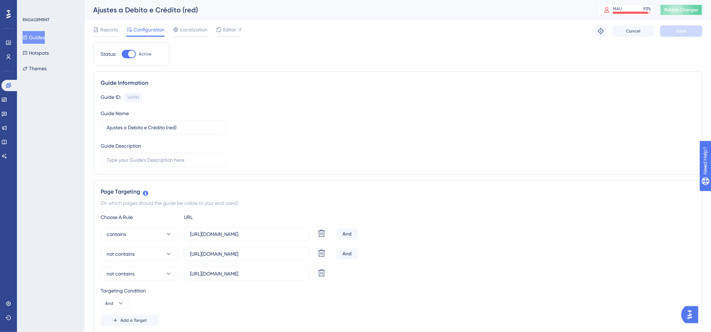
click at [674, 7] on span "Publish Changes" at bounding box center [682, 10] width 34 height 6
click at [14, 83] on link at bounding box center [9, 85] width 17 height 11
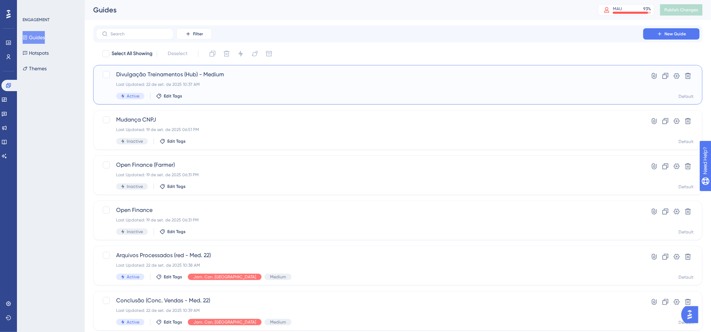
click at [248, 84] on div "Last Updated: 22 de set. de 2025 10:37 AM" at bounding box center [369, 85] width 507 height 6
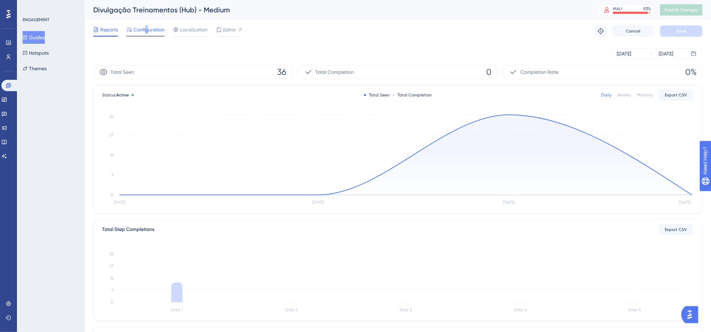
click at [147, 29] on span "Configuration" at bounding box center [149, 29] width 31 height 8
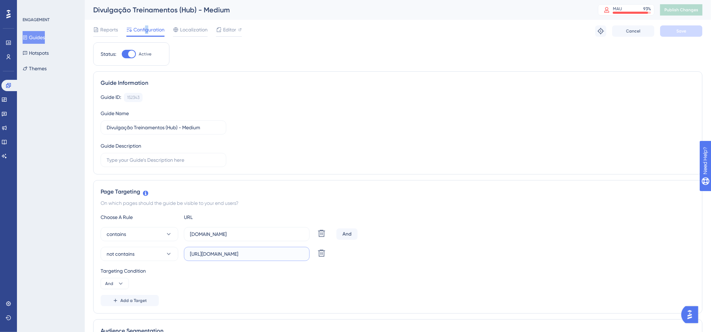
click at [257, 255] on input "https://homolog-app.equals.com.br/" at bounding box center [247, 254] width 114 height 8
click at [134, 300] on span "Add a Target" at bounding box center [133, 301] width 26 height 6
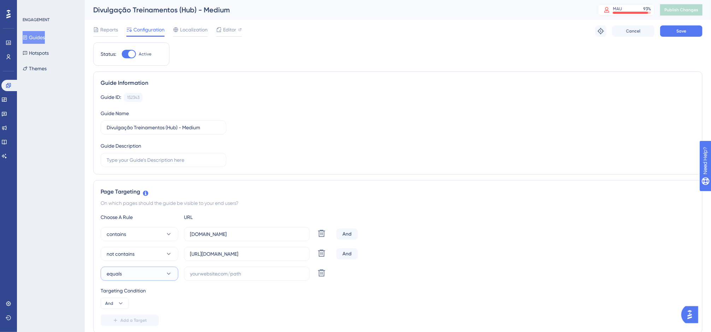
click at [139, 278] on button "equals" at bounding box center [140, 274] width 78 height 14
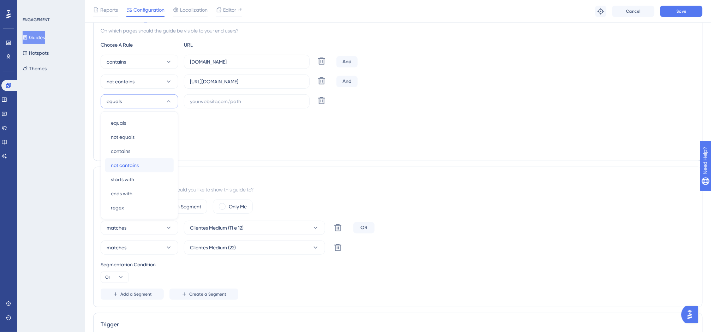
click at [138, 170] on span "not contains" at bounding box center [125, 165] width 28 height 8
click at [198, 103] on input "text" at bounding box center [247, 101] width 114 height 8
click at [208, 105] on input "text" at bounding box center [247, 101] width 114 height 8
paste input "https://homolog-app.equals.com.br/"
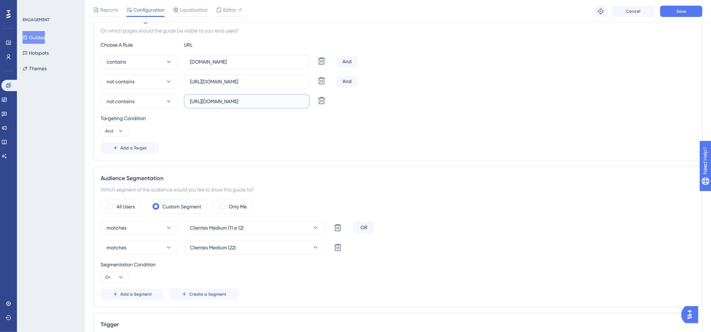
click at [228, 103] on input "https://homolog-app.equals.com.br/" at bounding box center [247, 101] width 114 height 8
type input "https://homolog2-app.equals.com.br/"
click at [674, 7] on button "Save" at bounding box center [681, 11] width 42 height 11
click at [297, 79] on input "https://homolog-app.equals.com.br/" at bounding box center [247, 82] width 114 height 8
type input "https://homolog-app.equals.com.br"
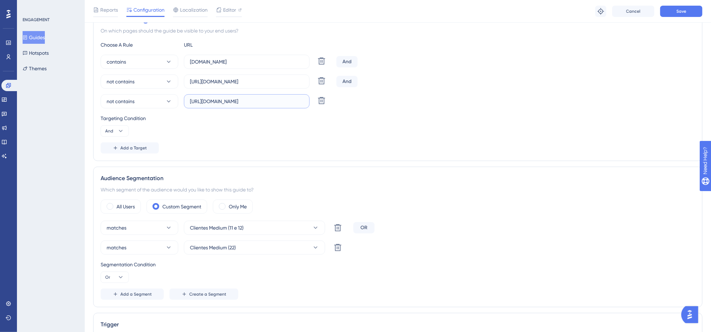
click at [293, 102] on input "https://homolog2-app.equals.com.br/" at bounding box center [247, 101] width 114 height 8
type input "https://homolog2-app.equals.com.br"
click at [665, 14] on button "Save" at bounding box center [681, 11] width 42 height 11
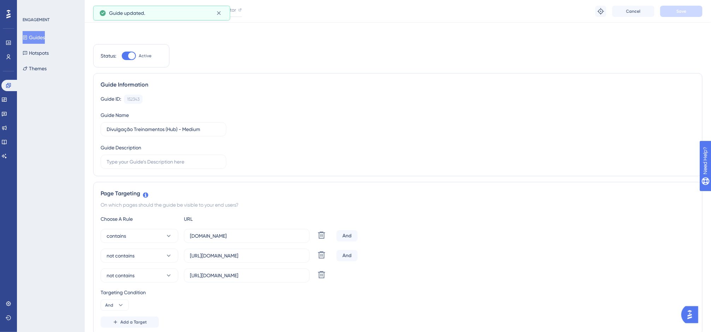
scroll to position [0, 0]
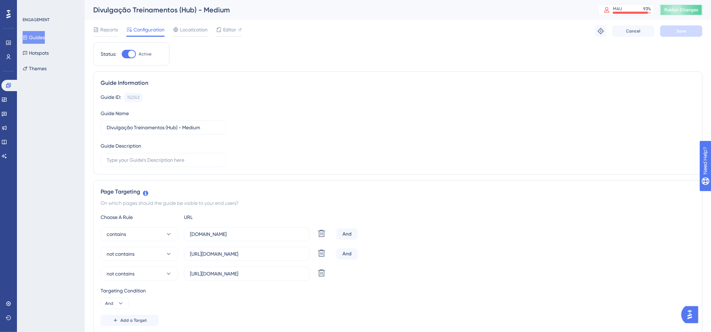
click at [674, 13] on button "Publish Changes" at bounding box center [681, 9] width 42 height 11
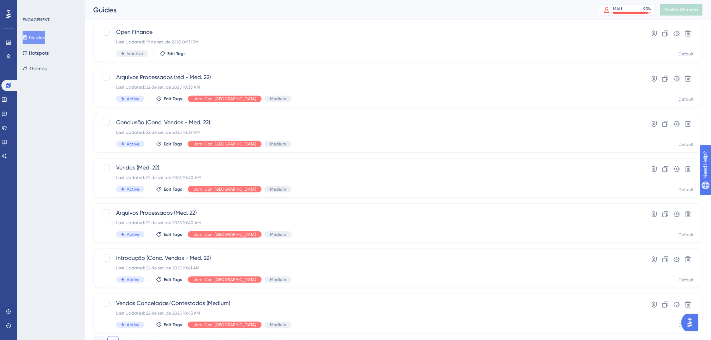
scroll to position [208, 0]
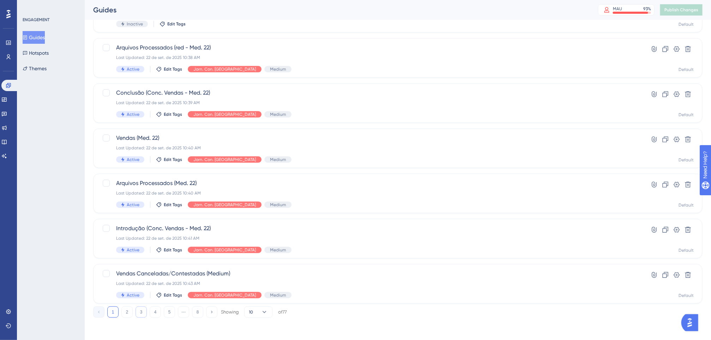
click at [144, 310] on button "3" at bounding box center [141, 312] width 11 height 11
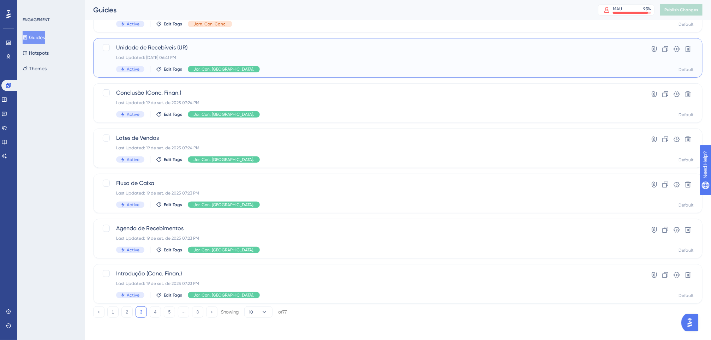
click at [309, 78] on div "Unidade de Recebíveis (UR) Last Updated: 27 de ago. de 2025 06:41 PM Active Edi…" at bounding box center [398, 58] width 610 height 40
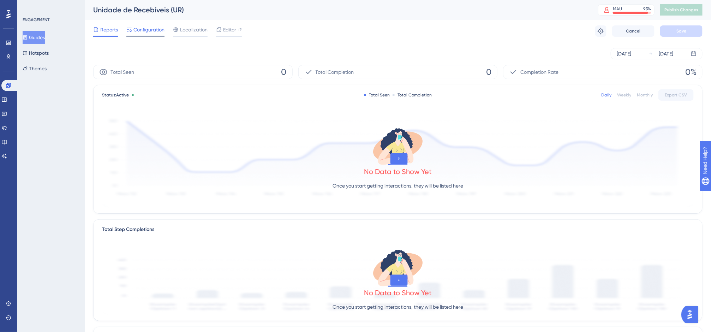
click at [147, 30] on span "Configuration" at bounding box center [149, 29] width 31 height 8
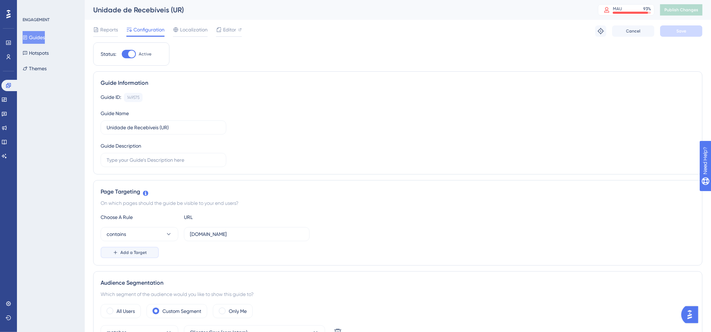
click at [139, 253] on span "Add a Target" at bounding box center [133, 253] width 26 height 6
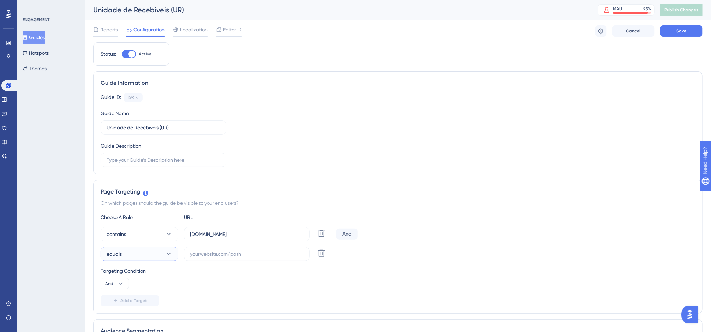
click at [154, 256] on button "equals" at bounding box center [140, 254] width 78 height 14
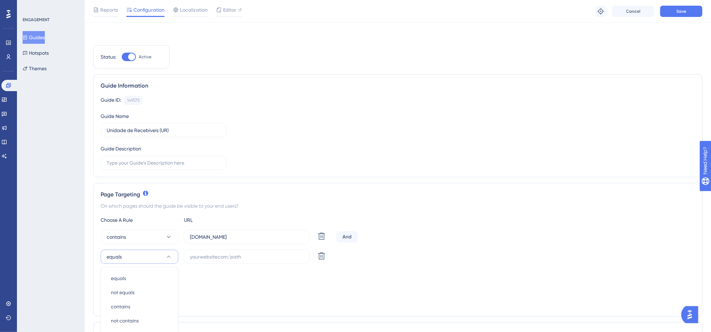
scroll to position [153, 0]
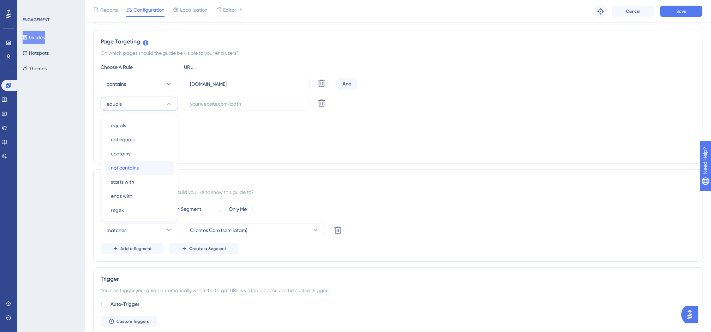
click at [142, 173] on div "not contains not contains" at bounding box center [139, 168] width 57 height 14
click at [236, 103] on input "text" at bounding box center [247, 104] width 114 height 8
paste input "https://homolog-app.equals.com.br/"
click at [238, 103] on input "https://homolog-app.equals.com.br/" at bounding box center [247, 104] width 114 height 8
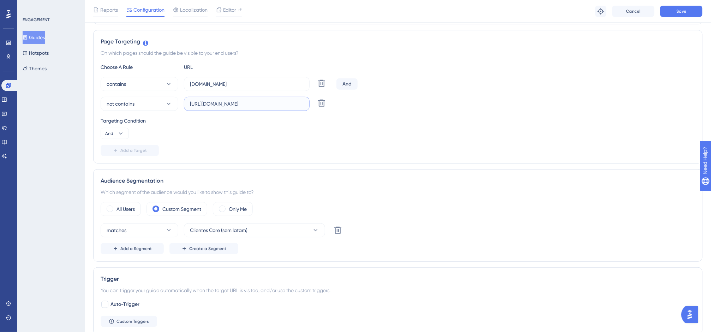
click at [238, 103] on input "https://homolog-app.equals.com.br/" at bounding box center [247, 104] width 114 height 8
click at [288, 104] on input "https://homolog-app.equals.com.br/" at bounding box center [247, 104] width 114 height 8
drag, startPoint x: 208, startPoint y: 103, endPoint x: 157, endPoint y: 105, distance: 51.3
click at [157, 105] on div "not contains https://homolog-app.equals.com.br Delete" at bounding box center [217, 104] width 233 height 14
drag, startPoint x: 288, startPoint y: 103, endPoint x: 177, endPoint y: 95, distance: 110.5
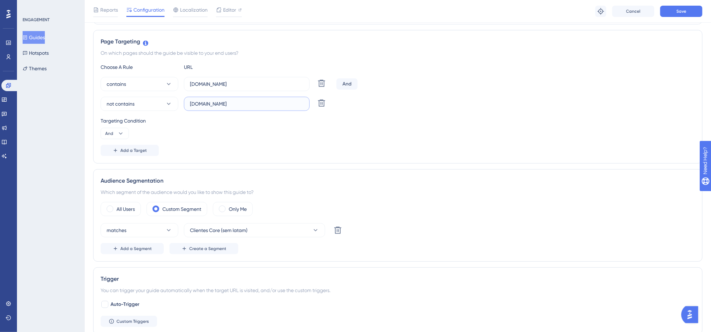
click at [177, 95] on div "contains app.equals.com.br Delete And not contains homolog-app.equals.com.br De…" at bounding box center [398, 94] width 595 height 34
type input "homolog-app.equals.com.br"
click at [277, 99] on label "homolog-app.equals.com.br" at bounding box center [247, 104] width 126 height 14
click at [277, 100] on input "homolog-app.equals.com.br" at bounding box center [247, 104] width 114 height 8
click at [296, 103] on input "homolog-app.equals.com.br" at bounding box center [247, 104] width 114 height 8
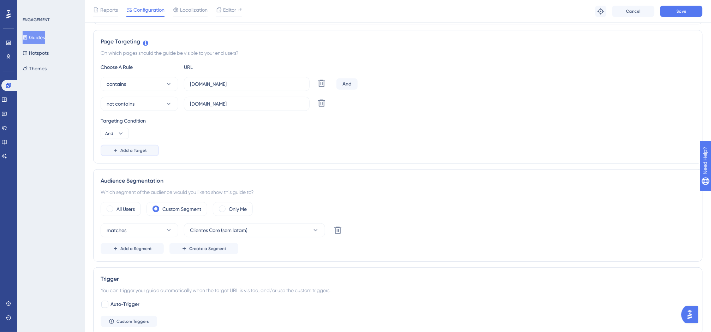
click at [147, 154] on button "Add a Target" at bounding box center [130, 150] width 58 height 11
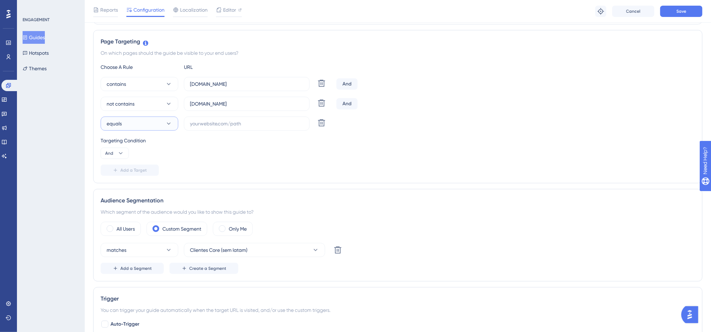
click at [153, 126] on button "equals" at bounding box center [140, 124] width 78 height 14
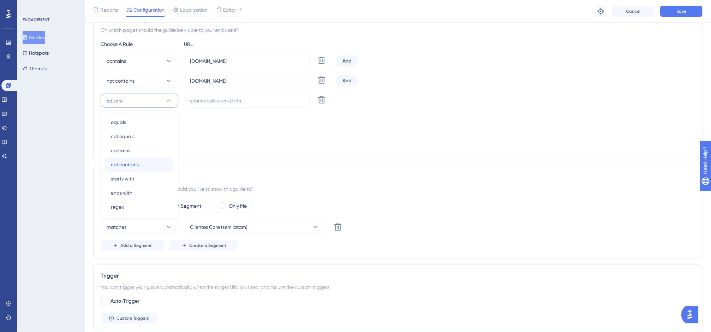
click at [137, 162] on span "not contains" at bounding box center [125, 164] width 28 height 8
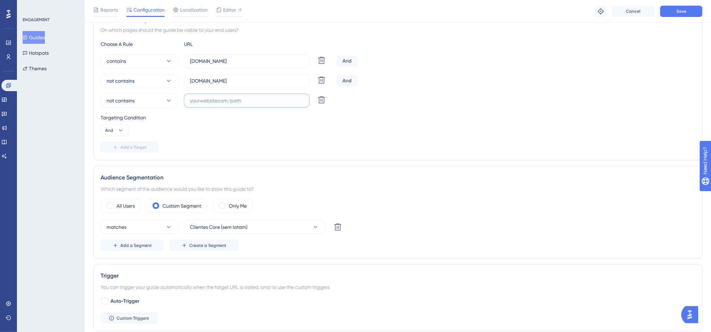
click at [211, 102] on input "text" at bounding box center [247, 101] width 114 height 8
paste input "homolog-app.equals.com.br"
drag, startPoint x: 209, startPoint y: 103, endPoint x: 215, endPoint y: 100, distance: 7.1
click at [210, 103] on input "homolog-app.equals.com.br" at bounding box center [247, 101] width 114 height 8
type input "homolog2-app.equals.com.br"
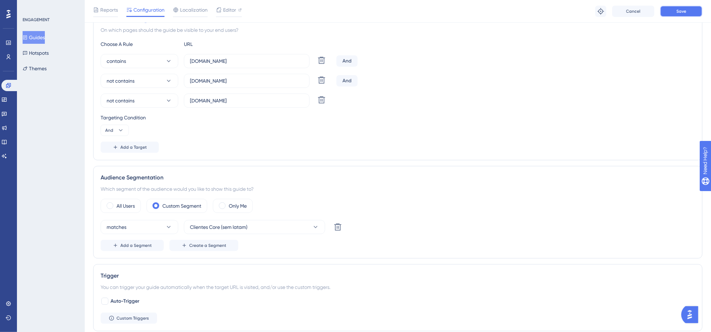
click at [674, 6] on button "Save" at bounding box center [681, 11] width 42 height 11
click at [278, 83] on input "homolog-app.equals.com.br" at bounding box center [247, 81] width 114 height 8
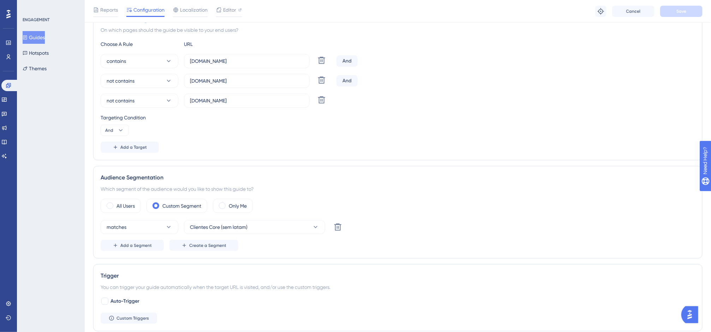
click at [476, 93] on div "contains app.equals.com.br Delete And not contains homolog-app.equals.com.br De…" at bounding box center [398, 81] width 595 height 54
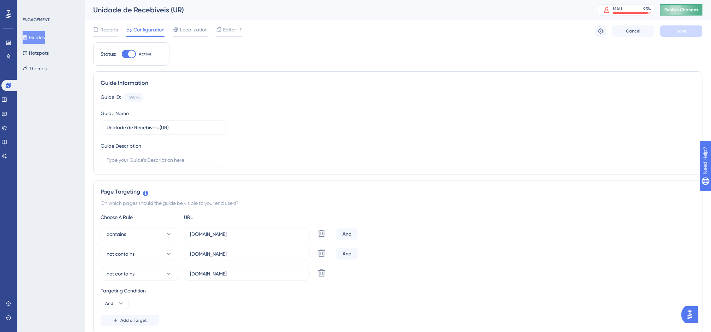
click at [674, 12] on span "Publish Changes" at bounding box center [682, 10] width 34 height 6
click at [11, 83] on icon at bounding box center [9, 86] width 6 height 6
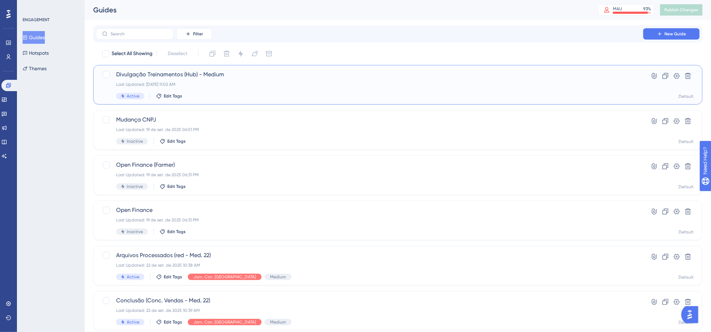
click at [194, 77] on span "Divulgação Treinamentos (Hub) - Medium" at bounding box center [369, 74] width 507 height 8
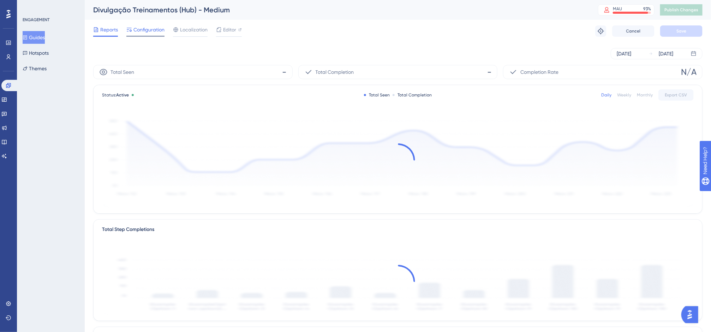
click at [159, 28] on span "Configuration" at bounding box center [149, 29] width 31 height 8
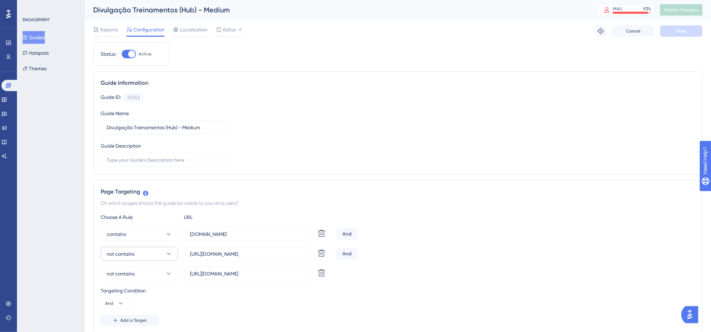
drag, startPoint x: 288, startPoint y: 259, endPoint x: 152, endPoint y: 248, distance: 136.7
click at [152, 248] on div "not contains https://homolog-app.equals.com.br Delete" at bounding box center [217, 254] width 233 height 14
click at [284, 257] on input "https://homolog-app.equals.com.br" at bounding box center [247, 254] width 114 height 8
drag, startPoint x: 290, startPoint y: 253, endPoint x: 168, endPoint y: 255, distance: 121.9
click at [168, 255] on div "not contains https://homolog-app.equals.com.br Delete" at bounding box center [217, 254] width 233 height 14
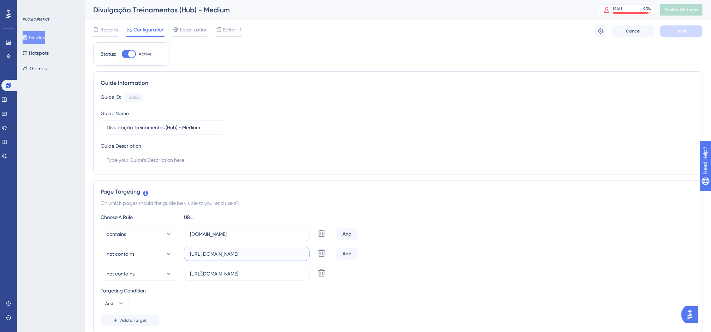
paste input "text"
type input "homolog-app.equals.com.br"
drag, startPoint x: 285, startPoint y: 273, endPoint x: 186, endPoint y: 267, distance: 99.4
click at [186, 267] on div "contains app.equals.com.br Delete And not contains homolog-app.equals.com.br De…" at bounding box center [398, 254] width 595 height 54
paste input "omolog"
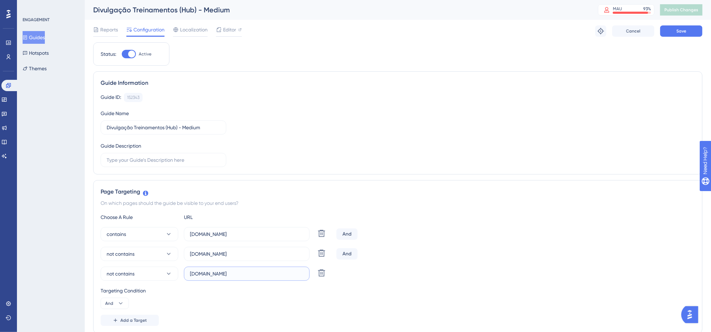
click at [210, 273] on input "homolog-app.equals.com.br" at bounding box center [247, 274] width 114 height 8
type input "homolog2-app.equals.com.br"
click at [674, 38] on div "Reports Configuration Localization Editor Troubleshoot Cancel Save" at bounding box center [398, 31] width 610 height 23
drag, startPoint x: 680, startPoint y: 38, endPoint x: 666, endPoint y: 34, distance: 14.3
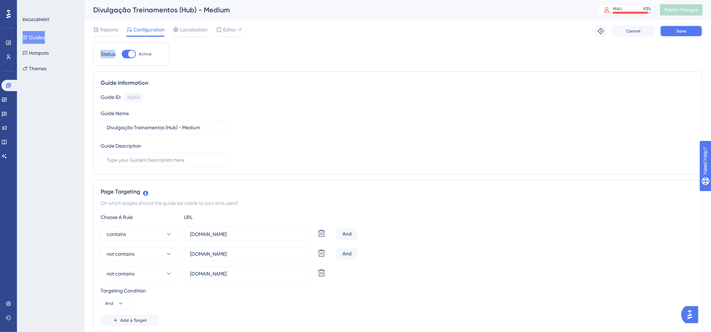
click at [666, 34] on button "Save" at bounding box center [681, 30] width 42 height 11
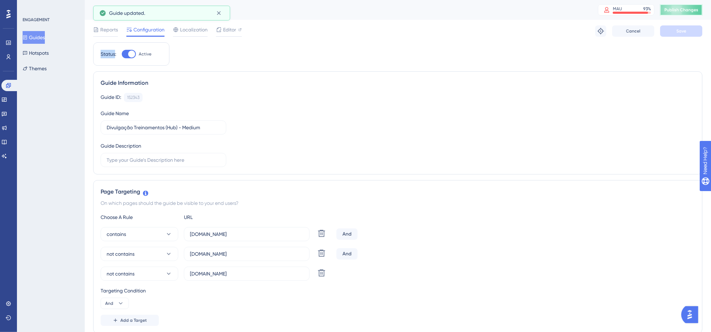
click at [674, 15] on button "Publish Changes" at bounding box center [681, 9] width 42 height 11
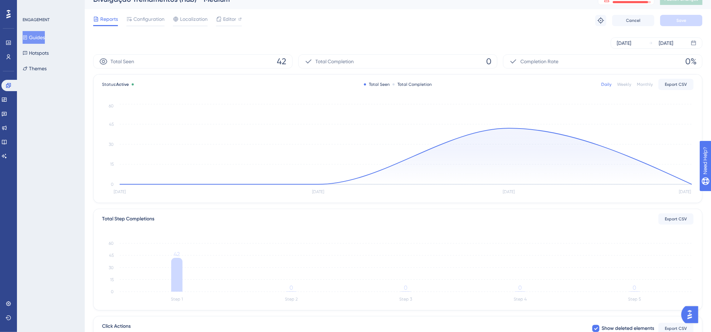
scroll to position [11, 1]
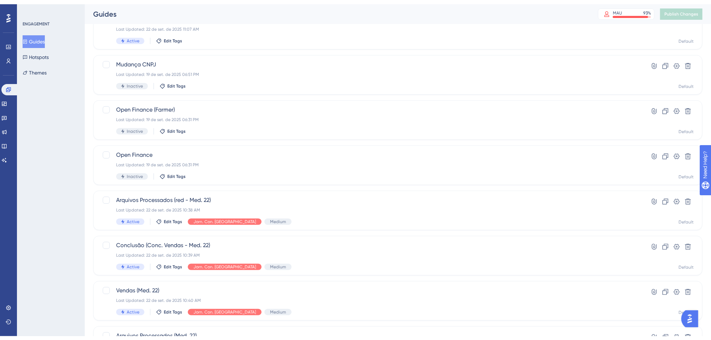
scroll to position [208, 0]
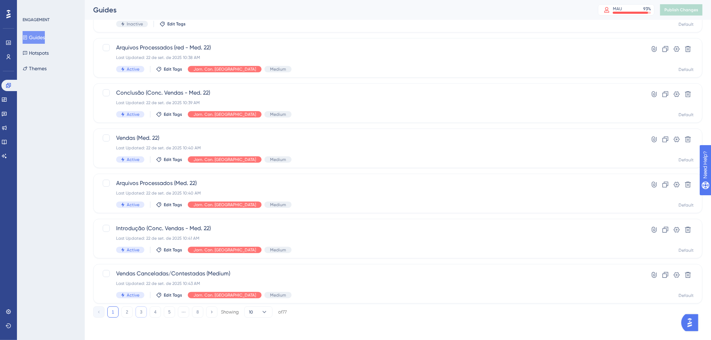
click at [138, 313] on button "3" at bounding box center [141, 312] width 11 height 11
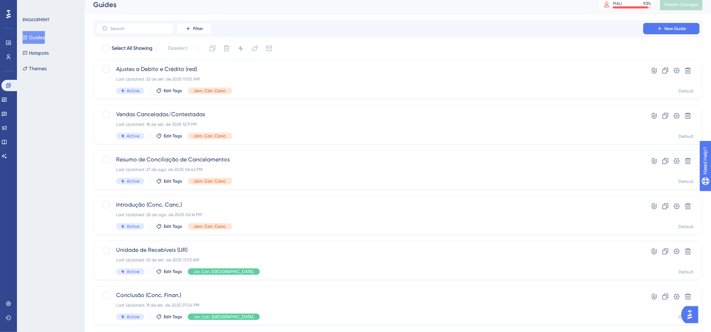
scroll to position [0, 0]
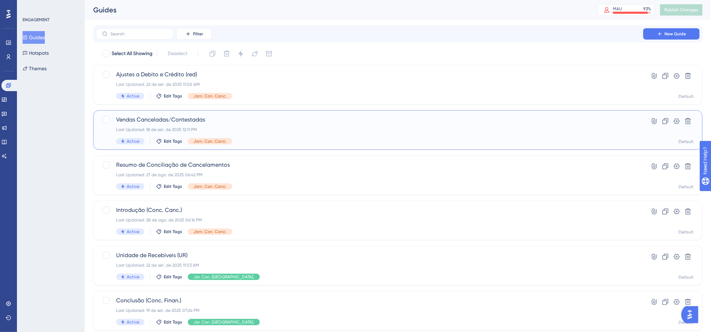
drag, startPoint x: 309, startPoint y: 119, endPoint x: 254, endPoint y: 129, distance: 55.3
click at [294, 118] on span "Vendas Canceladas/Contestadas" at bounding box center [369, 119] width 507 height 8
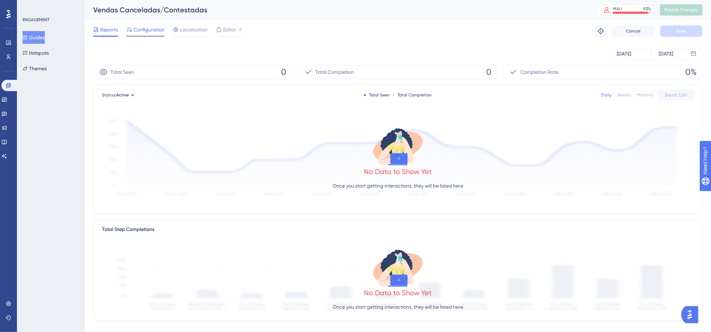
click at [157, 33] on span "Configuration" at bounding box center [149, 29] width 31 height 8
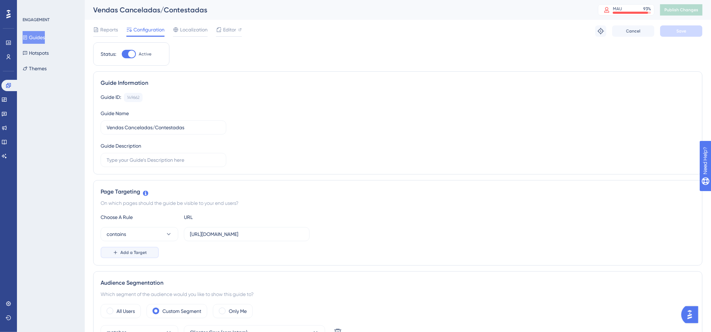
click at [138, 250] on span "Add a Target" at bounding box center [133, 253] width 26 height 6
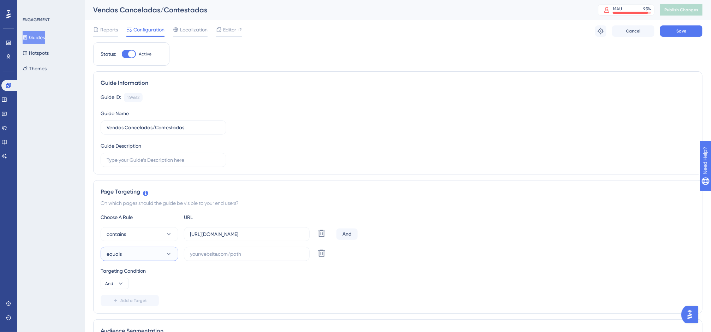
click at [140, 250] on button "equals" at bounding box center [140, 254] width 78 height 14
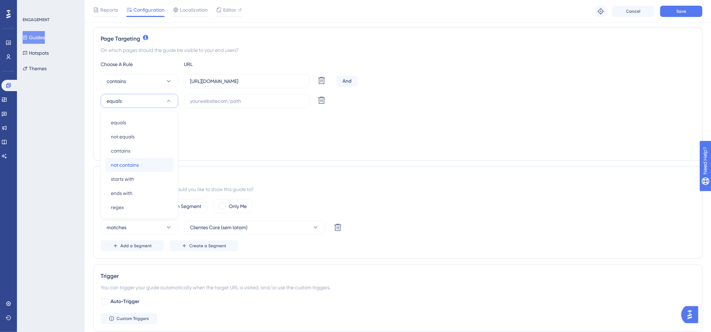
click at [140, 164] on div "not contains not contains" at bounding box center [139, 165] width 57 height 14
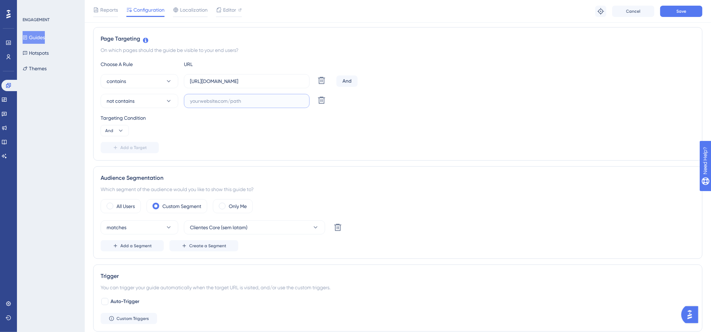
click at [227, 101] on input "text" at bounding box center [247, 101] width 114 height 8
paste input "homolog-app.equals.com.br"
type input "homolog-app.equals.com.br"
click at [112, 152] on button "Add a Target" at bounding box center [130, 147] width 58 height 11
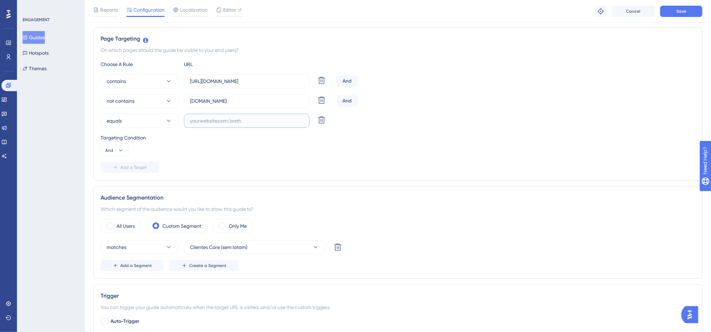
click at [206, 119] on input "text" at bounding box center [247, 121] width 114 height 8
paste input "homolog-app.equals.com.br"
click at [198, 125] on input "homolog-app.equals.com.br" at bounding box center [247, 121] width 114 height 8
click at [208, 123] on input "homolog-app.equals.com.br" at bounding box center [247, 121] width 114 height 8
type input "homolog2-app.equals.com.br"
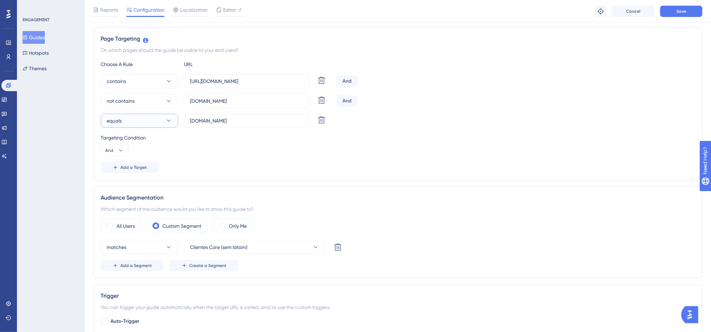
click at [165, 125] on button "equals" at bounding box center [140, 121] width 78 height 14
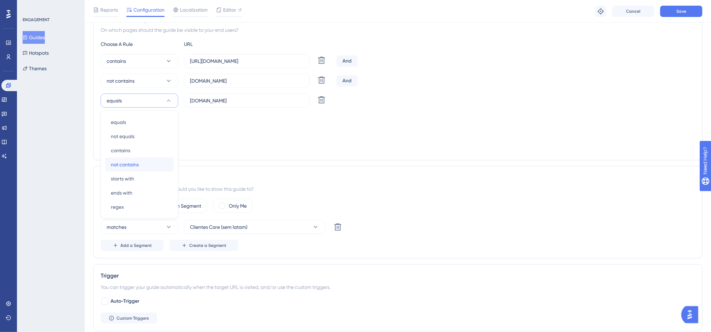
click at [149, 160] on div "not contains not contains" at bounding box center [139, 165] width 57 height 14
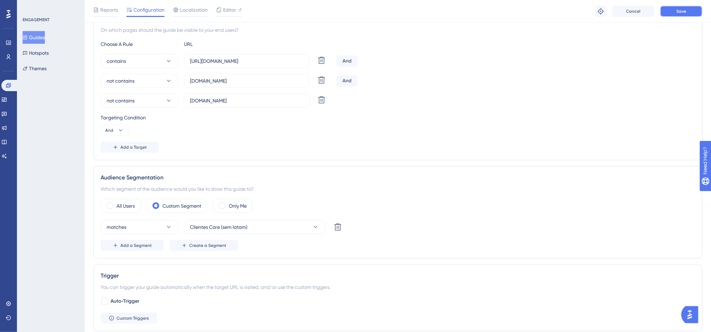
click at [674, 12] on button "Save" at bounding box center [681, 11] width 42 height 11
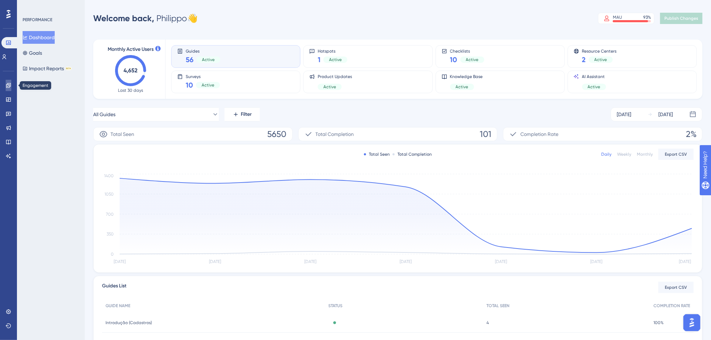
click at [10, 84] on icon at bounding box center [9, 86] width 6 height 6
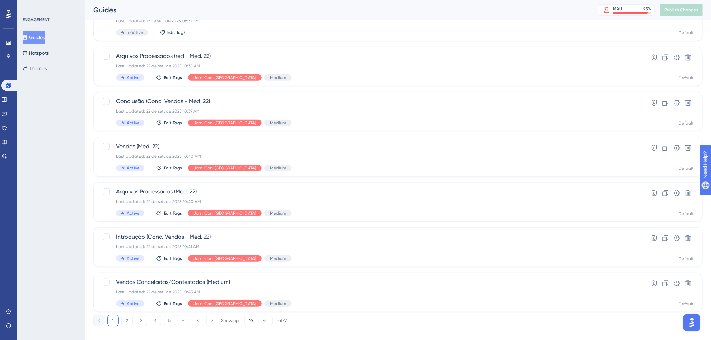
scroll to position [206, 0]
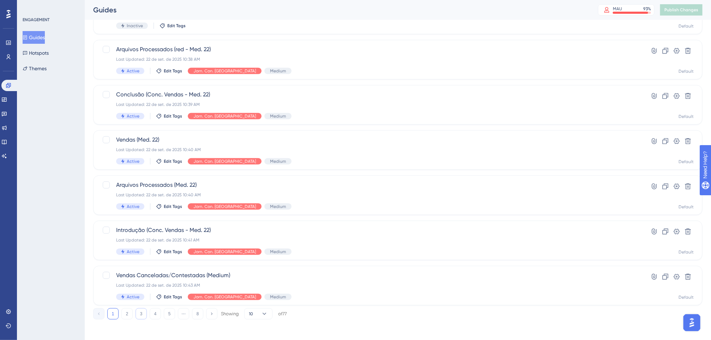
click at [136, 314] on button "3" at bounding box center [141, 313] width 11 height 11
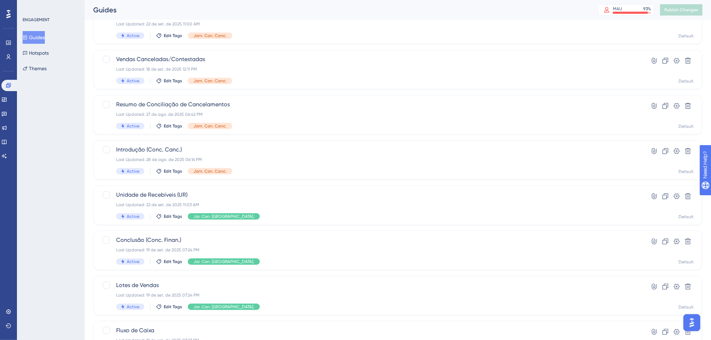
scroll to position [60, 0]
click at [389, 107] on span "Resumo de Conciliação de Cancelamentos" at bounding box center [369, 105] width 507 height 8
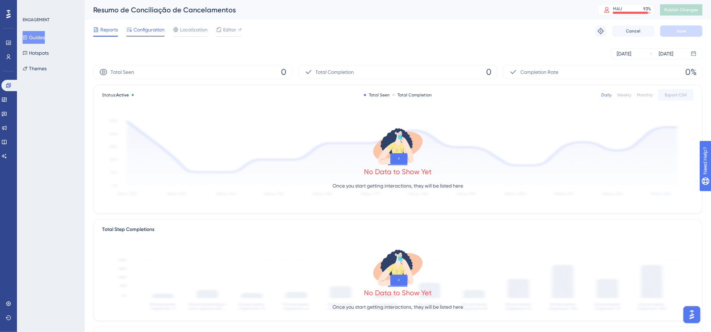
click at [140, 33] on span "Configuration" at bounding box center [149, 29] width 31 height 8
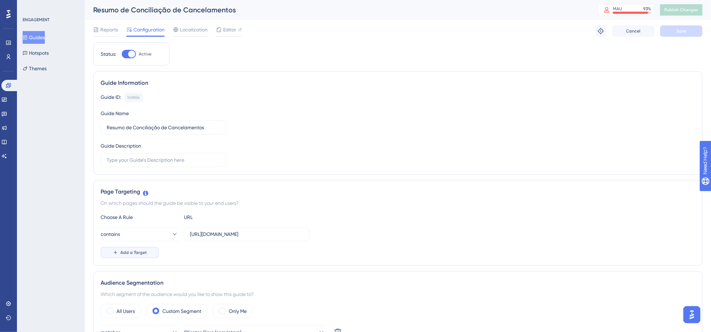
click at [135, 251] on span "Add a Target" at bounding box center [133, 253] width 26 height 6
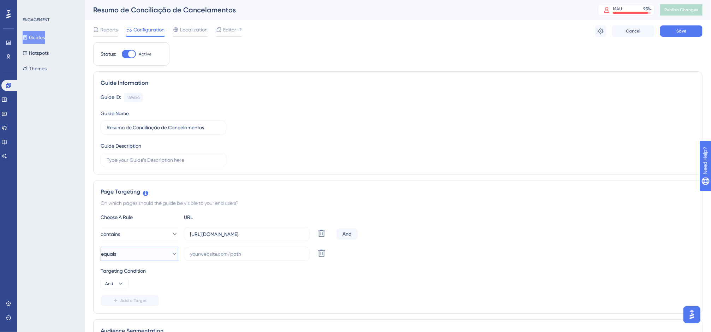
click at [156, 250] on button "equals" at bounding box center [140, 254] width 78 height 14
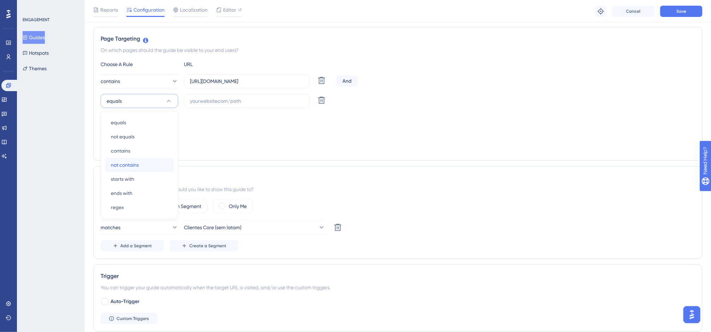
click at [146, 172] on div "not contains not contains" at bounding box center [139, 165] width 57 height 14
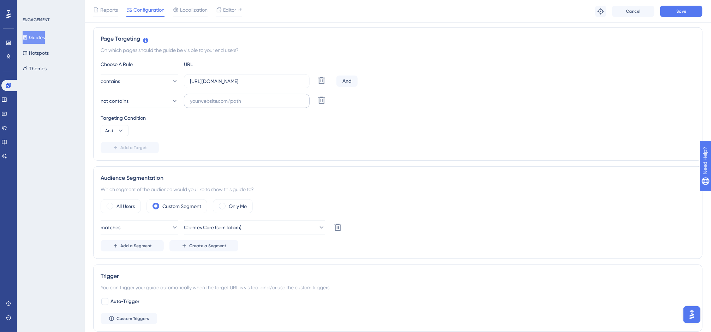
click at [245, 108] on label at bounding box center [247, 101] width 126 height 14
click at [245, 105] on input "text" at bounding box center [247, 101] width 114 height 8
paste input "homolog-app.equals.com.br"
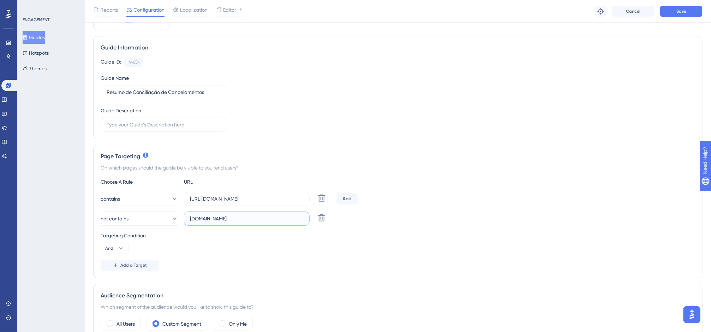
scroll to position [38, 0]
type input "homolog-app.equals.com.br"
click at [127, 245] on button "And" at bounding box center [115, 247] width 28 height 11
click at [161, 245] on div "Targeting Condition And And And Or Or" at bounding box center [398, 242] width 595 height 23
click at [120, 269] on button "Add a Target" at bounding box center [130, 264] width 58 height 11
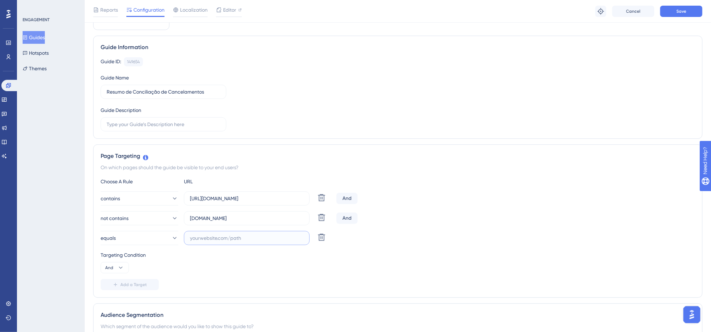
click at [205, 239] on input "text" at bounding box center [247, 238] width 114 height 8
paste input "homolog-app.equals.com.br"
click at [210, 239] on input "homolog-app.equals.com.br" at bounding box center [247, 238] width 114 height 8
type input "homolog2-app.equals.com.br"
click at [450, 208] on div "contains https://app.equals.com.br/conciliador/empresa/resumoConciliacaoCancela…" at bounding box center [398, 218] width 595 height 54
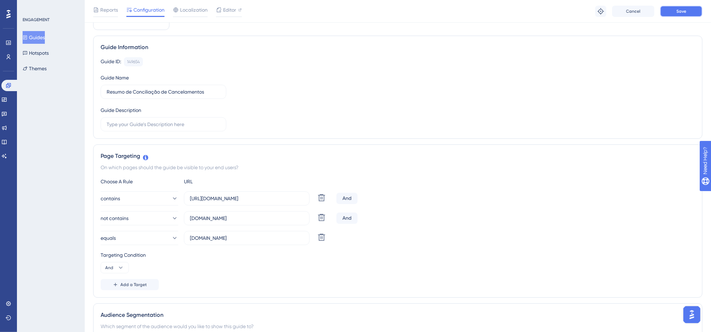
click at [685, 10] on span "Save" at bounding box center [682, 11] width 10 height 6
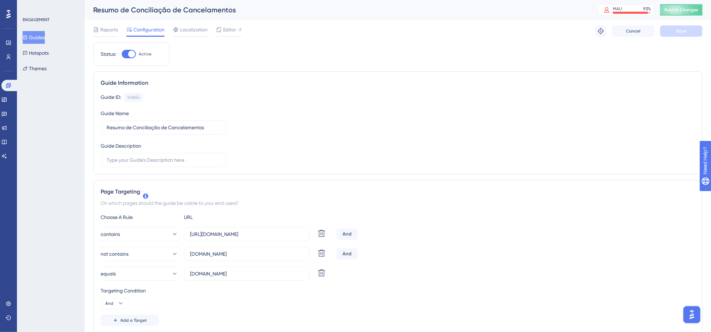
scroll to position [0, 8]
click at [700, 4] on button "Publish Changes" at bounding box center [681, 9] width 42 height 11
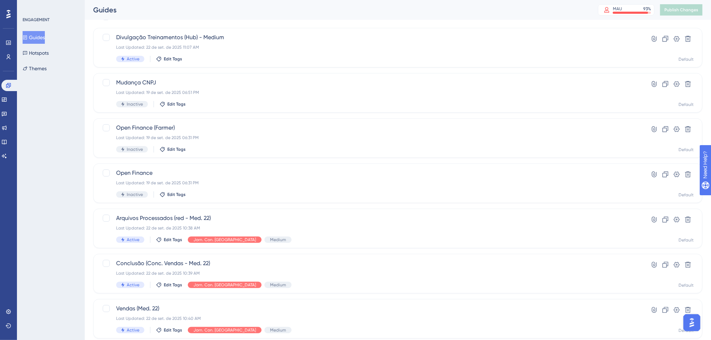
scroll to position [208, 0]
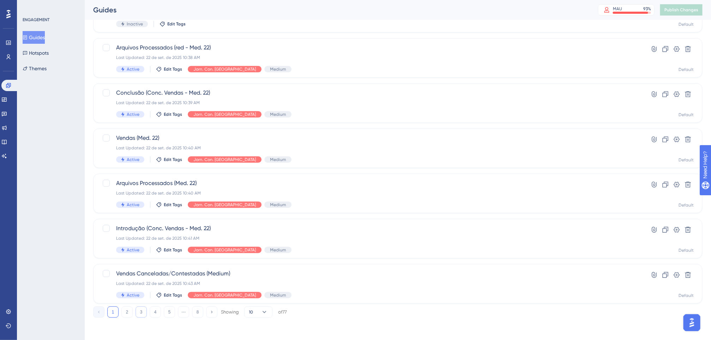
click at [138, 309] on button "3" at bounding box center [141, 312] width 11 height 11
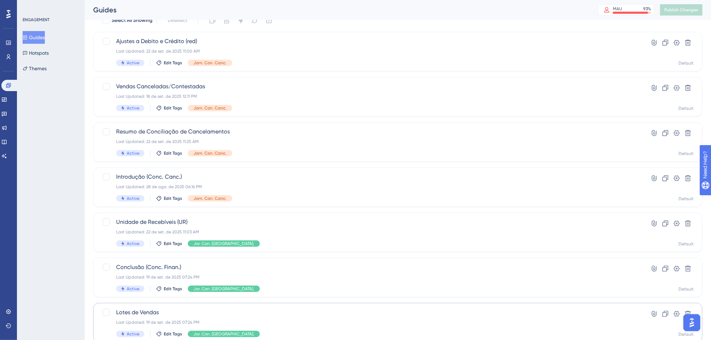
scroll to position [29, 0]
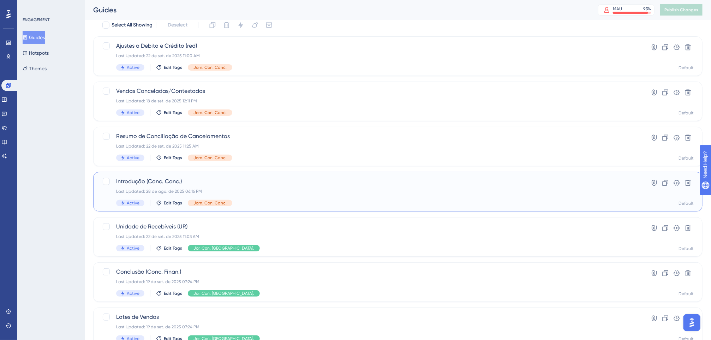
click at [237, 182] on span "Introdução (Conc. Canc.)" at bounding box center [369, 181] width 507 height 8
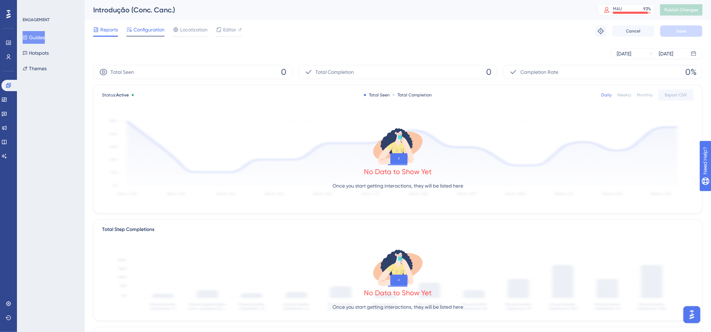
click at [155, 31] on span "Configuration" at bounding box center [149, 29] width 31 height 8
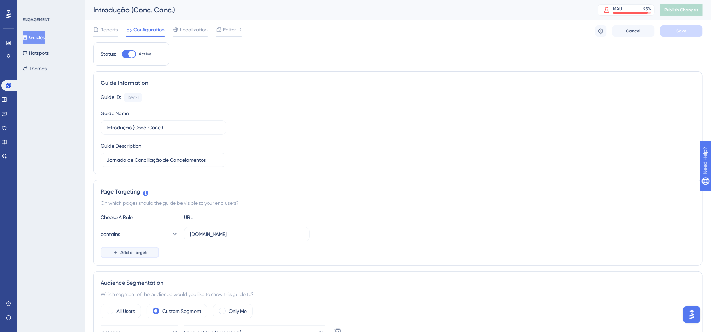
click at [142, 251] on span "Add a Target" at bounding box center [133, 253] width 26 height 6
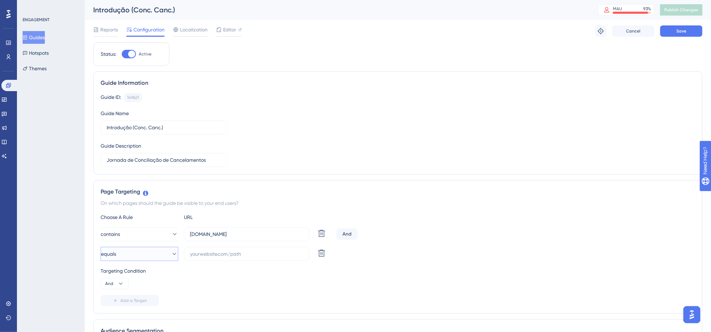
click at [144, 254] on button "equals" at bounding box center [140, 254] width 78 height 14
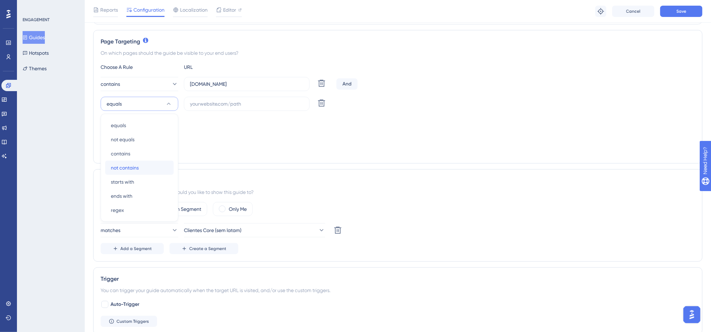
click at [139, 165] on span "not contains" at bounding box center [125, 168] width 28 height 8
click at [200, 104] on input "text" at bounding box center [247, 104] width 114 height 8
paste input "homolog-app.equals.com.br"
type input "homolog-app.equals.com.br"
click at [150, 147] on button "Add a Target" at bounding box center [130, 150] width 58 height 11
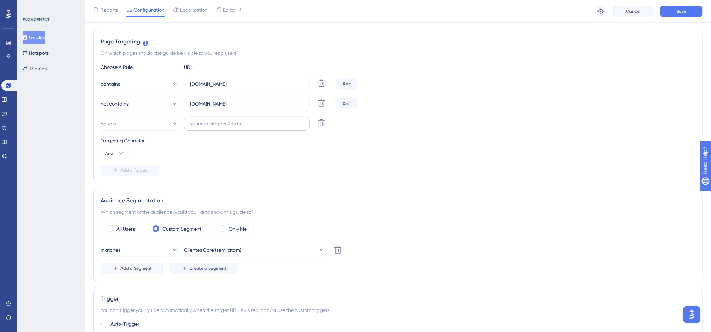
click at [206, 129] on label at bounding box center [247, 124] width 126 height 14
click at [206, 128] on input "text" at bounding box center [247, 124] width 114 height 8
paste input "homolog-app.equals.com.br"
click at [211, 124] on input "homolog-app.equals.com.br" at bounding box center [247, 124] width 114 height 8
type input "homolog2-app.equals.com.br"
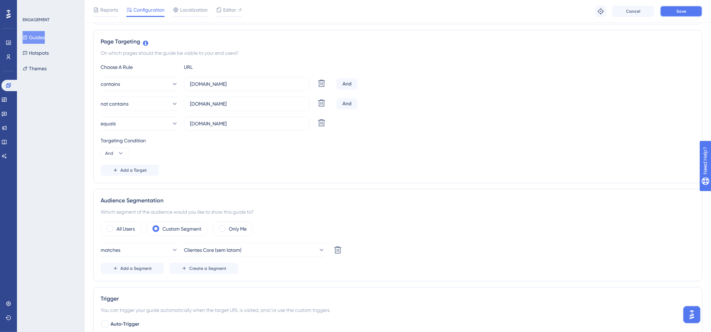
click at [695, 14] on button "Save" at bounding box center [681, 11] width 42 height 11
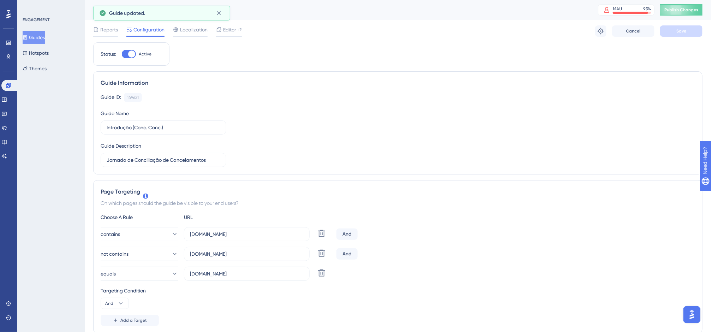
scroll to position [0, 8]
click at [694, 10] on span "Publish Changes" at bounding box center [682, 10] width 34 height 6
drag, startPoint x: 429, startPoint y: 268, endPoint x: 340, endPoint y: 180, distance: 125.4
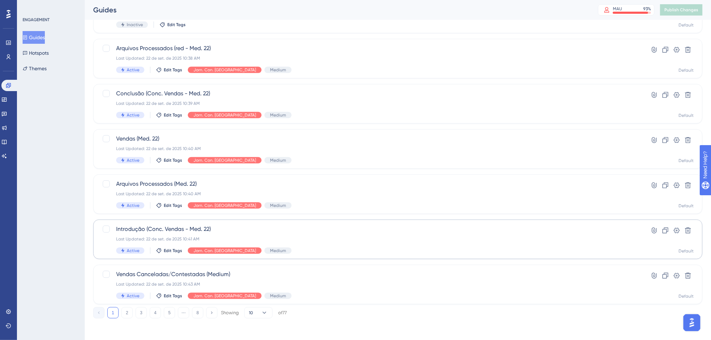
scroll to position [208, 0]
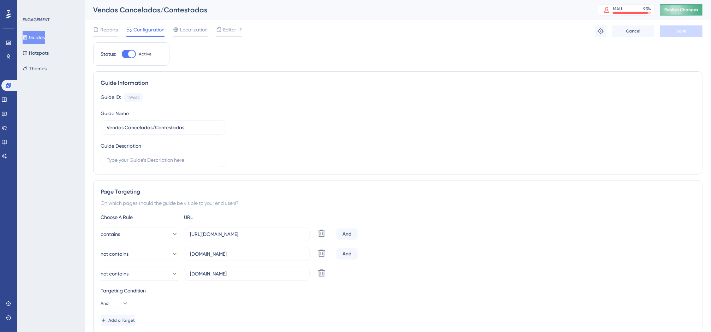
click at [687, 11] on span "Publish Changes" at bounding box center [682, 10] width 34 height 6
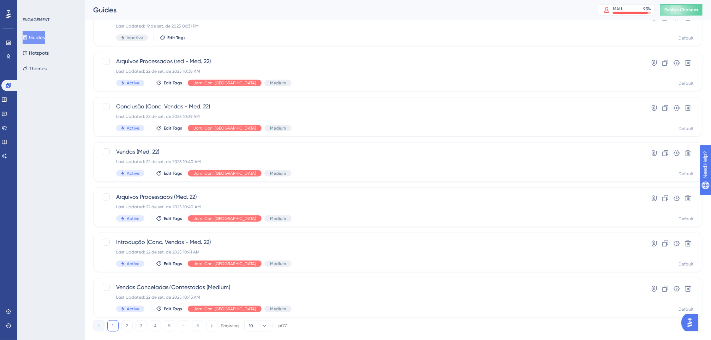
scroll to position [208, 0]
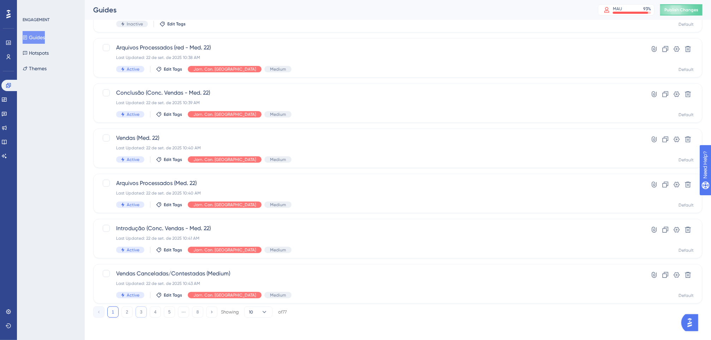
click at [139, 312] on button "3" at bounding box center [141, 312] width 11 height 11
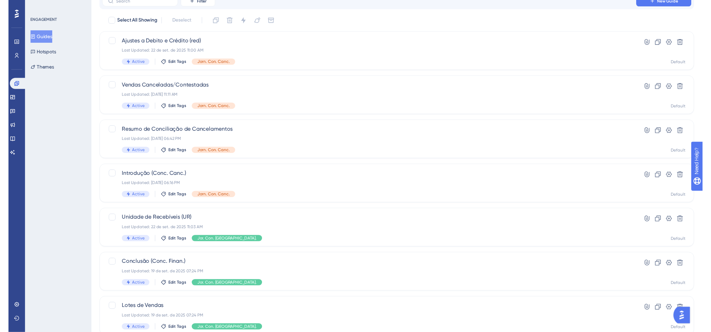
scroll to position [0, 0]
